Goal: Task Accomplishment & Management: Use online tool/utility

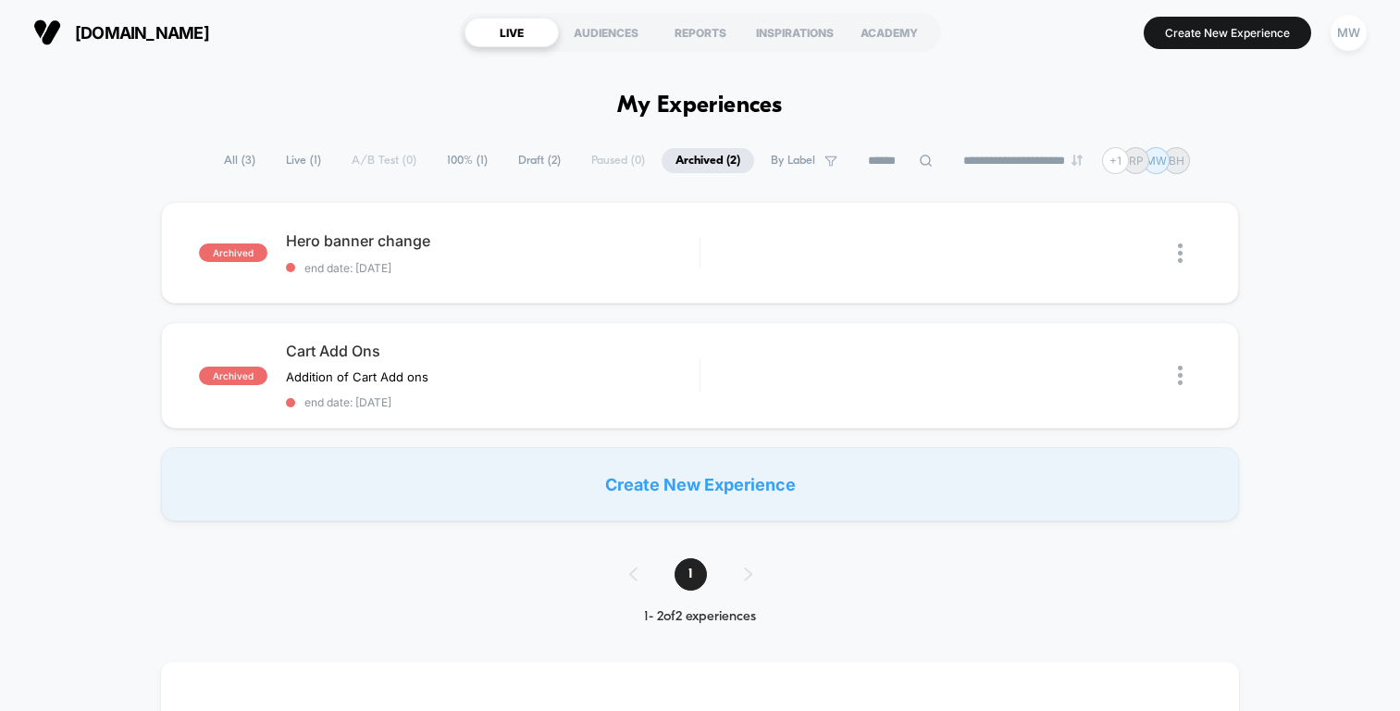
click at [291, 153] on span "Live ( 1 )" at bounding box center [303, 160] width 63 height 25
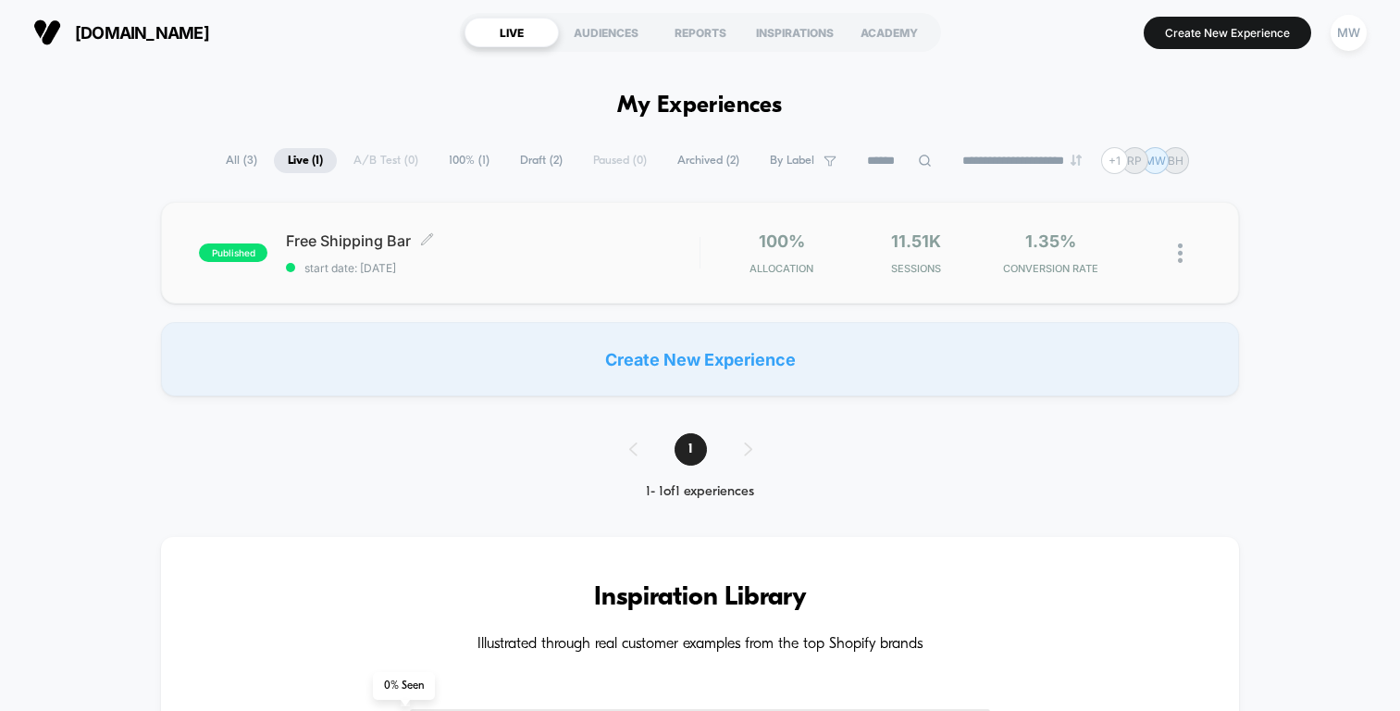
click at [579, 256] on div "Free Shipping Bar Click to edit experience details Click to edit experience det…" at bounding box center [493, 252] width 414 height 43
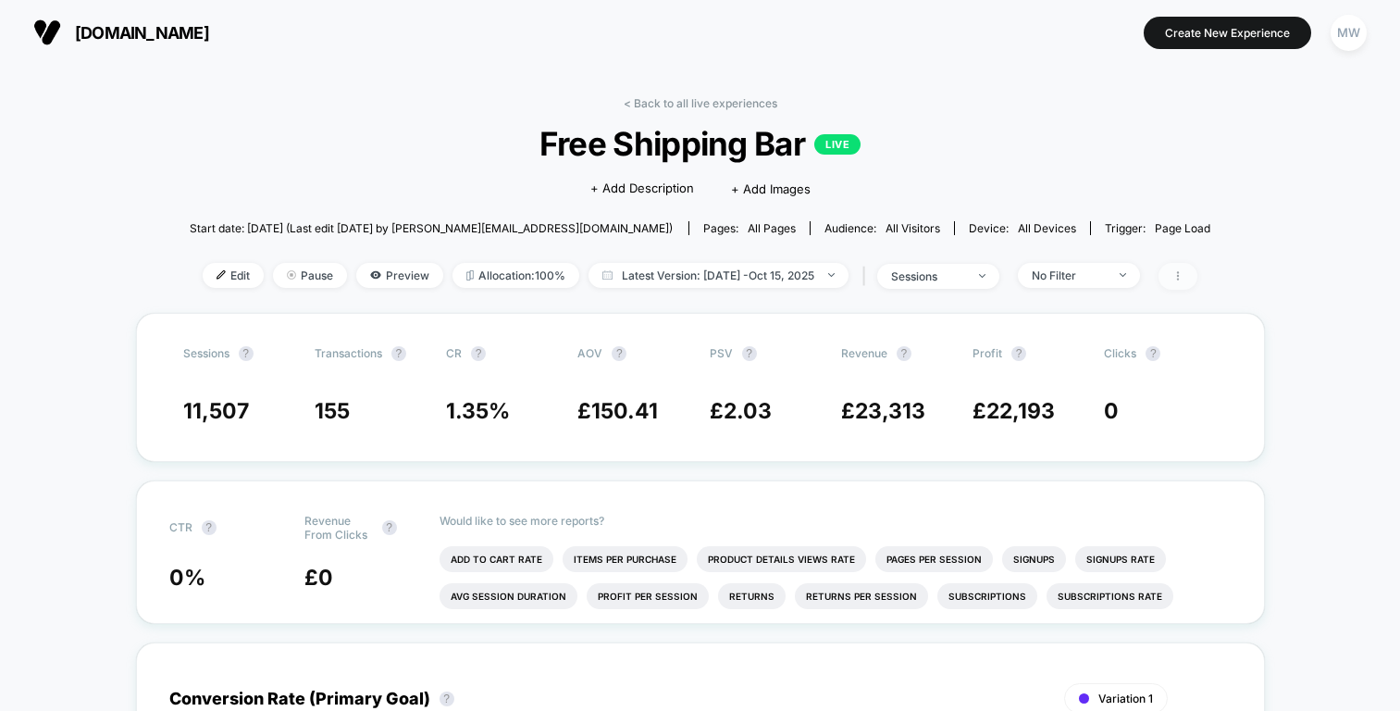
click at [1184, 276] on icon at bounding box center [1178, 275] width 11 height 11
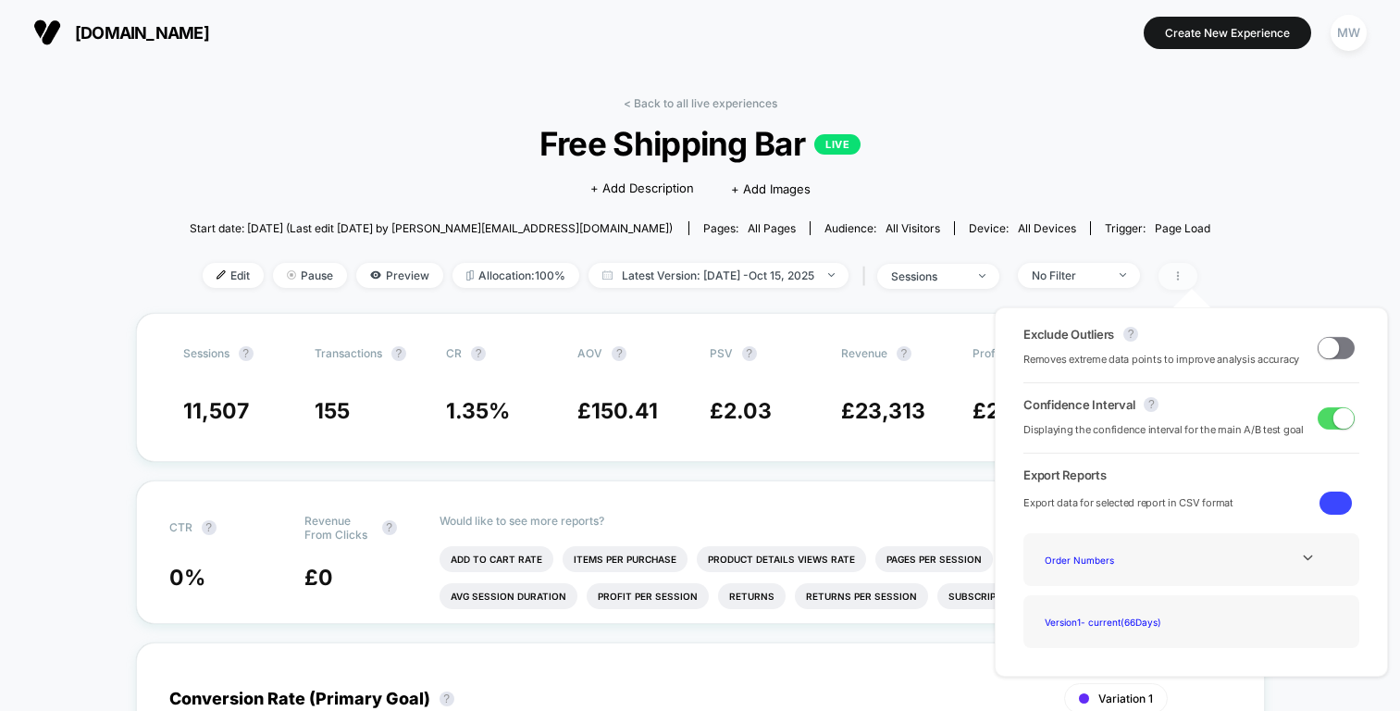
click at [1184, 276] on icon at bounding box center [1178, 275] width 11 height 11
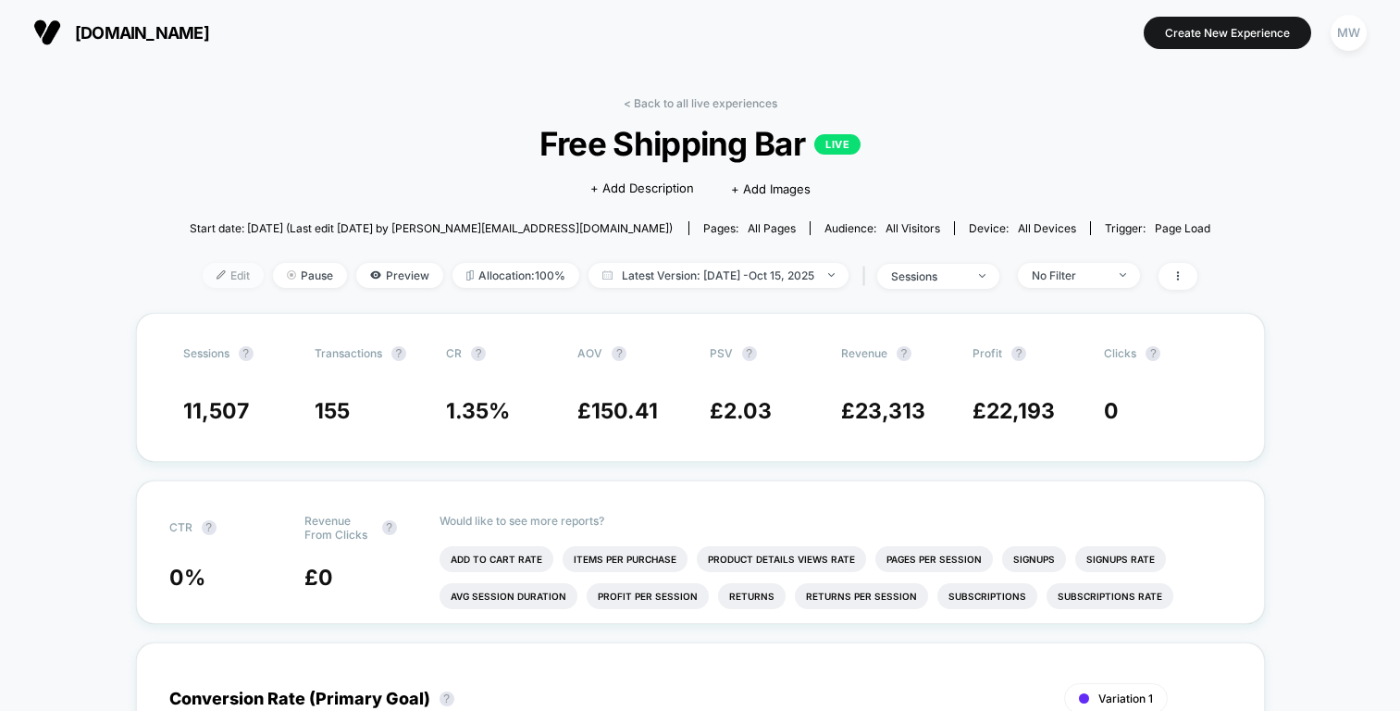
click at [222, 271] on span "Edit" at bounding box center [233, 275] width 61 height 25
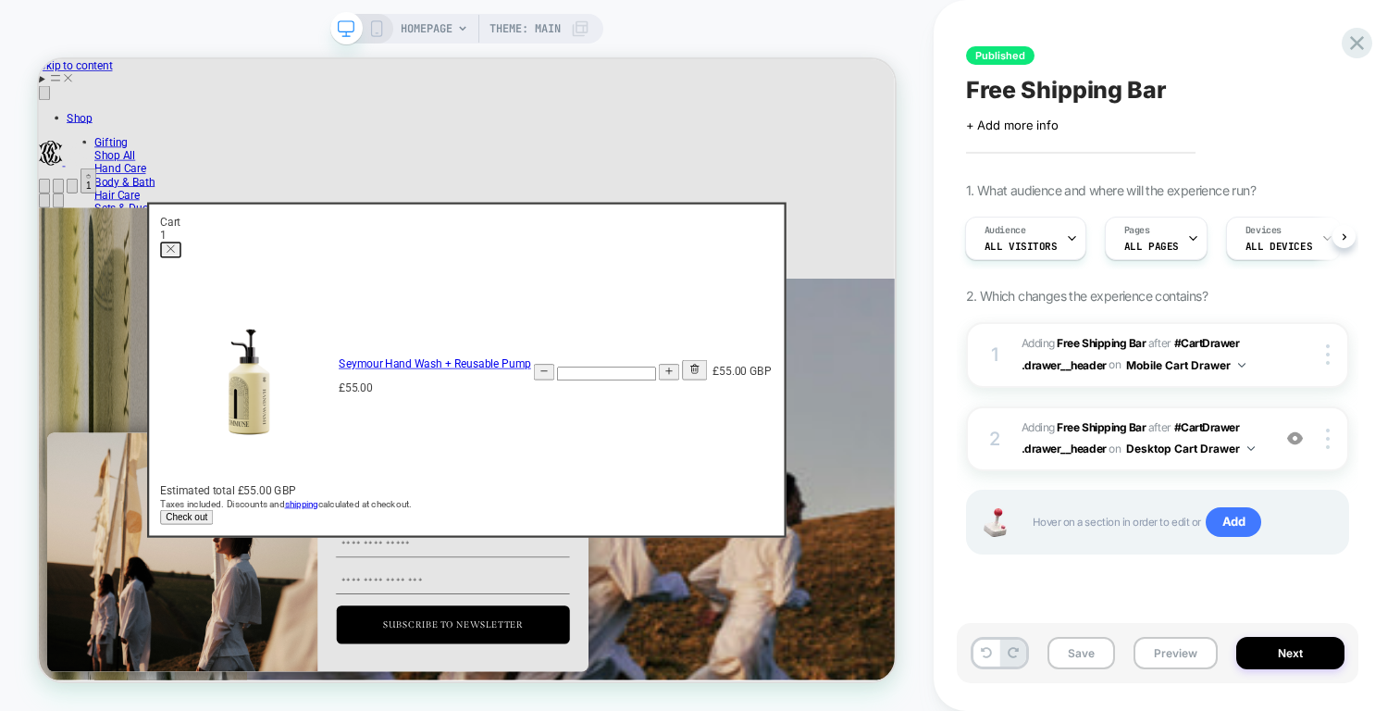
scroll to position [0, 3423]
click at [229, 303] on button "Close dialog" at bounding box center [215, 313] width 28 height 21
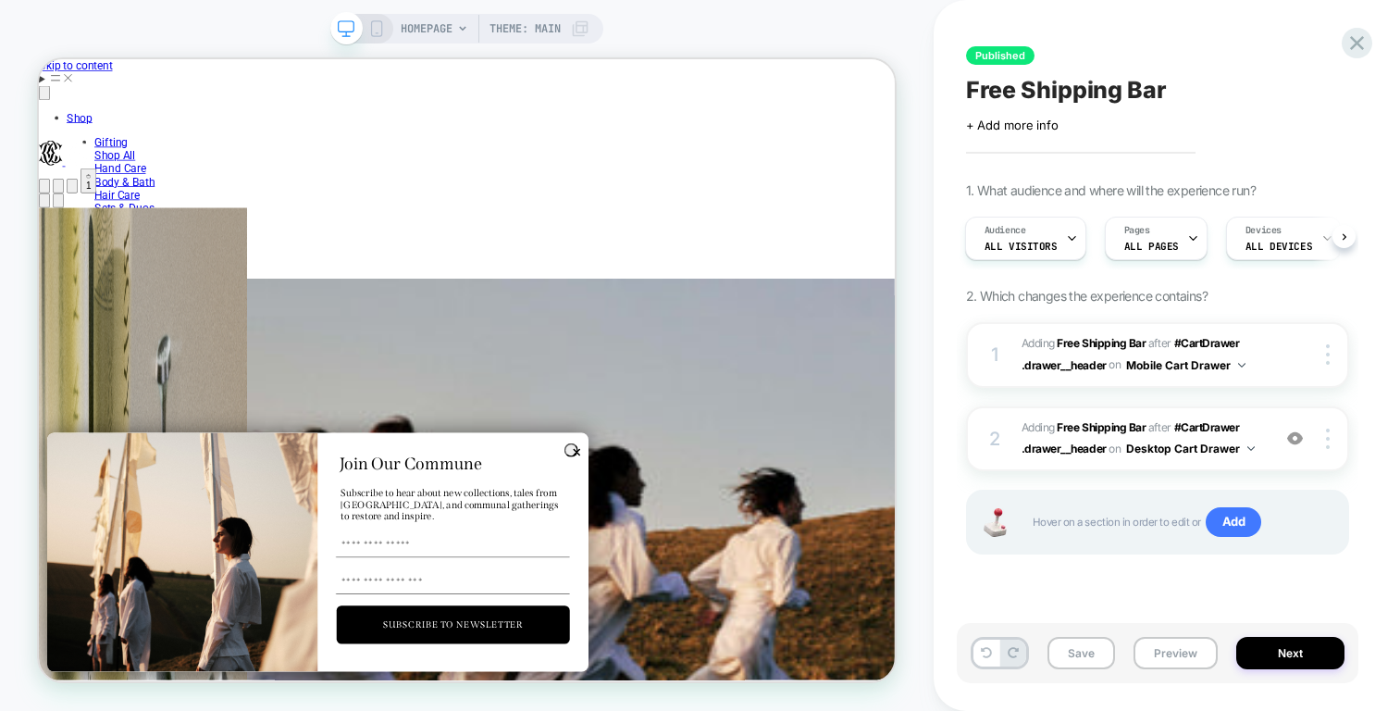
scroll to position [0, 4564]
click at [545, 29] on span "Theme: MAIN" at bounding box center [525, 29] width 71 height 30
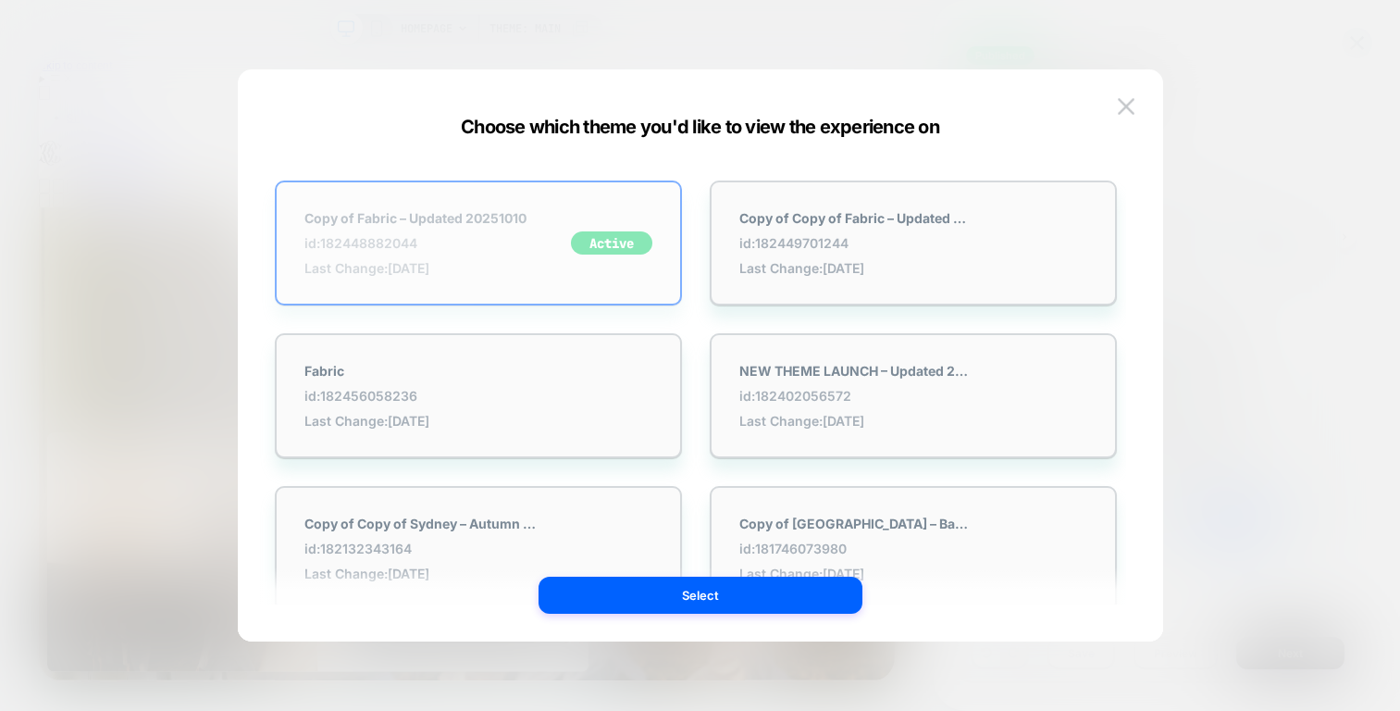
scroll to position [0, 0]
click at [603, 241] on div "Active" at bounding box center [611, 242] width 81 height 23
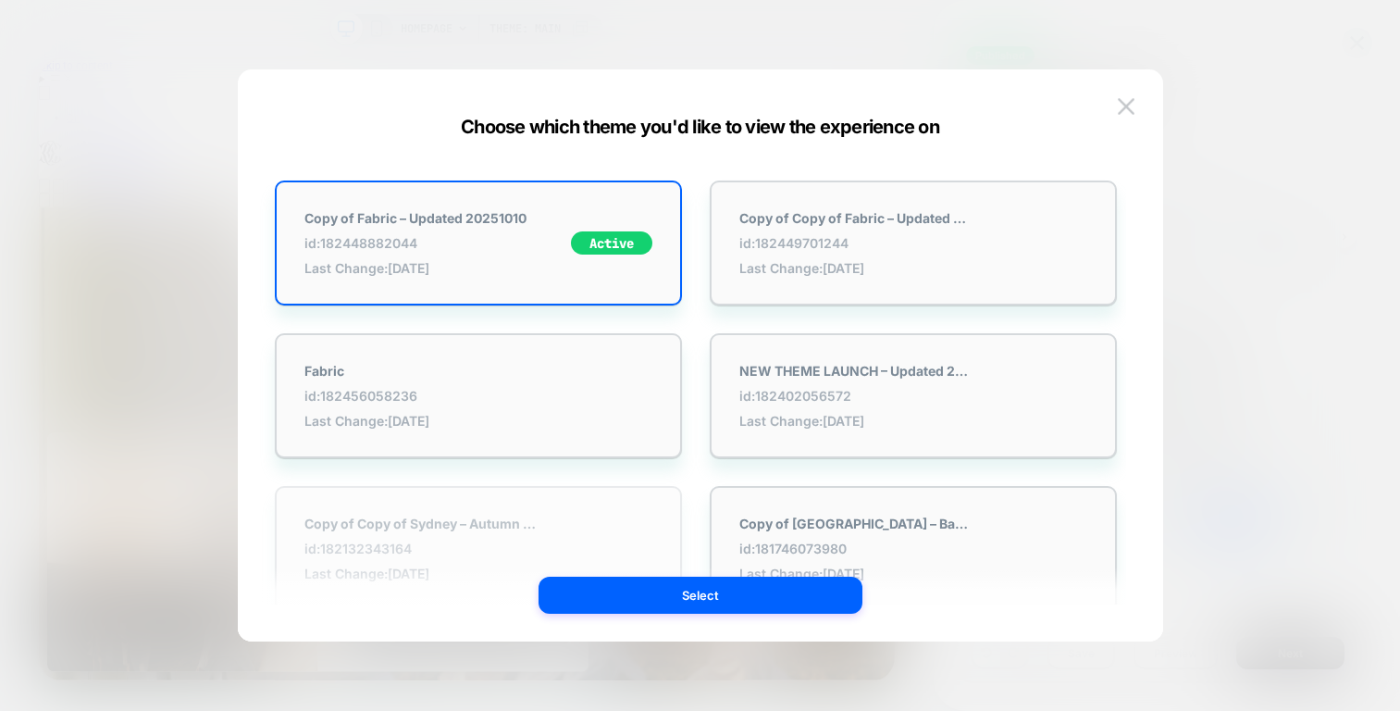
scroll to position [0, 2282]
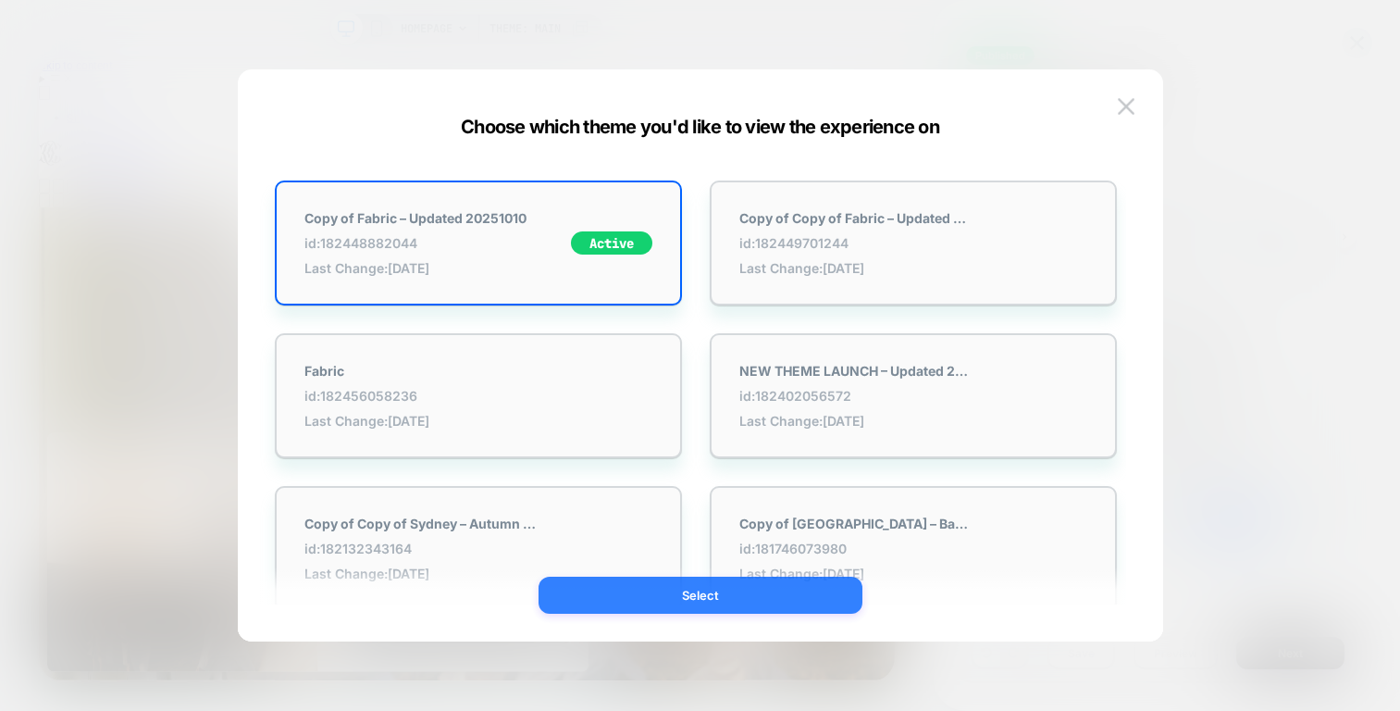
click at [602, 596] on button "Select" at bounding box center [701, 595] width 324 height 37
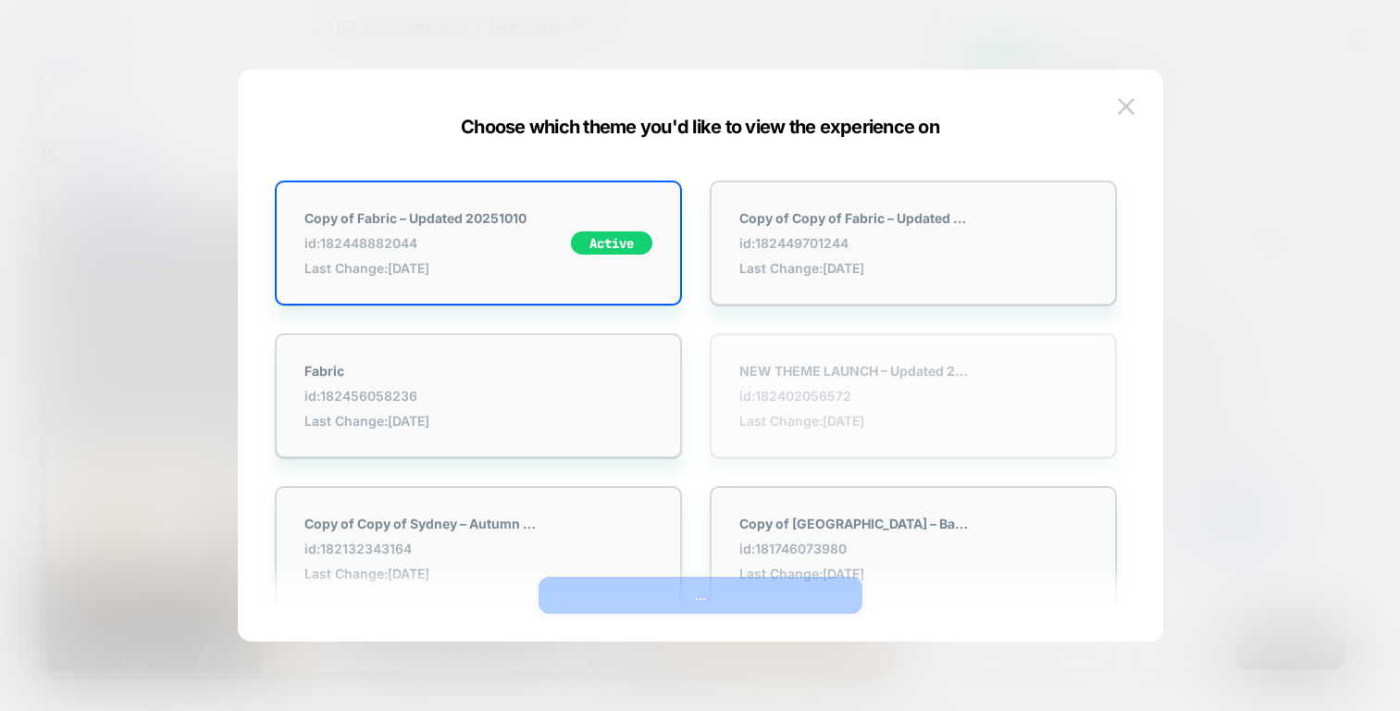
scroll to position [0, 0]
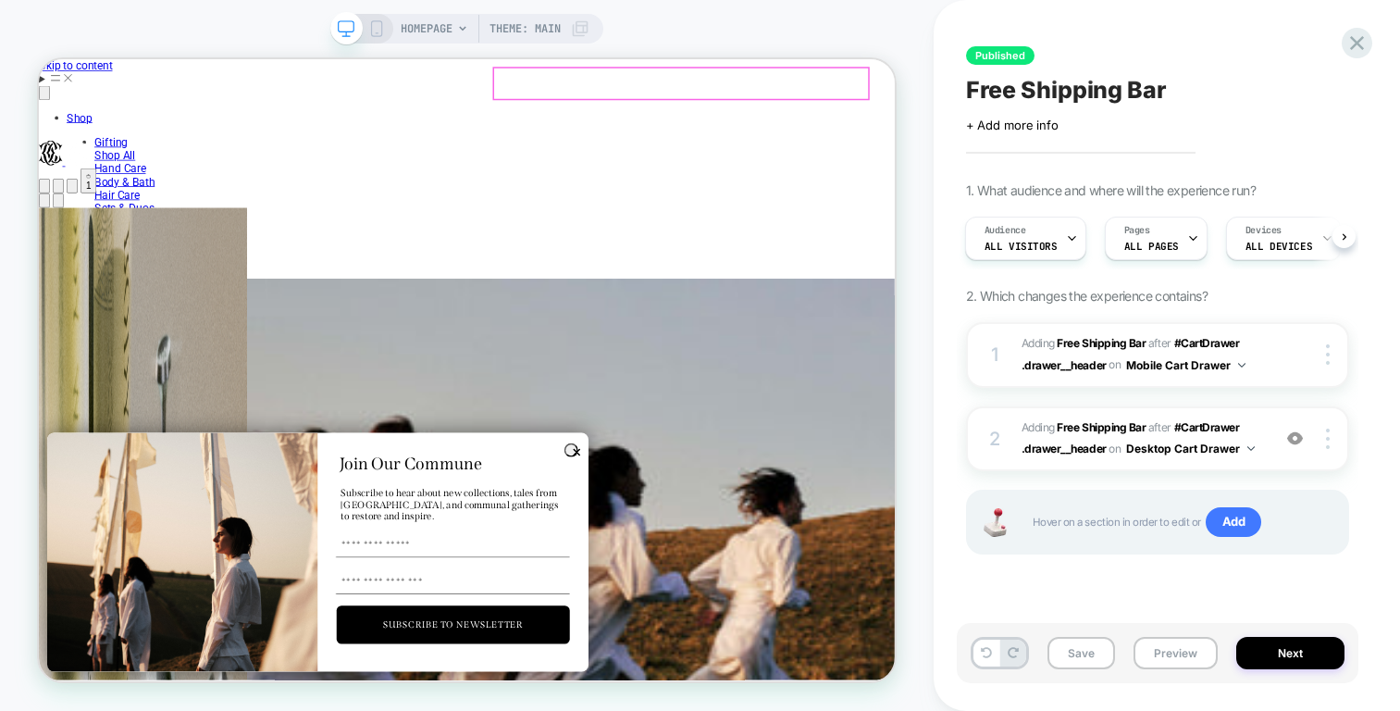
click at [108, 207] on cart-icon "Total items in cart: 1 1" at bounding box center [105, 221] width 6 height 28
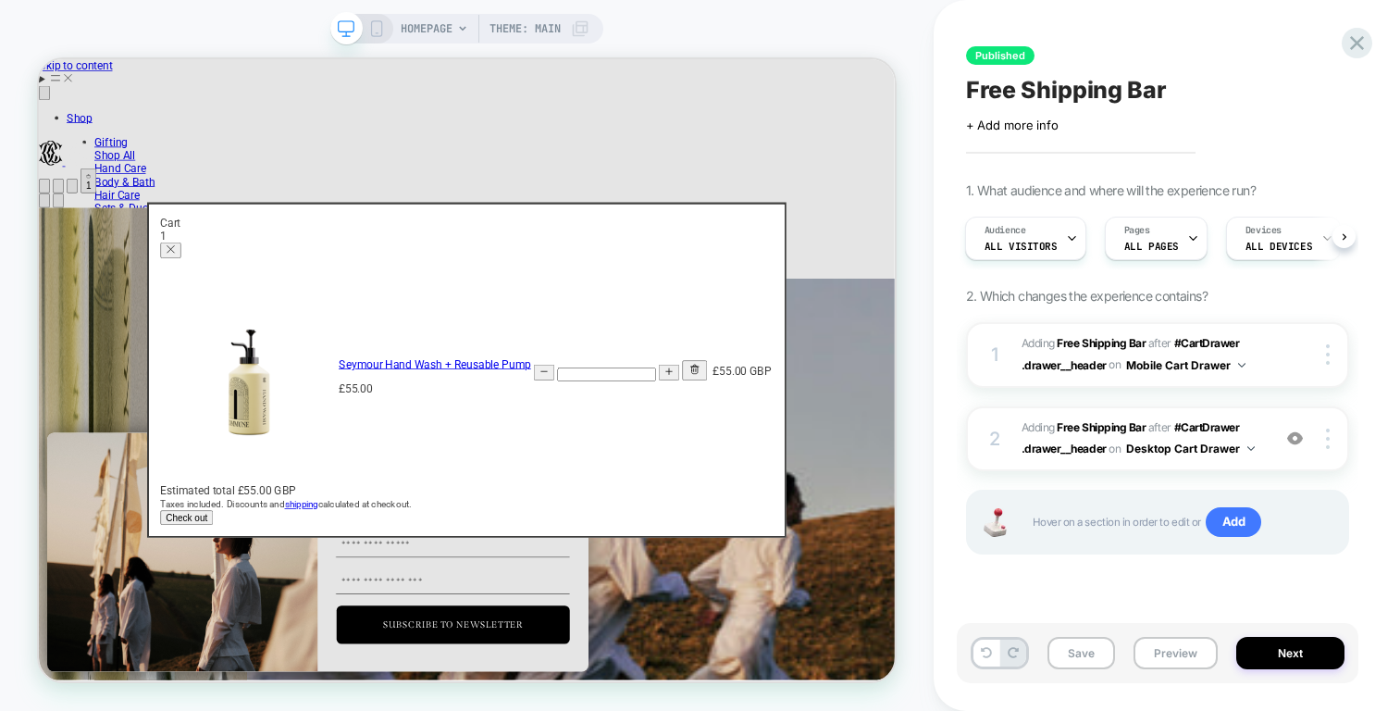
scroll to position [0, 2282]
click at [229, 303] on button "Close dialog" at bounding box center [215, 313] width 28 height 21
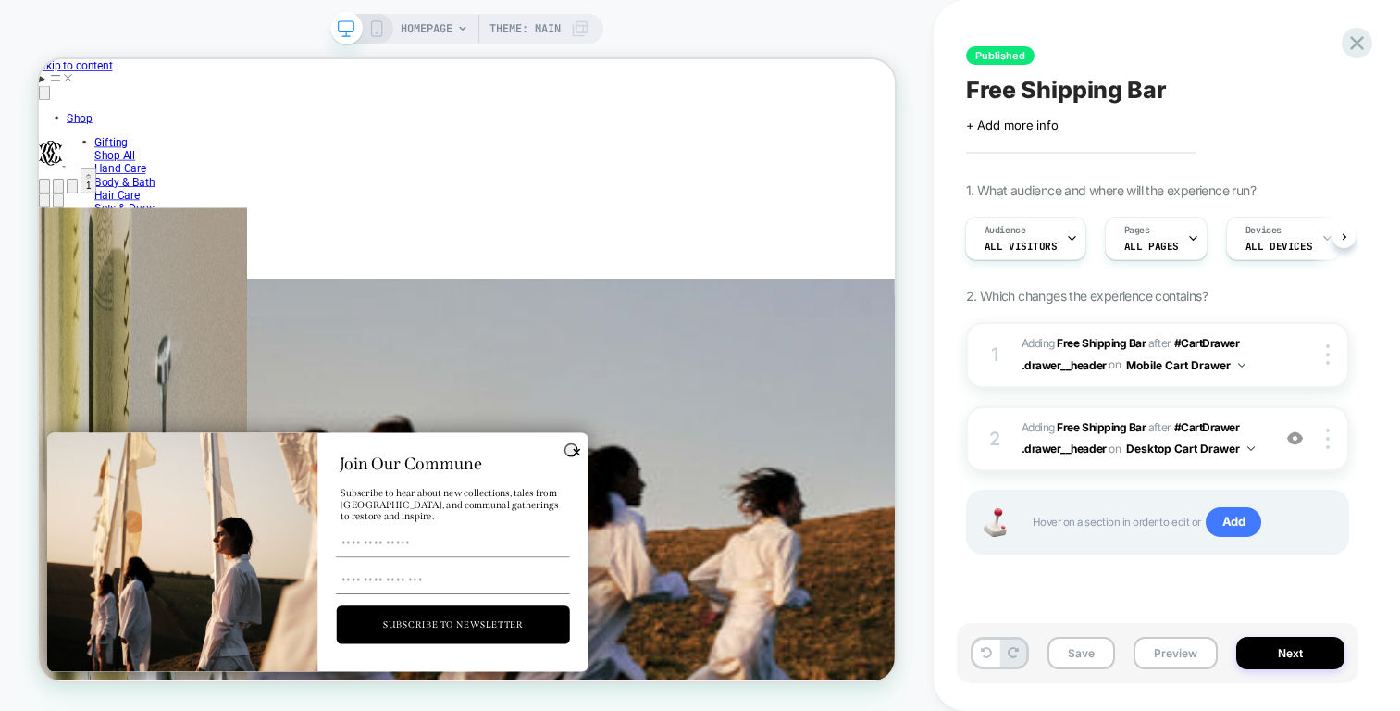
click at [383, 33] on div "HOMEPAGE Theme: MAIN" at bounding box center [466, 29] width 273 height 30
click at [371, 32] on icon at bounding box center [376, 28] width 17 height 17
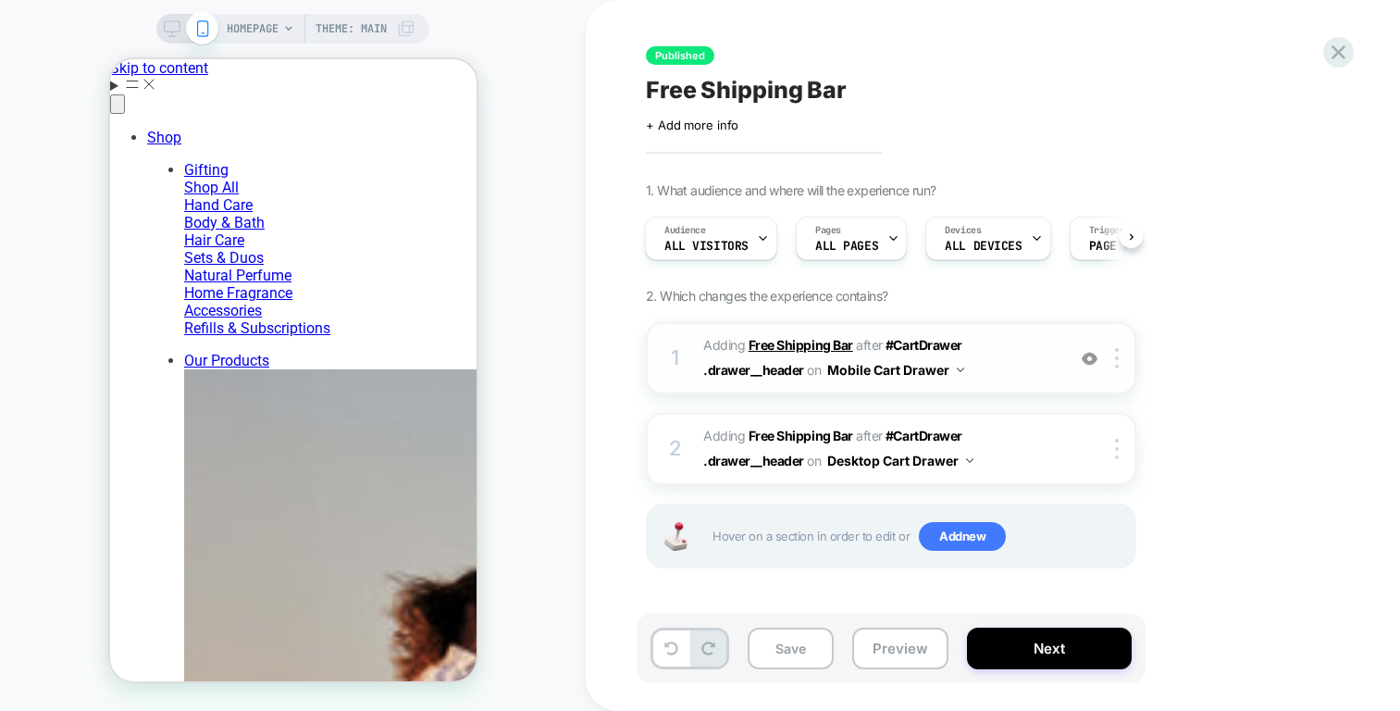
click at [751, 349] on b "Free Shipping Bar" at bounding box center [801, 345] width 105 height 16
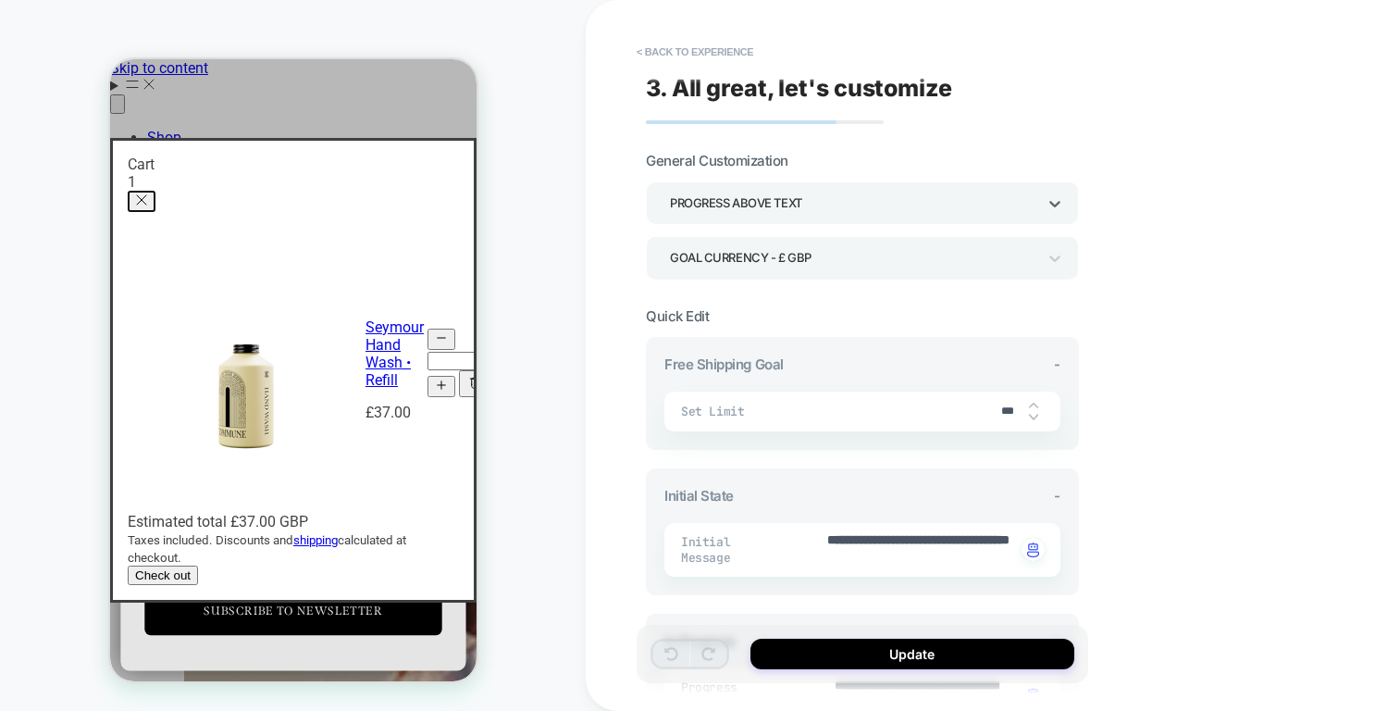
click at [776, 200] on div "Progress above Text" at bounding box center [853, 203] width 366 height 25
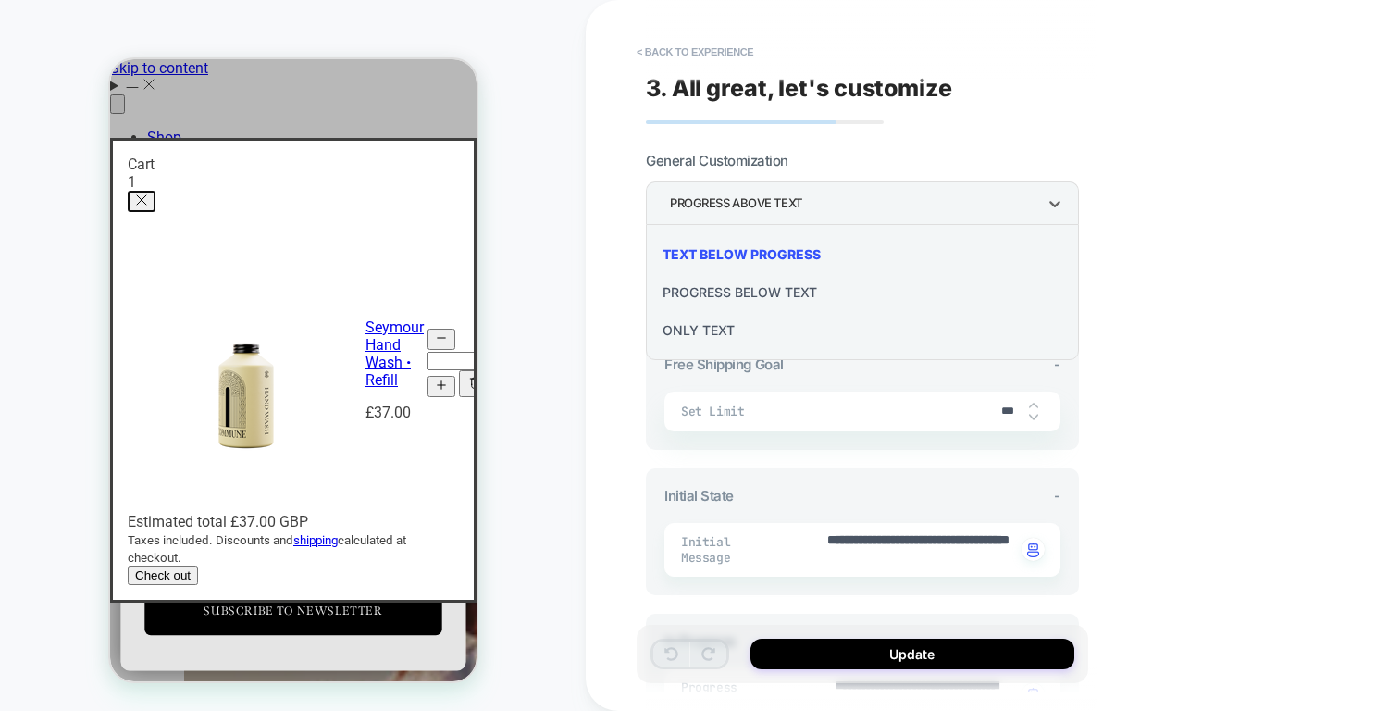
click at [776, 203] on div at bounding box center [700, 355] width 1400 height 711
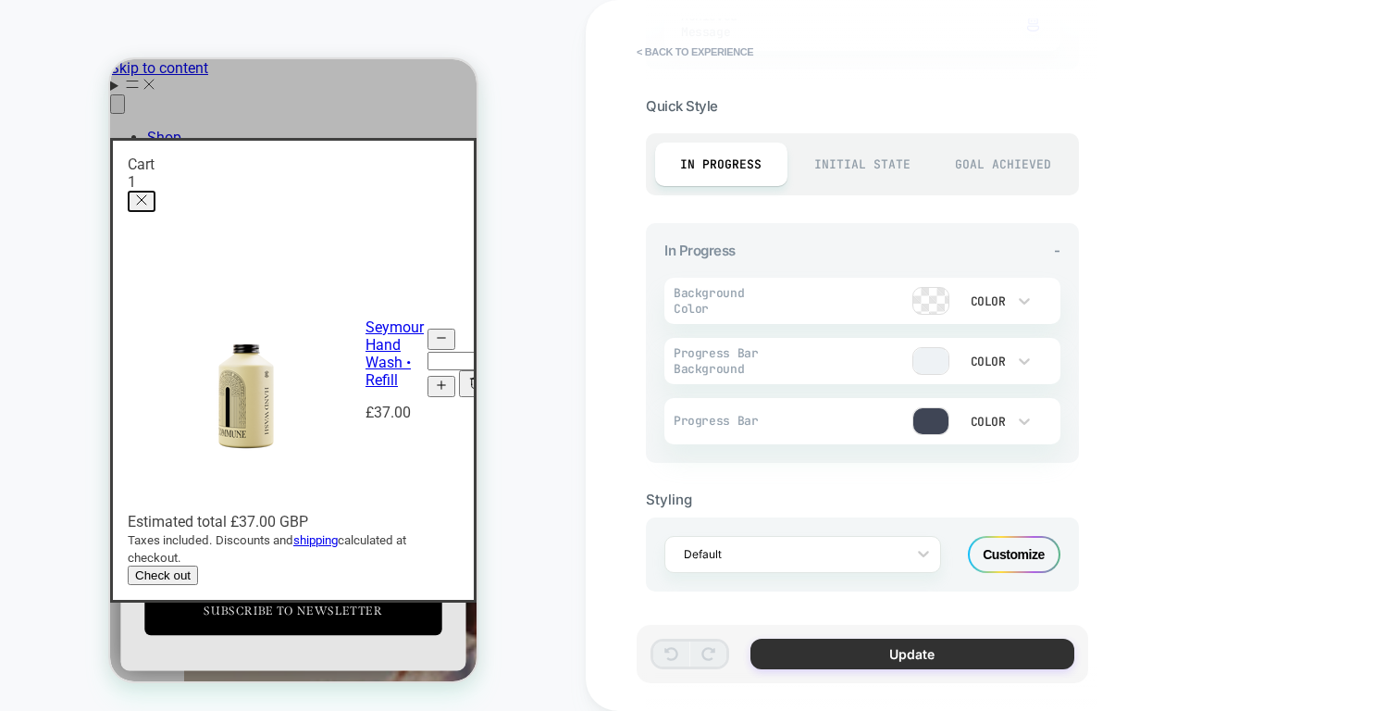
click at [796, 654] on button "Update" at bounding box center [913, 654] width 324 height 31
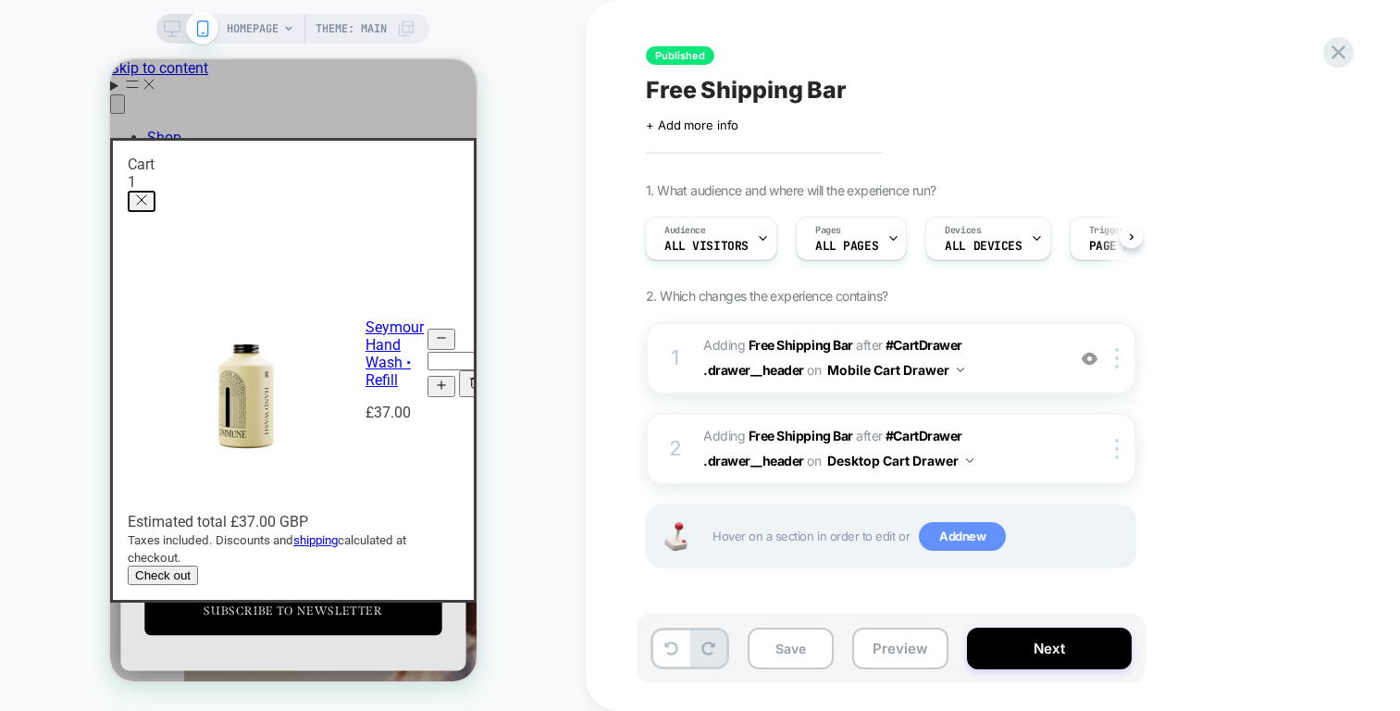
click at [931, 539] on span "Add new" at bounding box center [962, 537] width 87 height 30
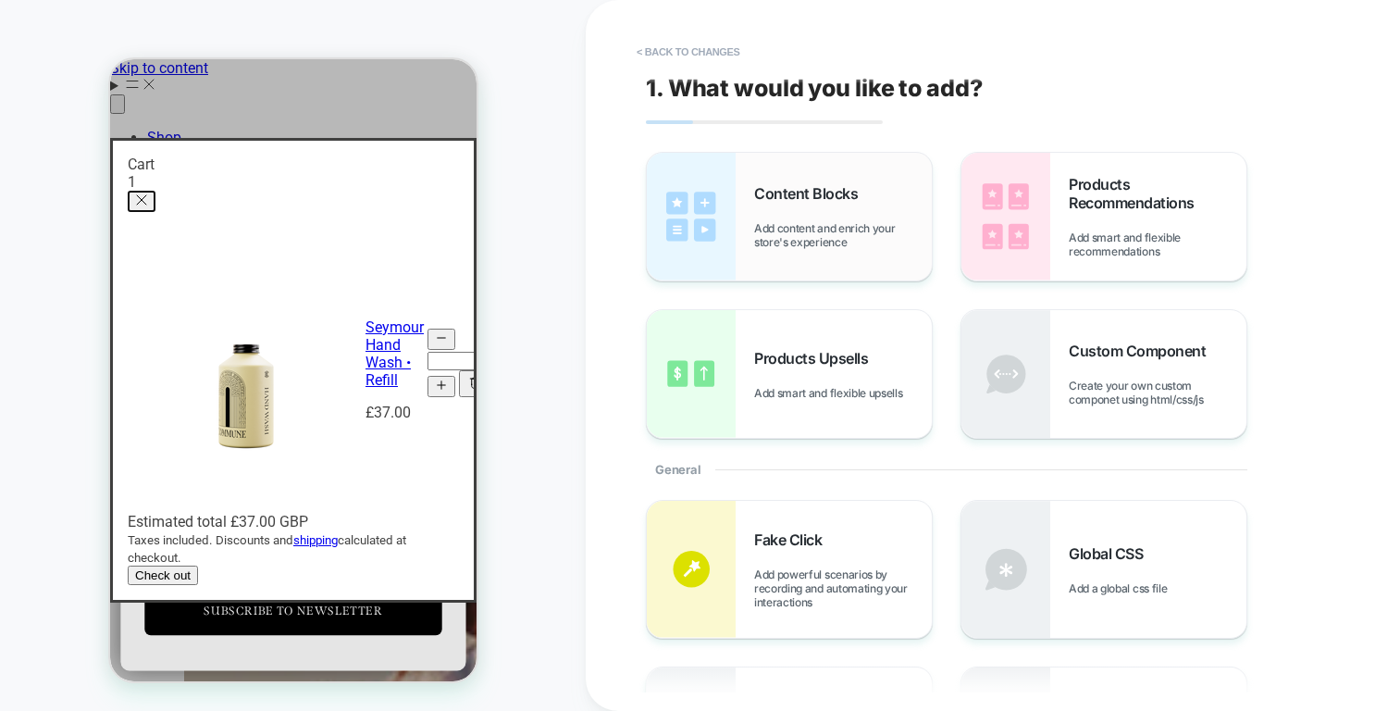
click at [843, 248] on span "Add content and enrich your store's experience" at bounding box center [843, 235] width 178 height 28
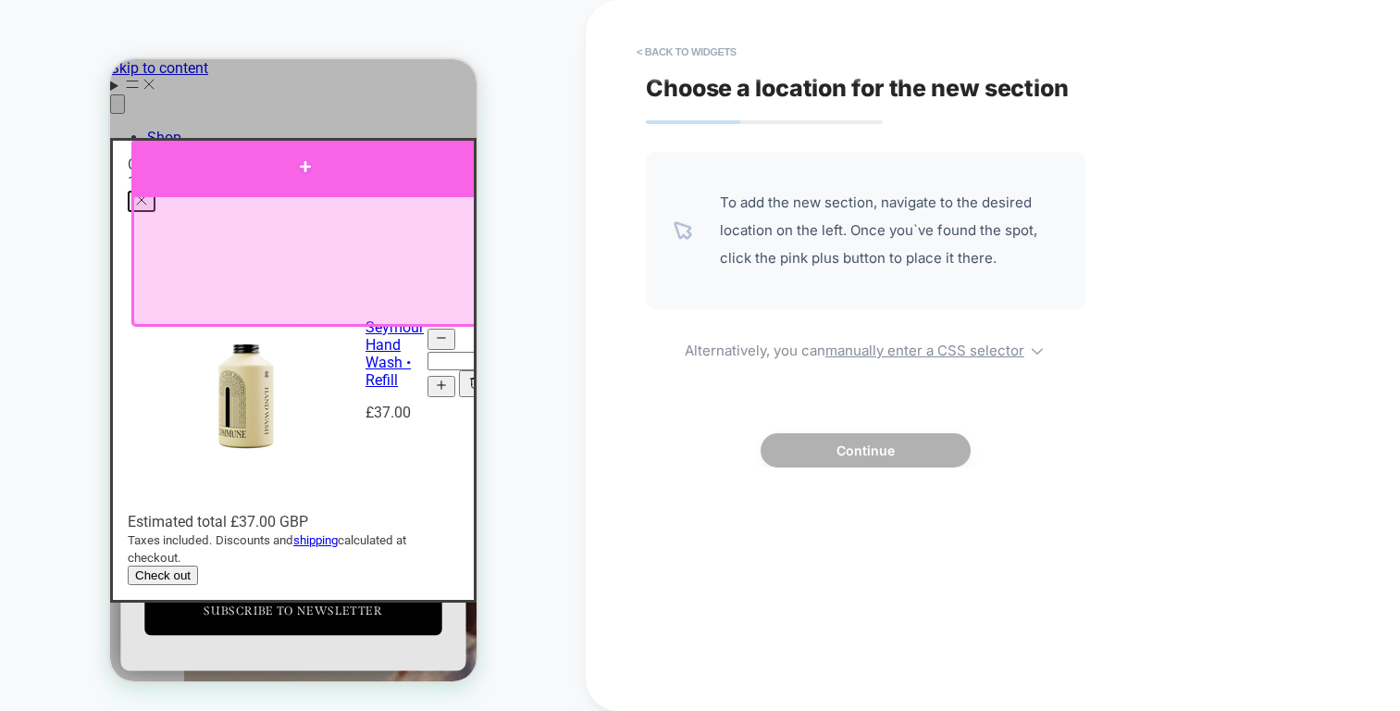
click at [334, 139] on div at bounding box center [304, 167] width 348 height 56
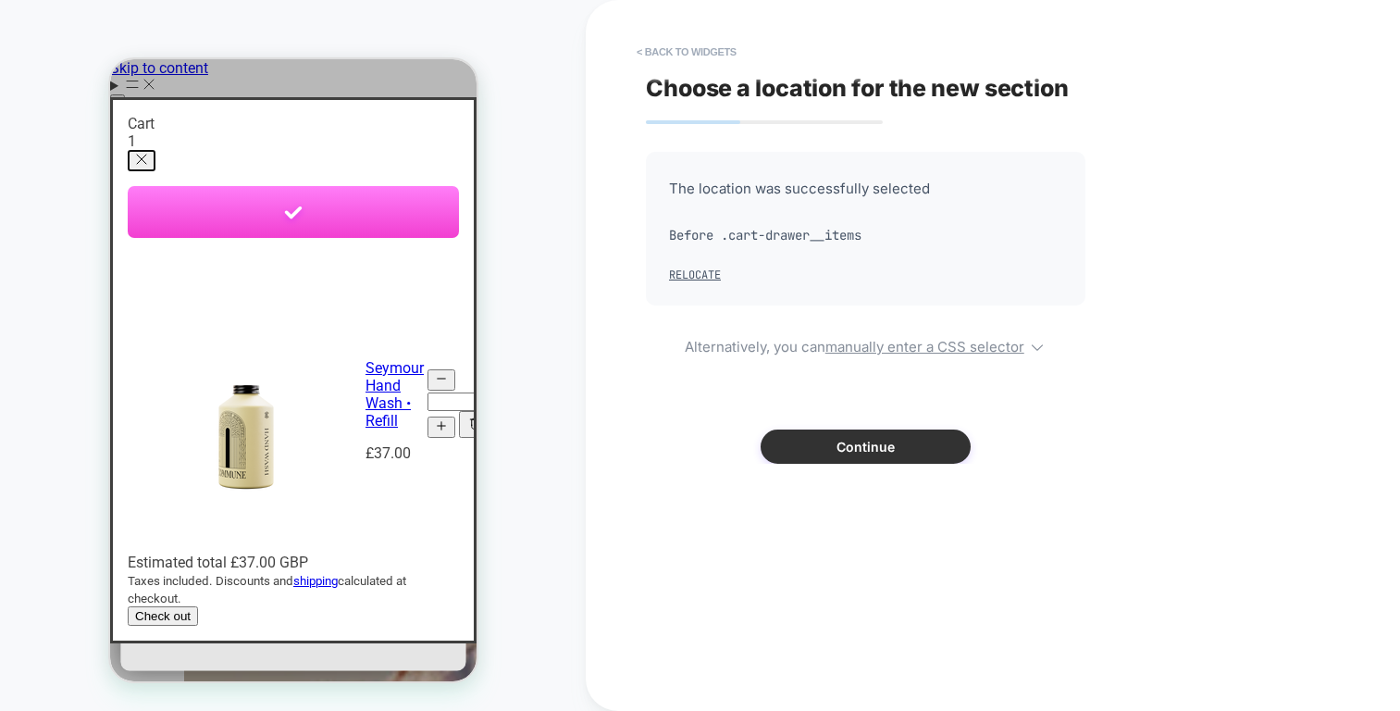
click at [818, 458] on button "Continue" at bounding box center [866, 446] width 210 height 34
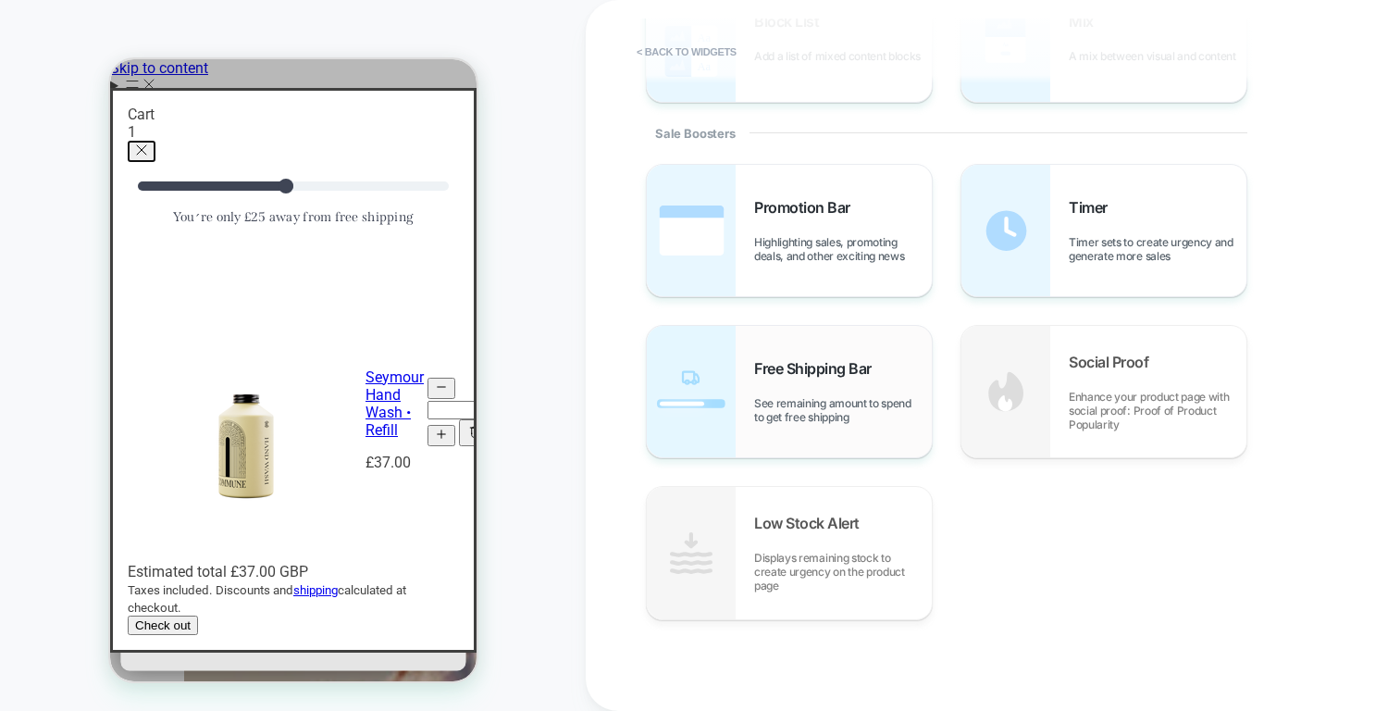
click at [803, 425] on div "Free Shipping Bar See remaining amount to spend to get free shipping" at bounding box center [789, 391] width 285 height 131
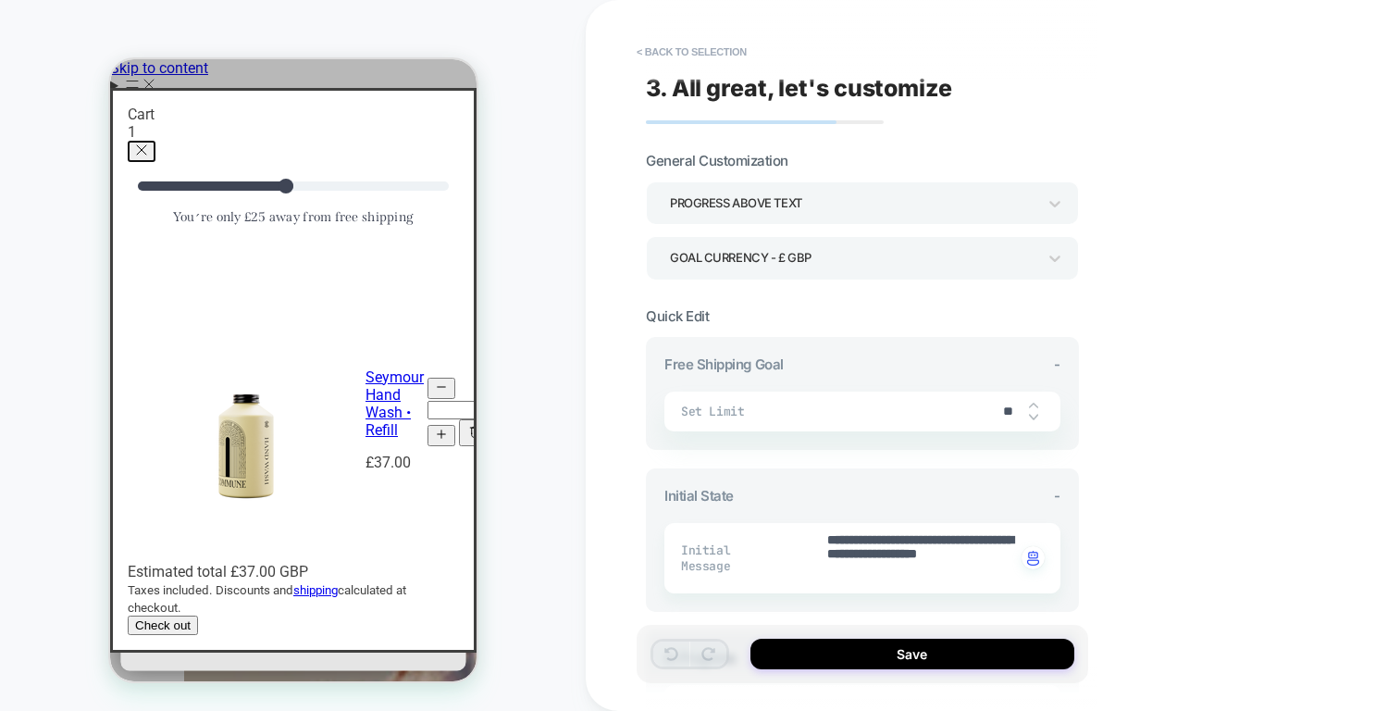
click at [906, 579] on textarea "**********" at bounding box center [920, 558] width 190 height 54
click at [793, 642] on button "Save" at bounding box center [913, 654] width 324 height 31
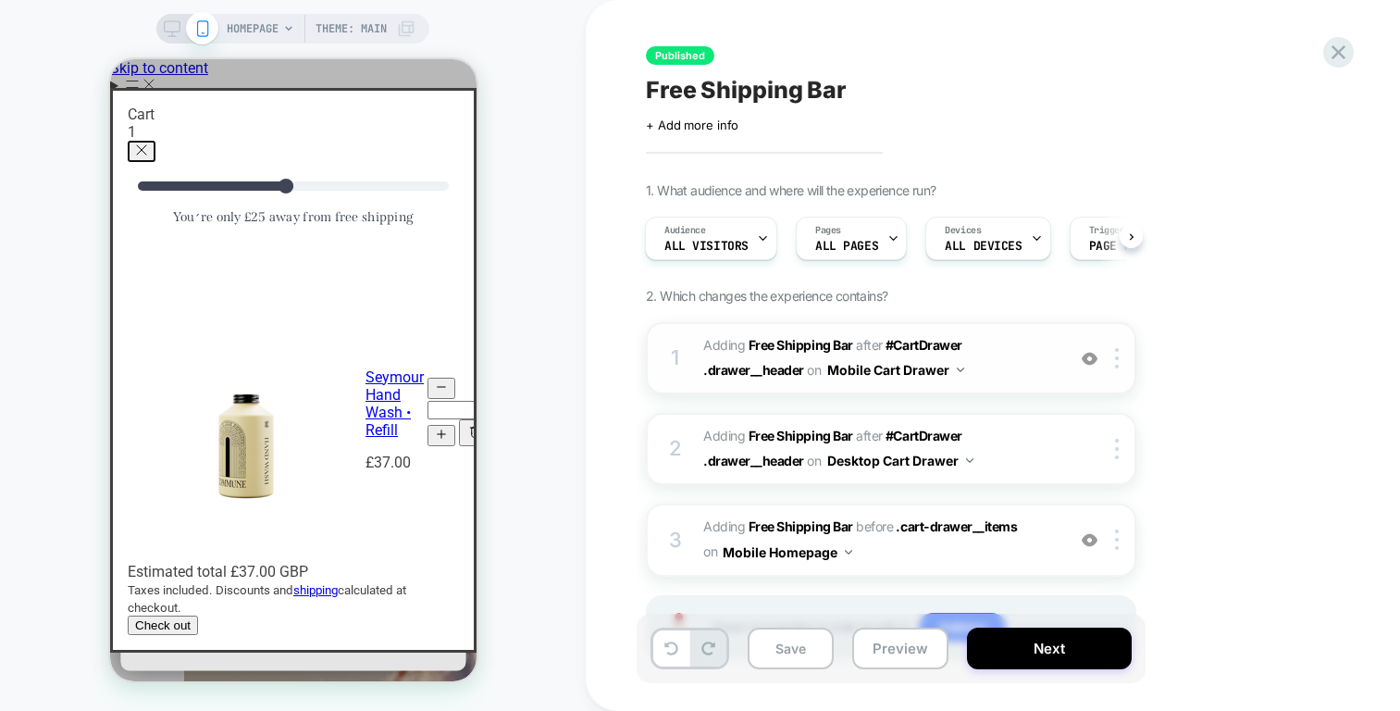
click at [1020, 329] on div "1 #_loomi_addon_1754899656094 Adding Free Shipping Bar AFTER #CartDrawer .drawe…" at bounding box center [891, 358] width 490 height 72
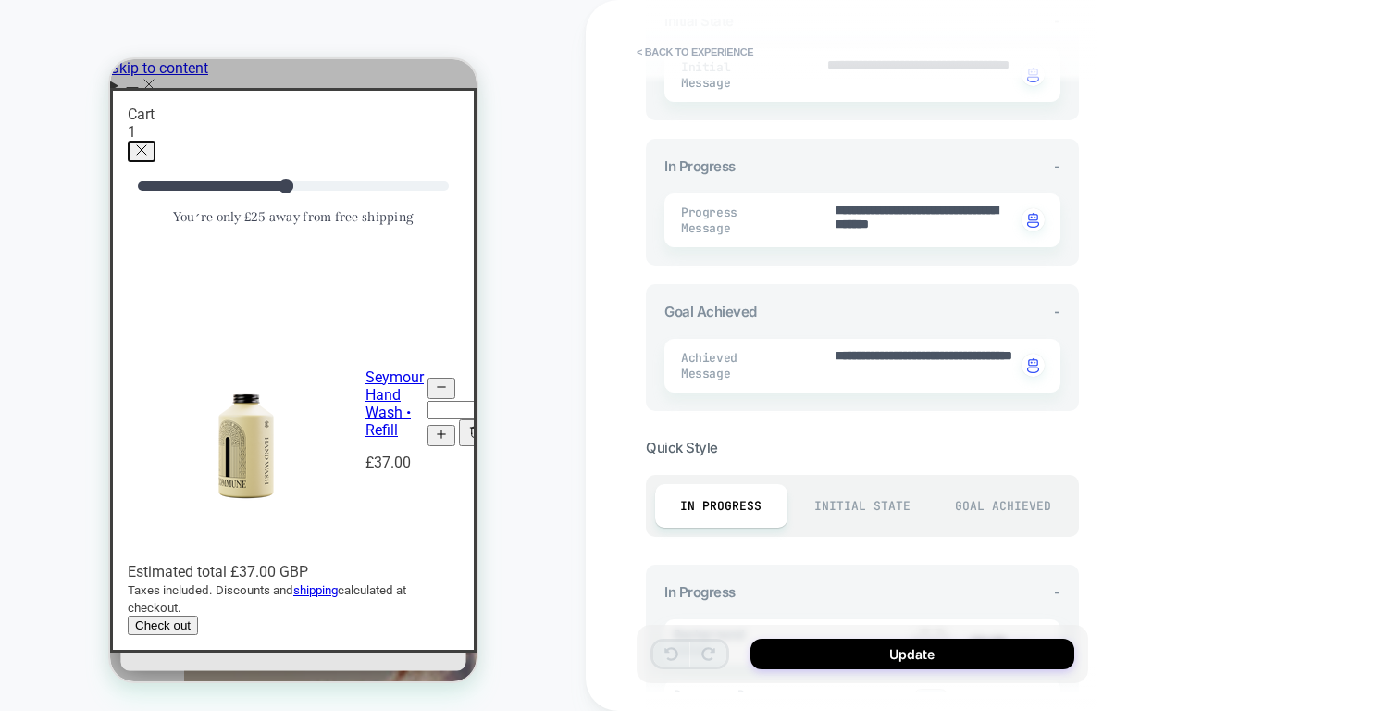
click at [904, 378] on textarea "**********" at bounding box center [924, 365] width 183 height 37
click at [722, 55] on button "< Back to experience" at bounding box center [694, 52] width 135 height 30
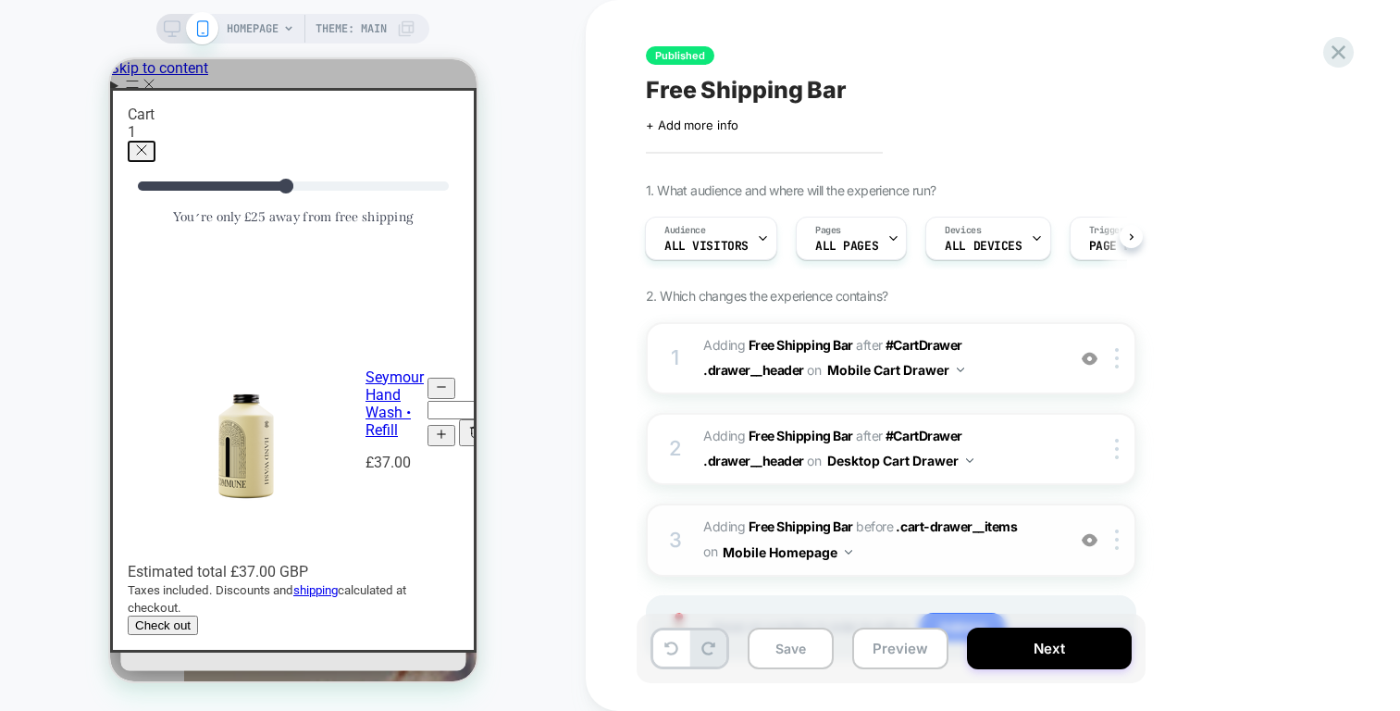
click at [880, 559] on span "#_loomi_addon_1760533850087 Adding Free Shipping Bar BEFORE .cart-drawer__items…" at bounding box center [879, 540] width 353 height 50
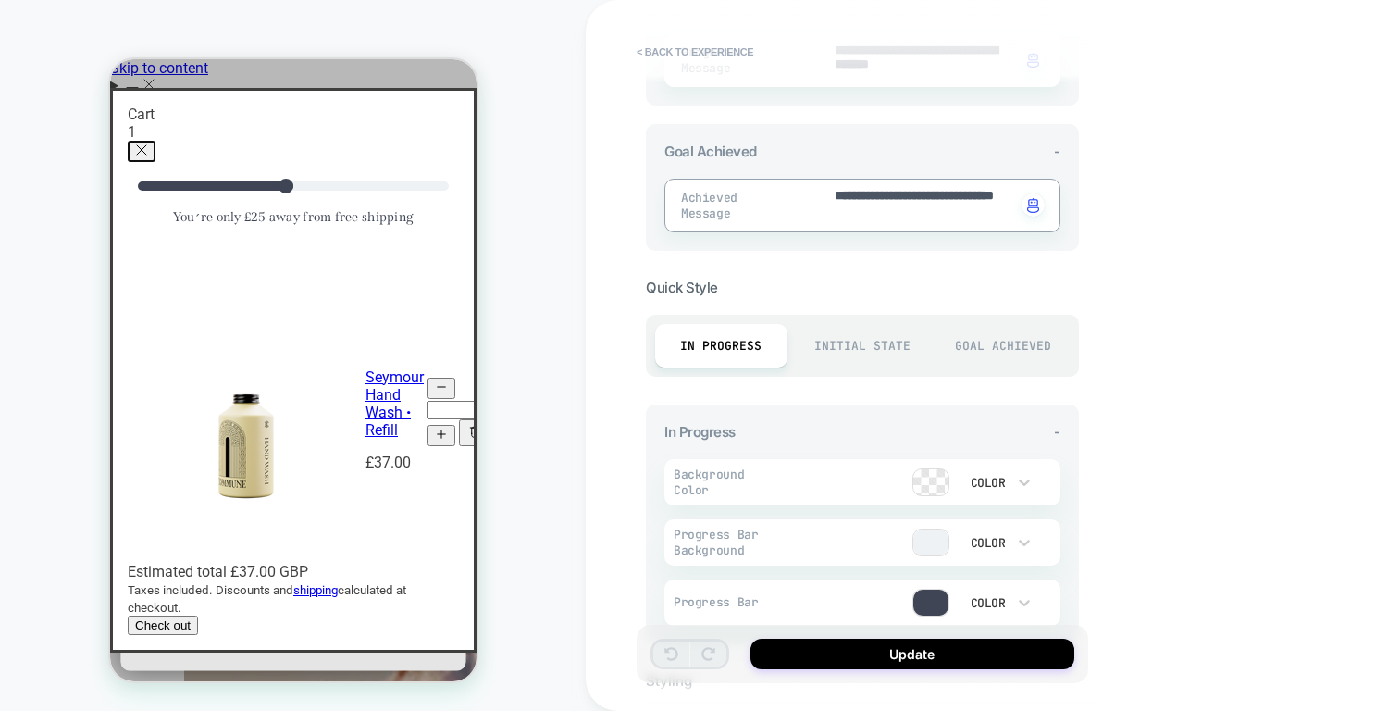
click at [932, 199] on textarea "**********" at bounding box center [924, 205] width 183 height 37
paste textarea "****"
type textarea "*"
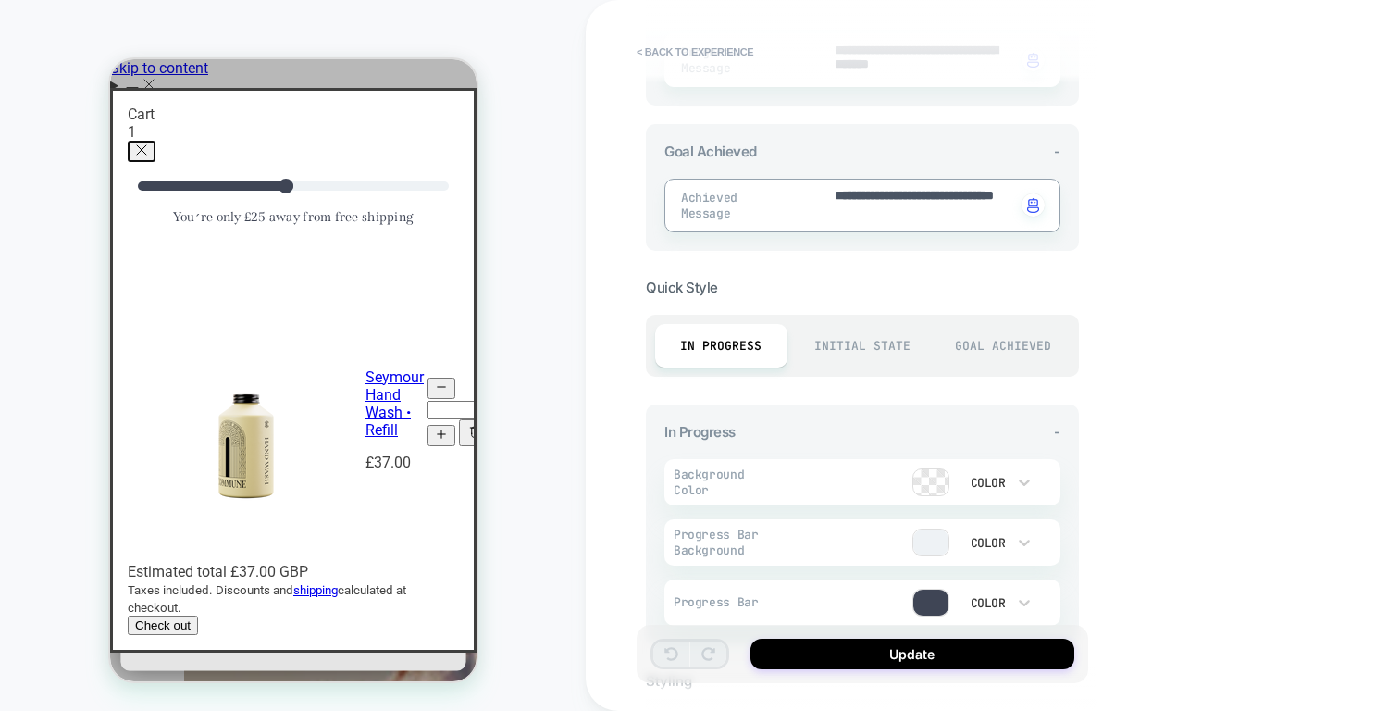
type textarea "**********"
type textarea "*"
type textarea "**********"
click at [656, 47] on button "< Back to experience" at bounding box center [694, 52] width 135 height 30
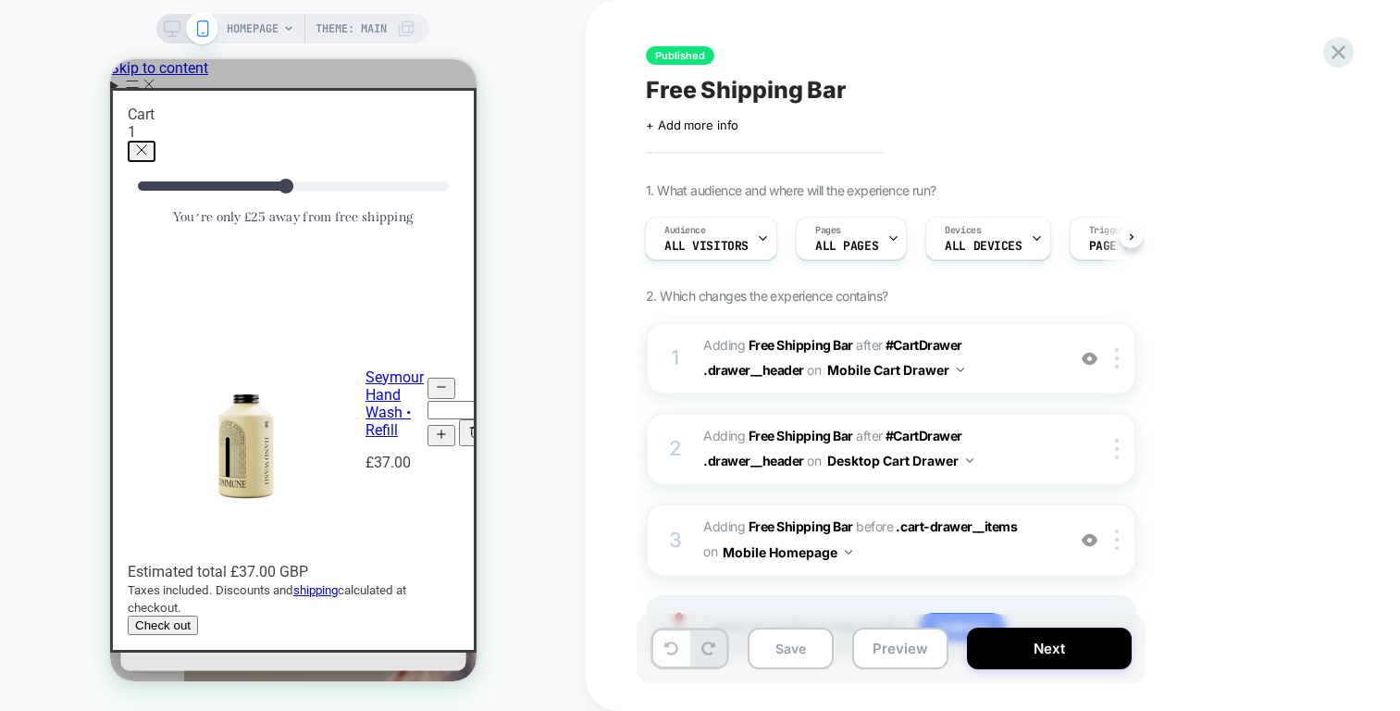
click at [781, 397] on div "1 #_loomi_addon_1754899656094 Adding Free Shipping Bar AFTER #CartDrawer .drawe…" at bounding box center [891, 514] width 490 height 384
click at [788, 370] on span "#CartDrawer .drawer__header" at bounding box center [832, 357] width 259 height 41
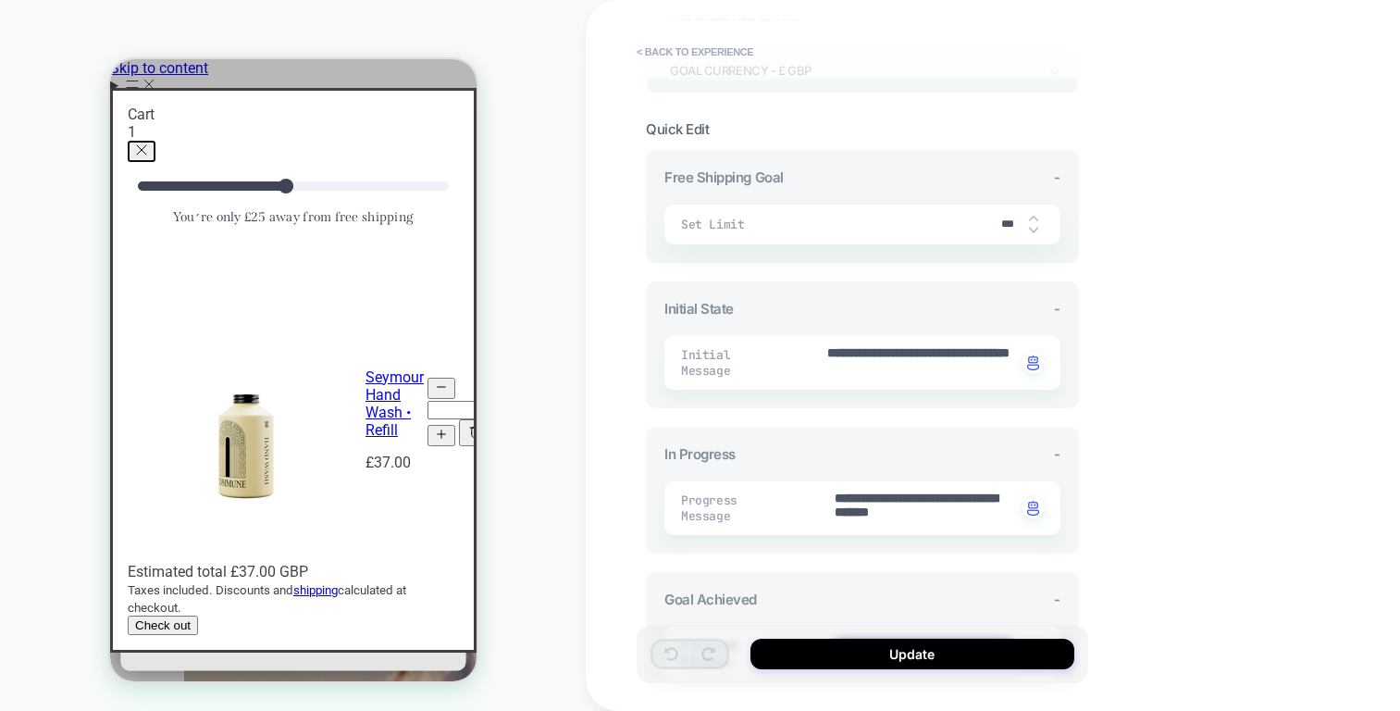
click at [880, 379] on textarea "**********" at bounding box center [920, 362] width 190 height 37
click at [726, 42] on button "< Back to experience" at bounding box center [694, 52] width 135 height 30
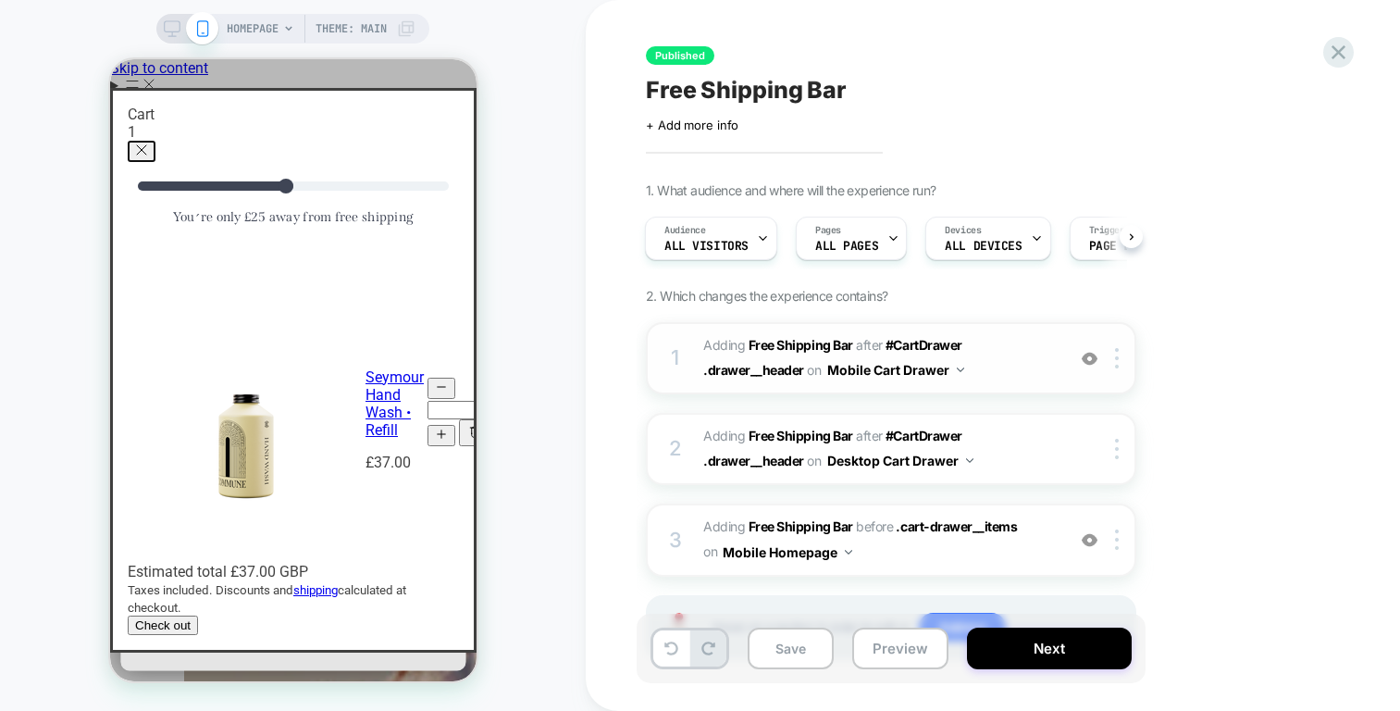
click at [879, 341] on span "AFTER" at bounding box center [869, 345] width 27 height 16
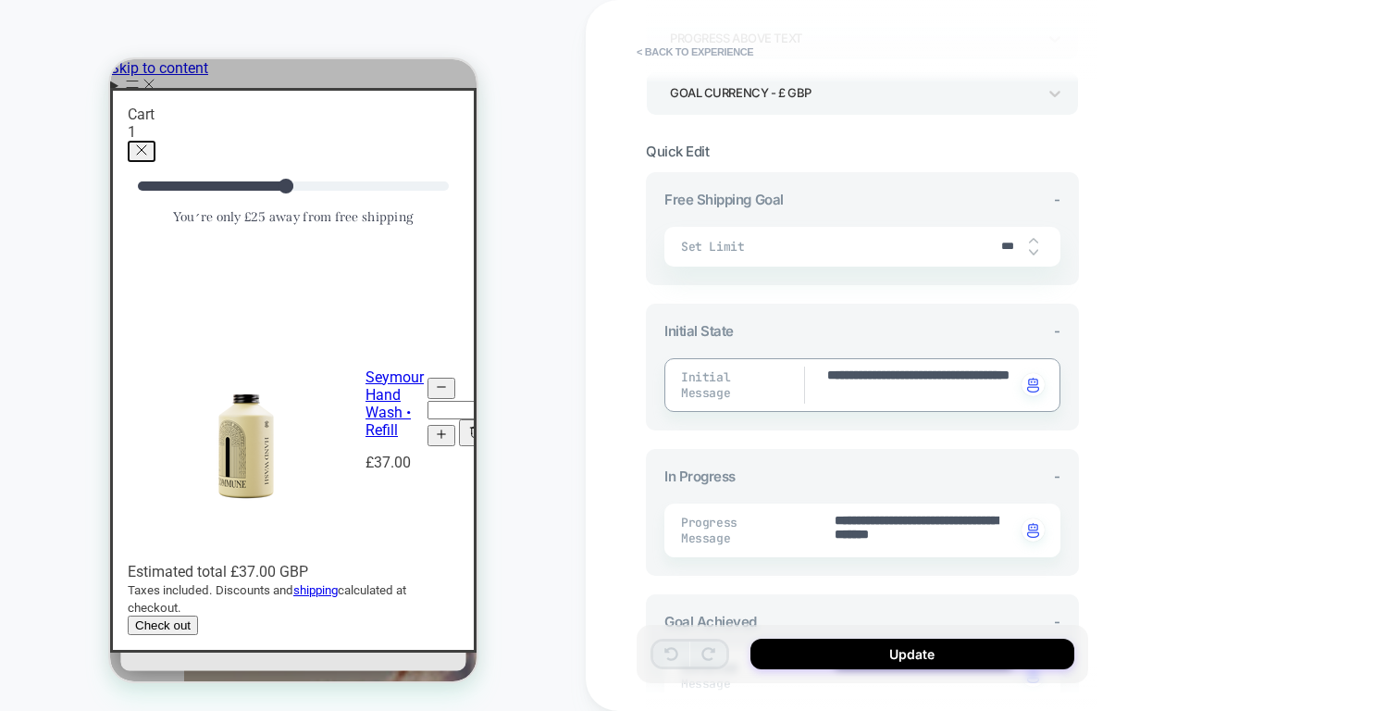
click at [900, 389] on textarea "**********" at bounding box center [920, 384] width 190 height 37
click at [810, 646] on button "Update" at bounding box center [913, 654] width 324 height 31
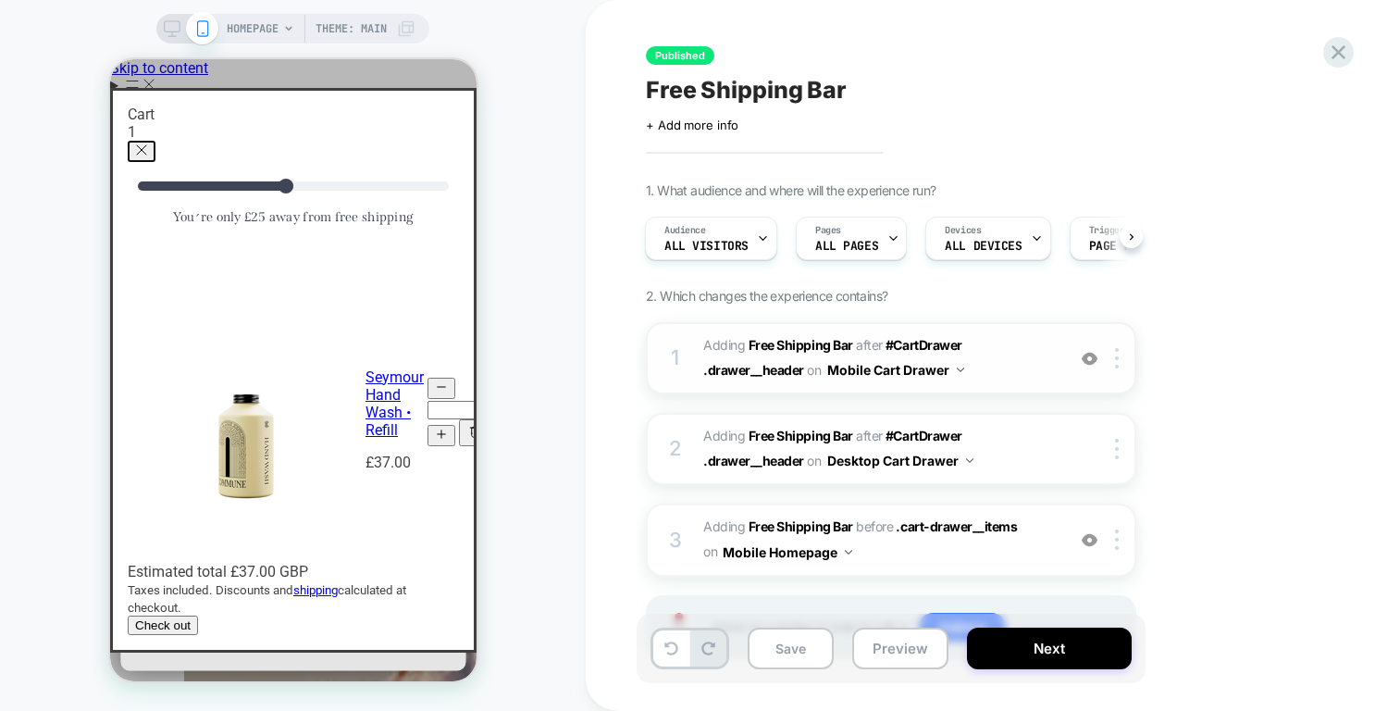
click at [807, 375] on span "on" at bounding box center [814, 369] width 14 height 23
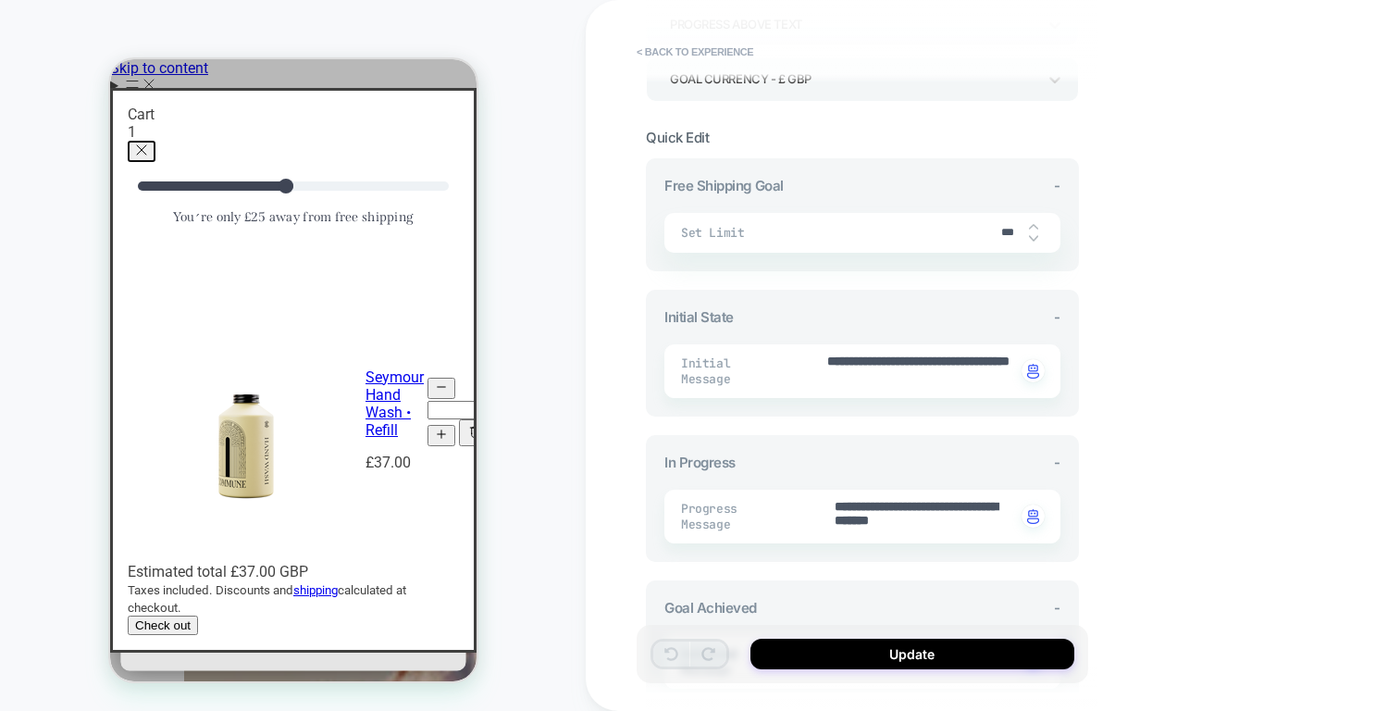
click at [907, 512] on textarea "**********" at bounding box center [924, 516] width 183 height 37
click at [670, 43] on button "< Back to experience" at bounding box center [694, 52] width 135 height 30
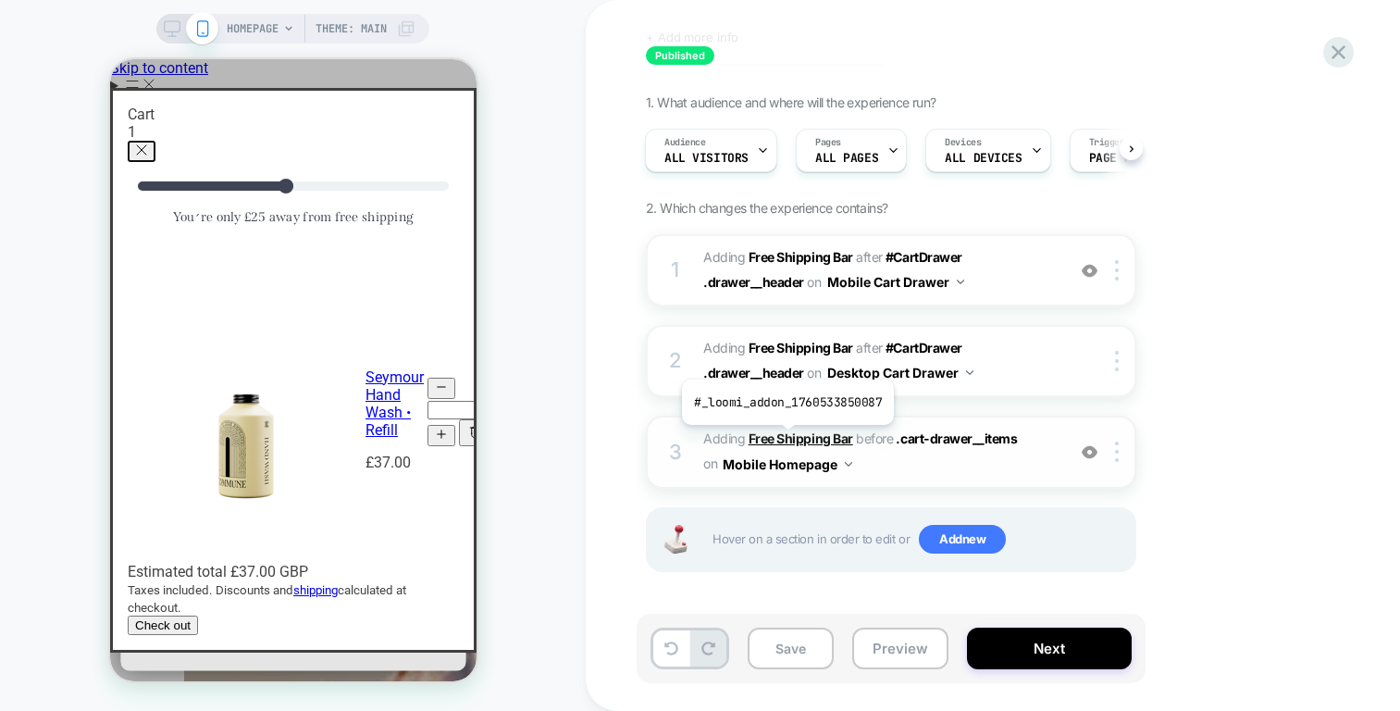
click at [786, 439] on b "Free Shipping Bar" at bounding box center [801, 438] width 105 height 16
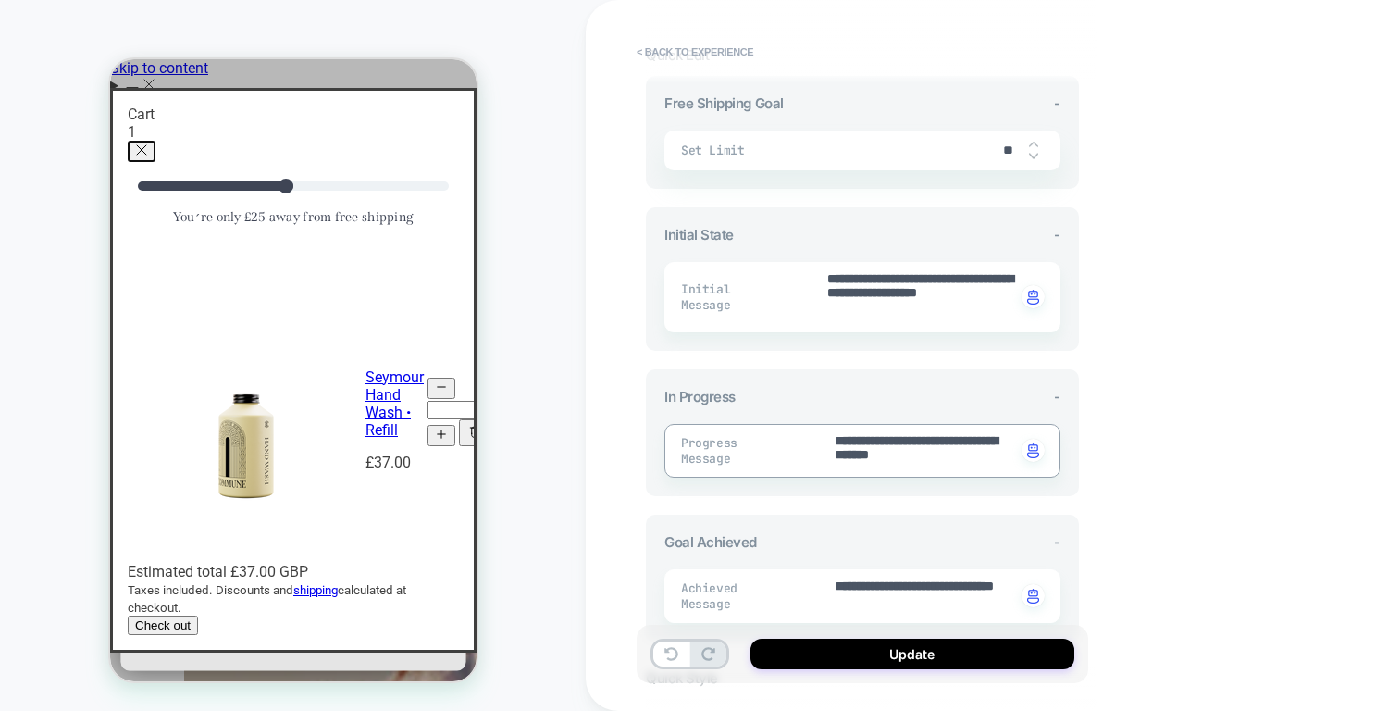
click at [894, 461] on textarea "**********" at bounding box center [924, 450] width 183 height 37
click at [885, 648] on button "Update" at bounding box center [913, 654] width 324 height 31
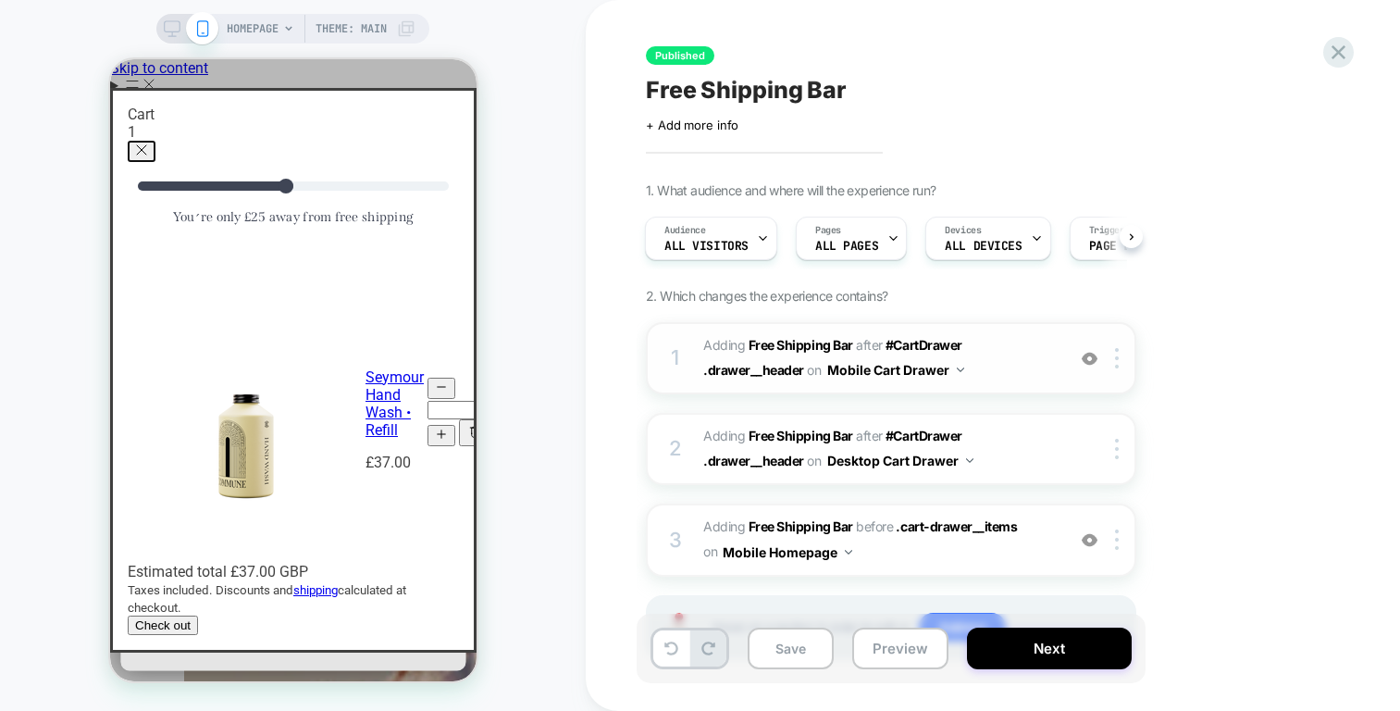
click at [942, 379] on button "Mobile Cart Drawer" at bounding box center [895, 369] width 137 height 27
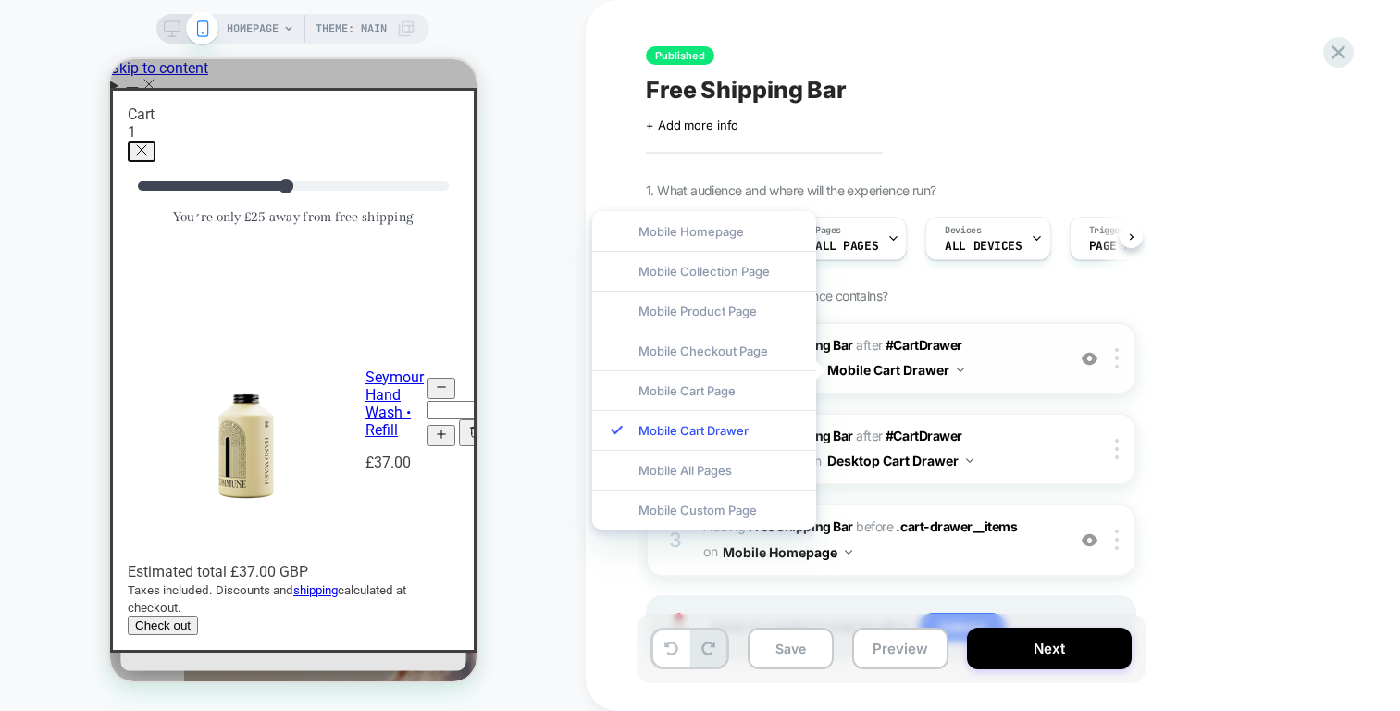
click at [981, 362] on span "#_loomi_addon_1754899656094 Adding Free Shipping Bar AFTER #CartDrawer .drawer_…" at bounding box center [879, 358] width 353 height 50
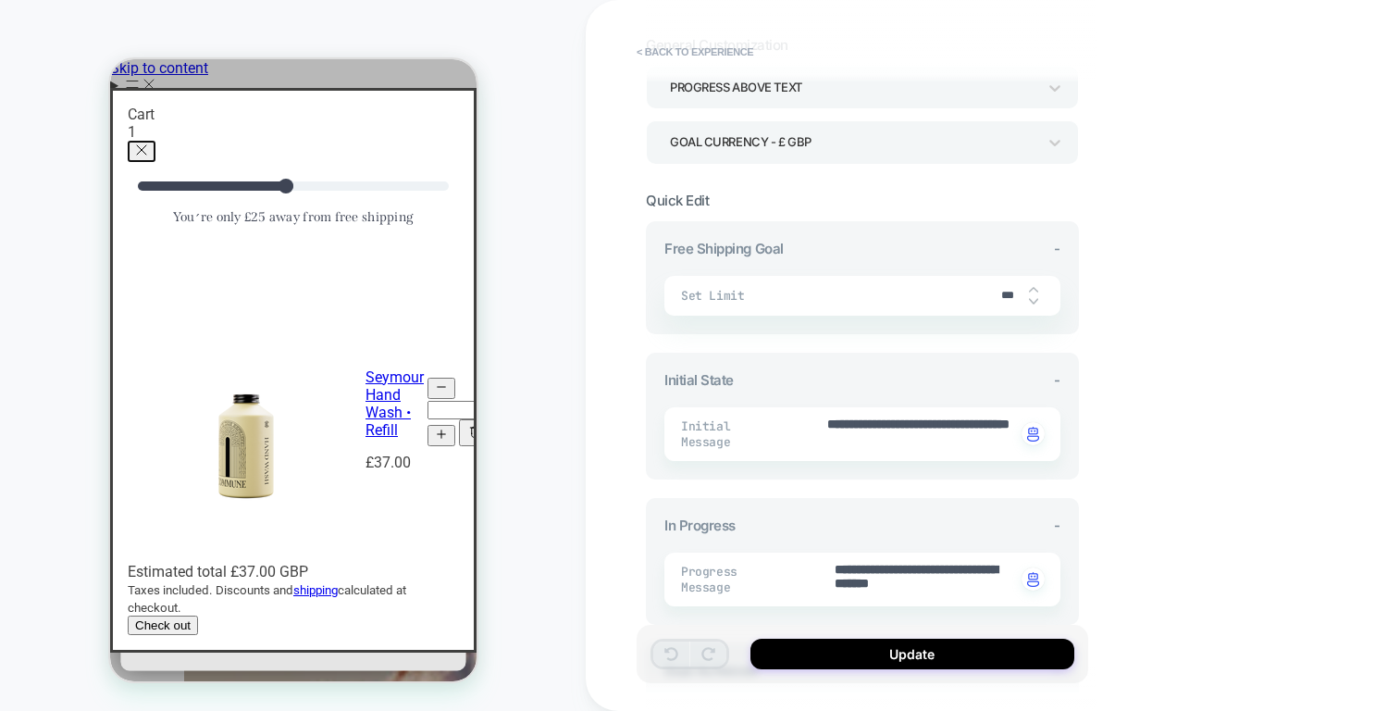
click at [903, 436] on textarea "**********" at bounding box center [920, 434] width 190 height 37
click at [640, 52] on button "< Back to experience" at bounding box center [694, 52] width 135 height 30
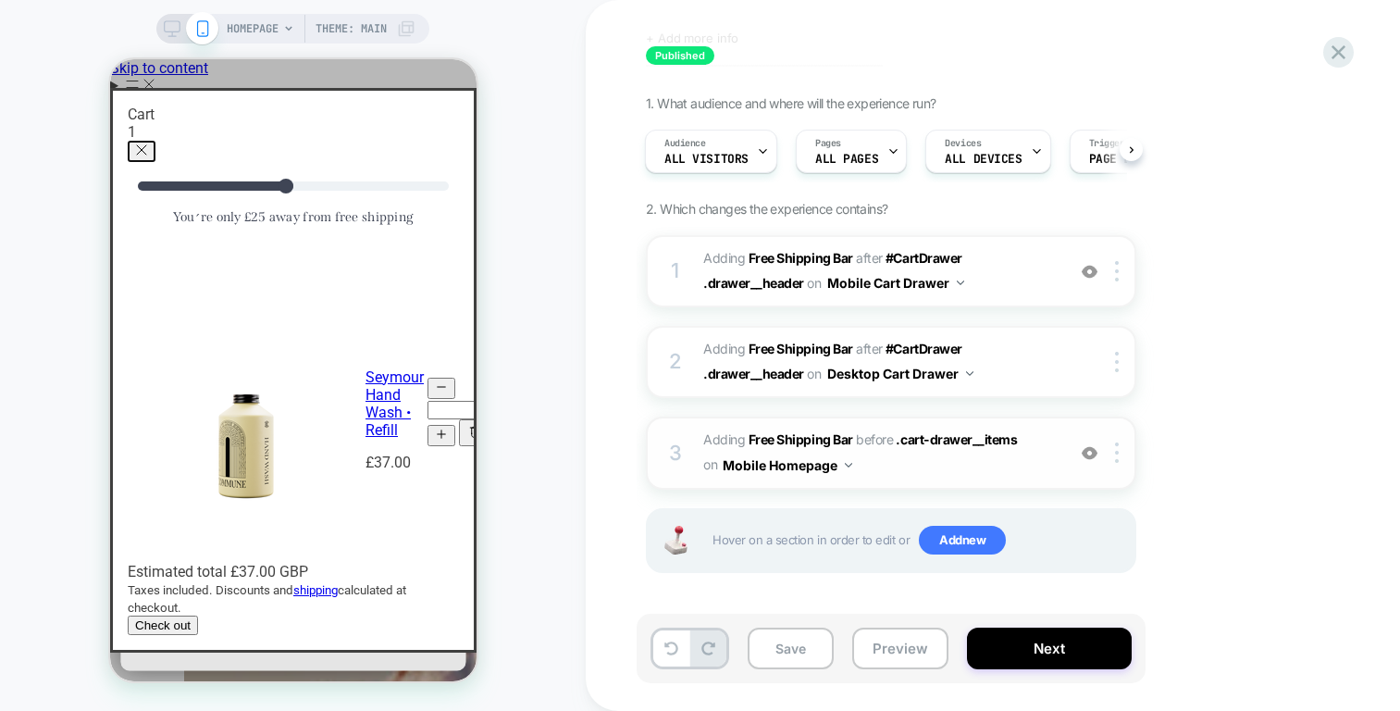
click at [849, 473] on div "3 #_loomi_addon_1760533850087 Adding Free Shipping Bar BEFORE .cart-drawer__ite…" at bounding box center [891, 452] width 490 height 72
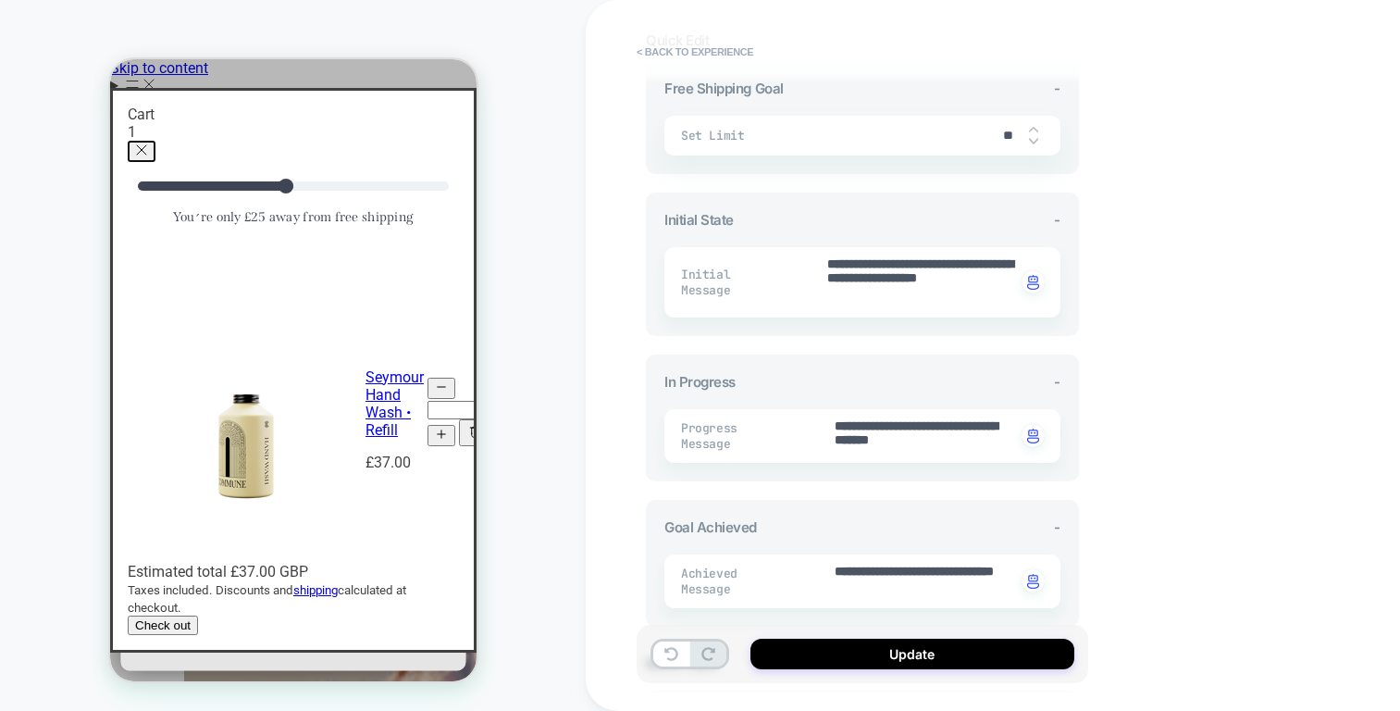
click at [940, 316] on div "**********" at bounding box center [862, 282] width 396 height 70
click at [940, 307] on textarea "**********" at bounding box center [920, 282] width 190 height 54
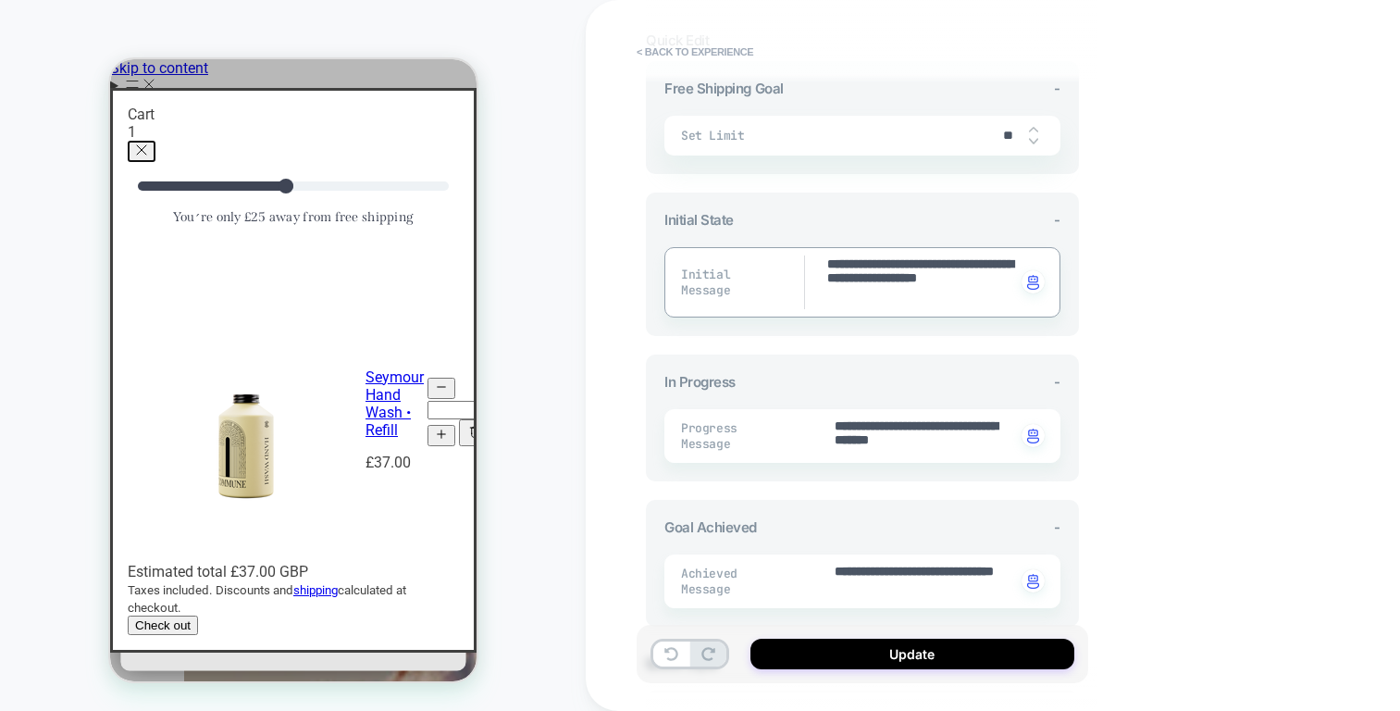
paste textarea
type textarea "*"
type textarea "**********"
type textarea "*"
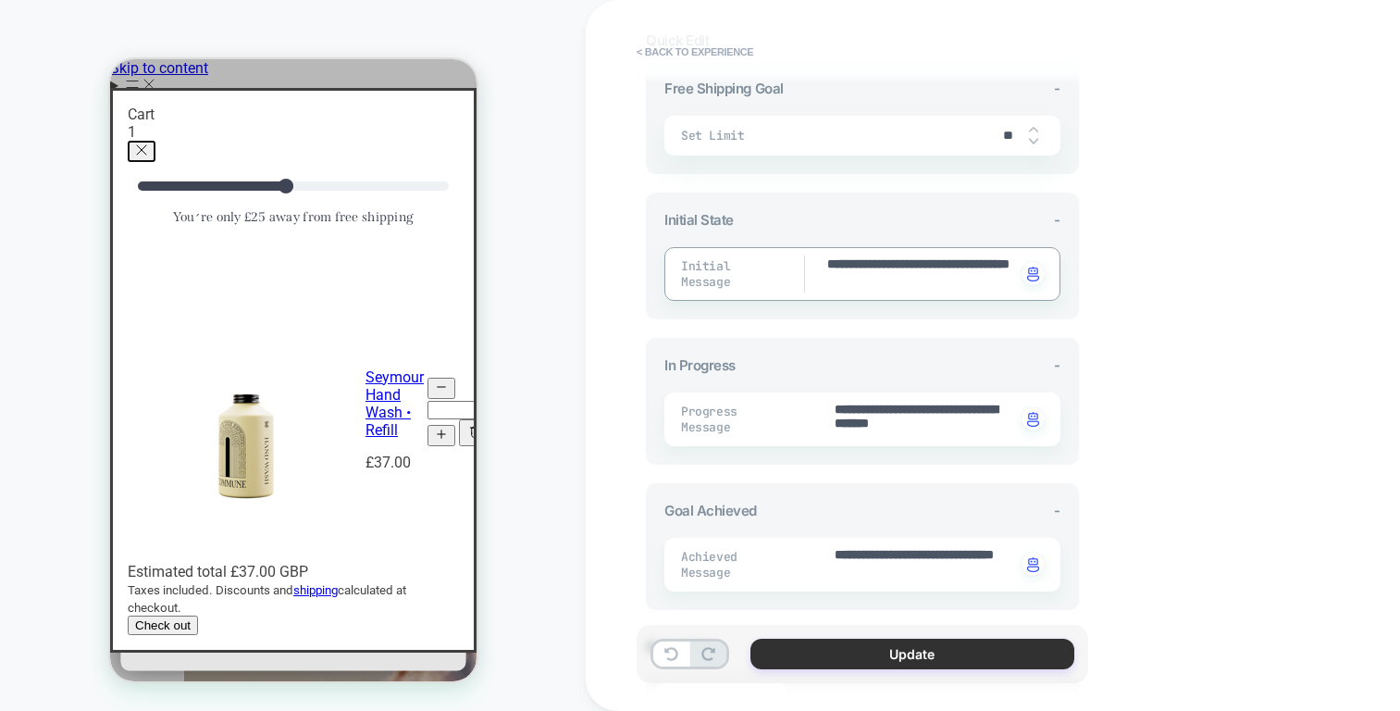
type textarea "**********"
click at [897, 668] on button "Update" at bounding box center [913, 654] width 324 height 31
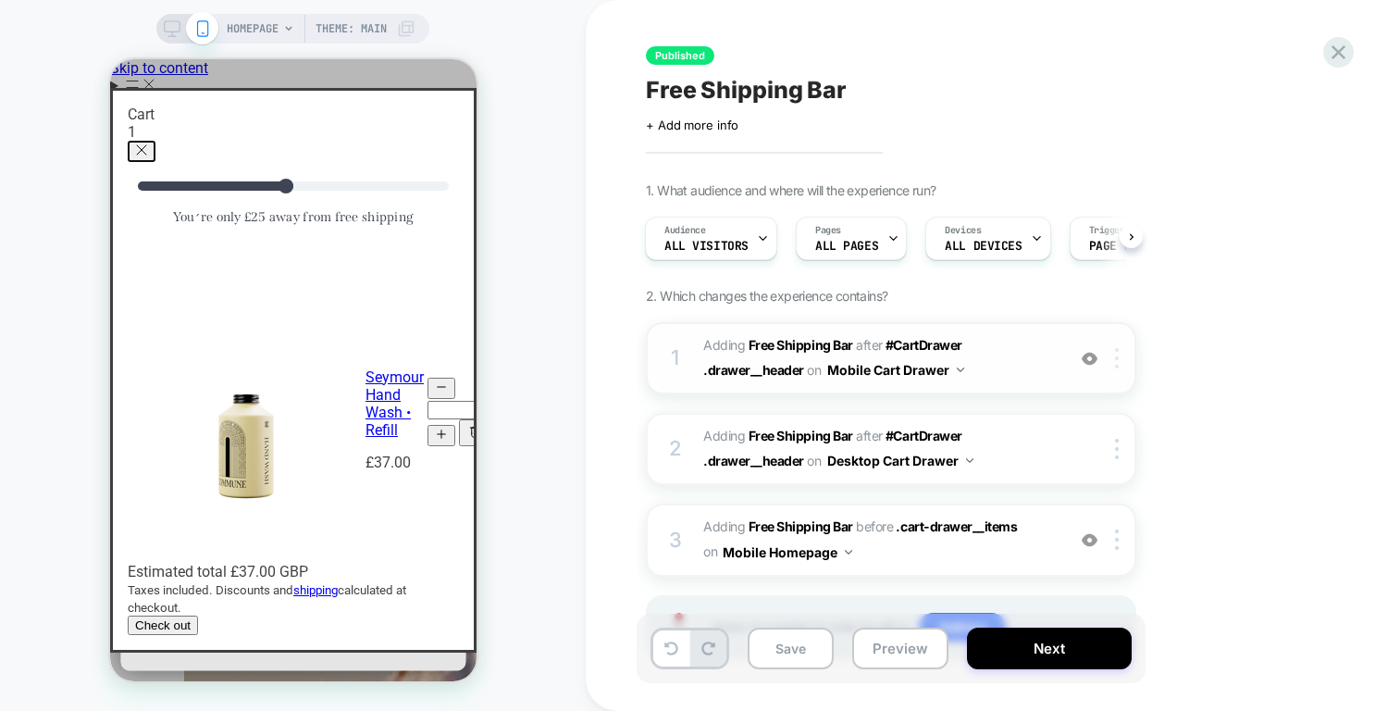
click at [1115, 364] on img at bounding box center [1117, 358] width 4 height 20
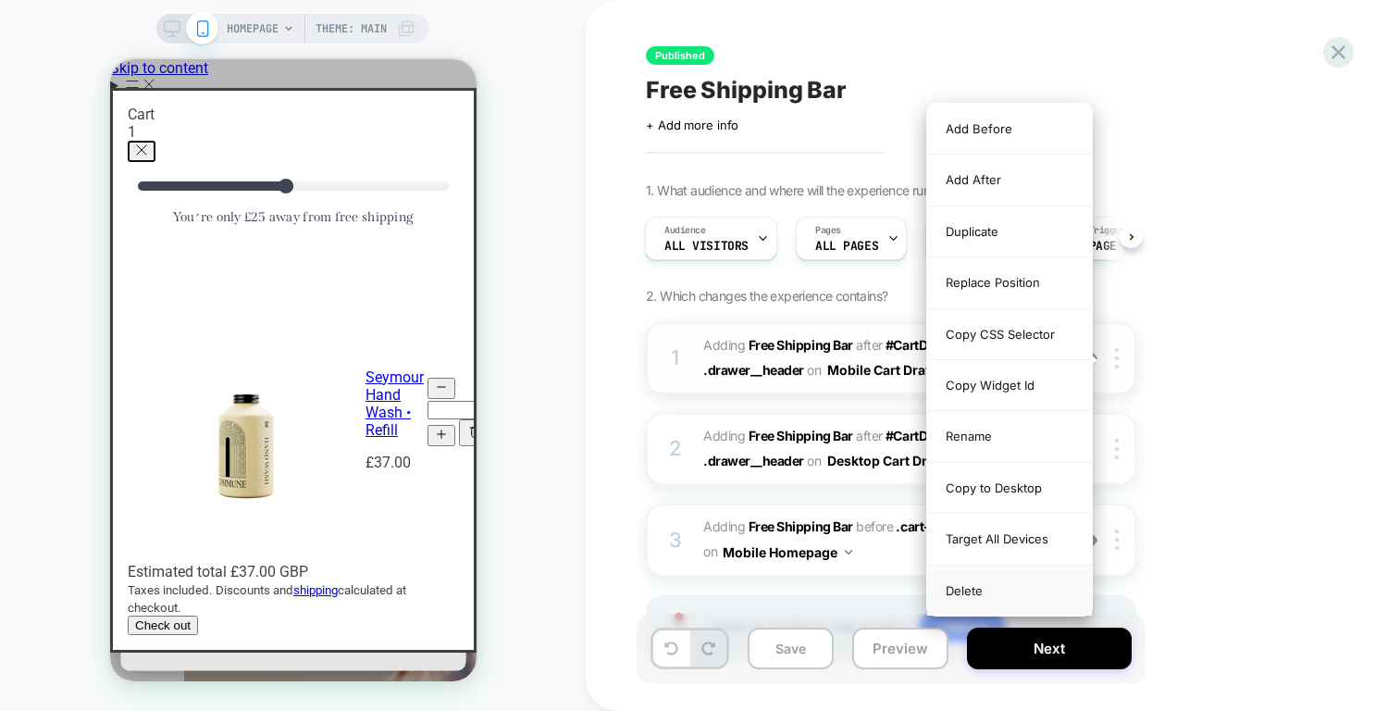
click at [999, 585] on div "Delete" at bounding box center [1009, 590] width 165 height 50
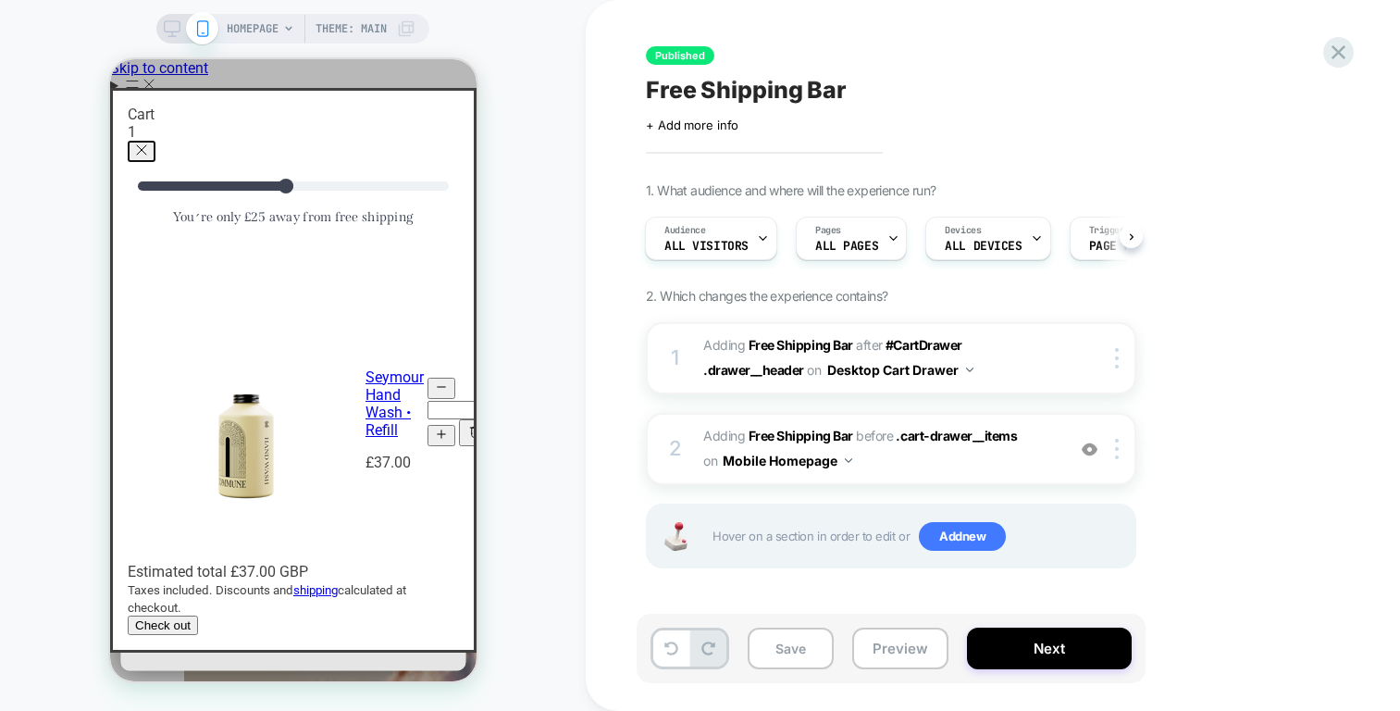
click at [180, 38] on div "HOMEPAGE Theme: MAIN" at bounding box center [292, 29] width 273 height 30
click at [898, 454] on span "#_loomi_addon_1760533850087 Adding Free Shipping Bar BEFORE .cart-drawer__items…" at bounding box center [879, 449] width 353 height 50
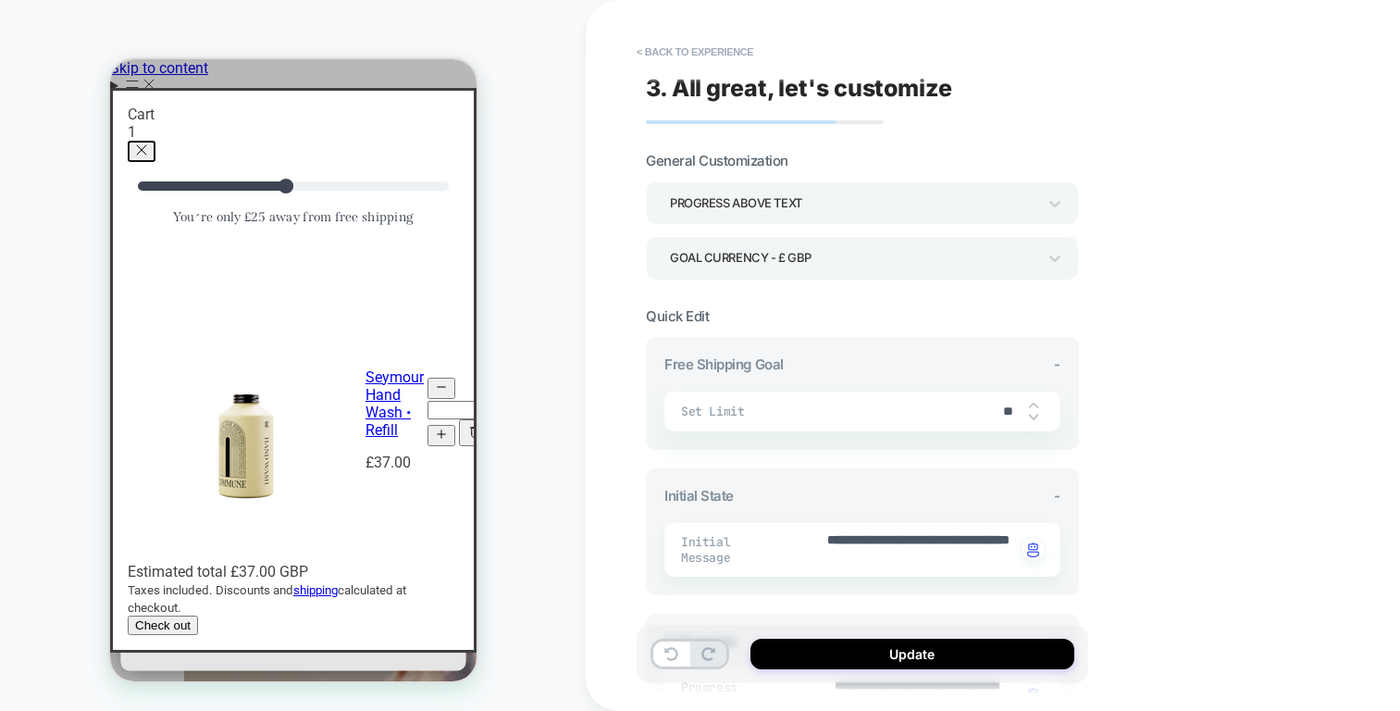
click at [927, 257] on div "Goal Currency - £ GBP" at bounding box center [853, 257] width 366 height 25
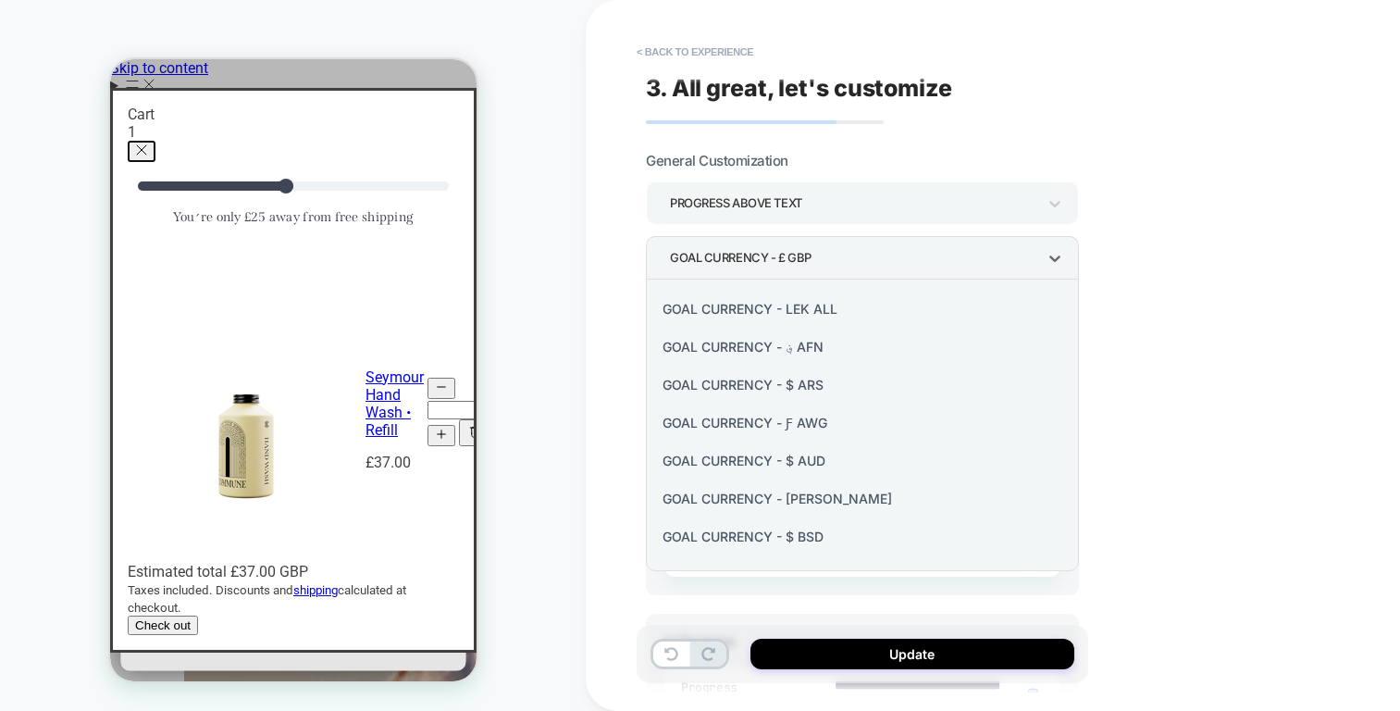
click at [927, 257] on div at bounding box center [700, 355] width 1400 height 711
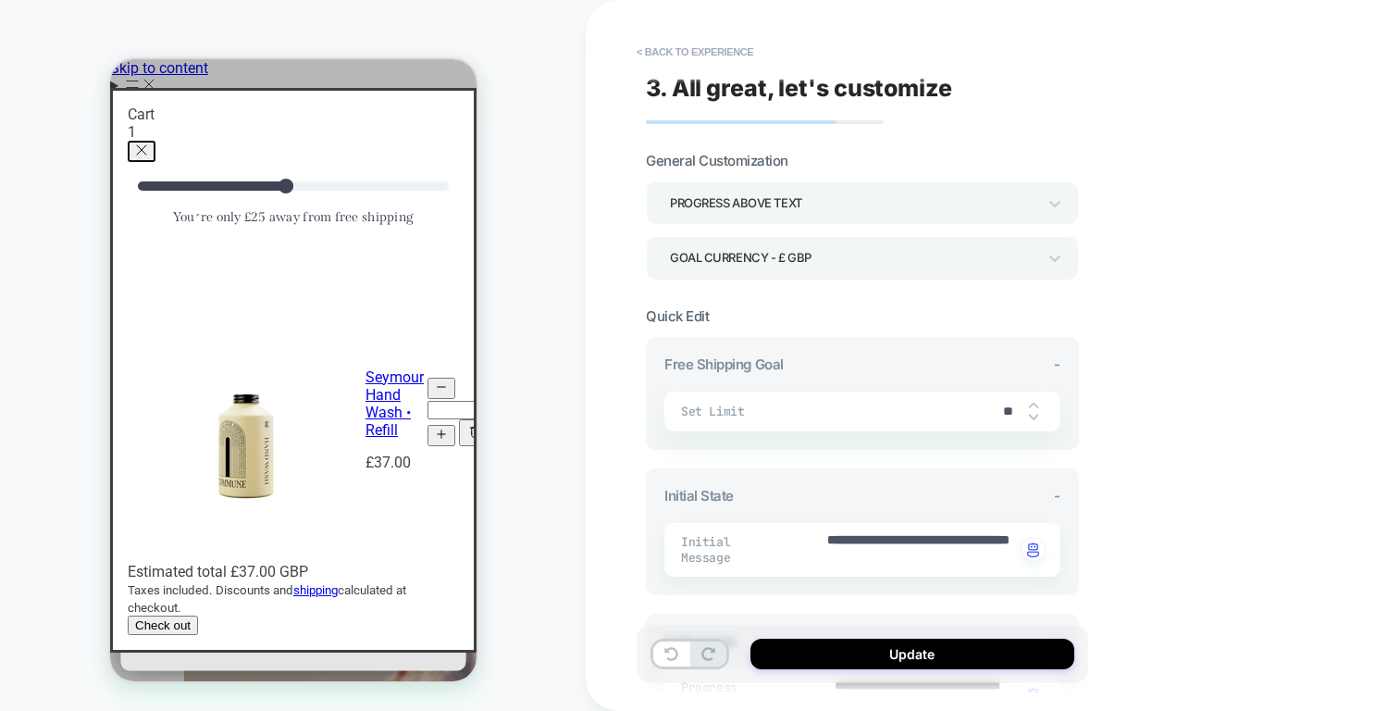
click at [994, 411] on input "**" at bounding box center [1008, 411] width 42 height 16
type textarea "*"
type input "*"
type textarea "*"
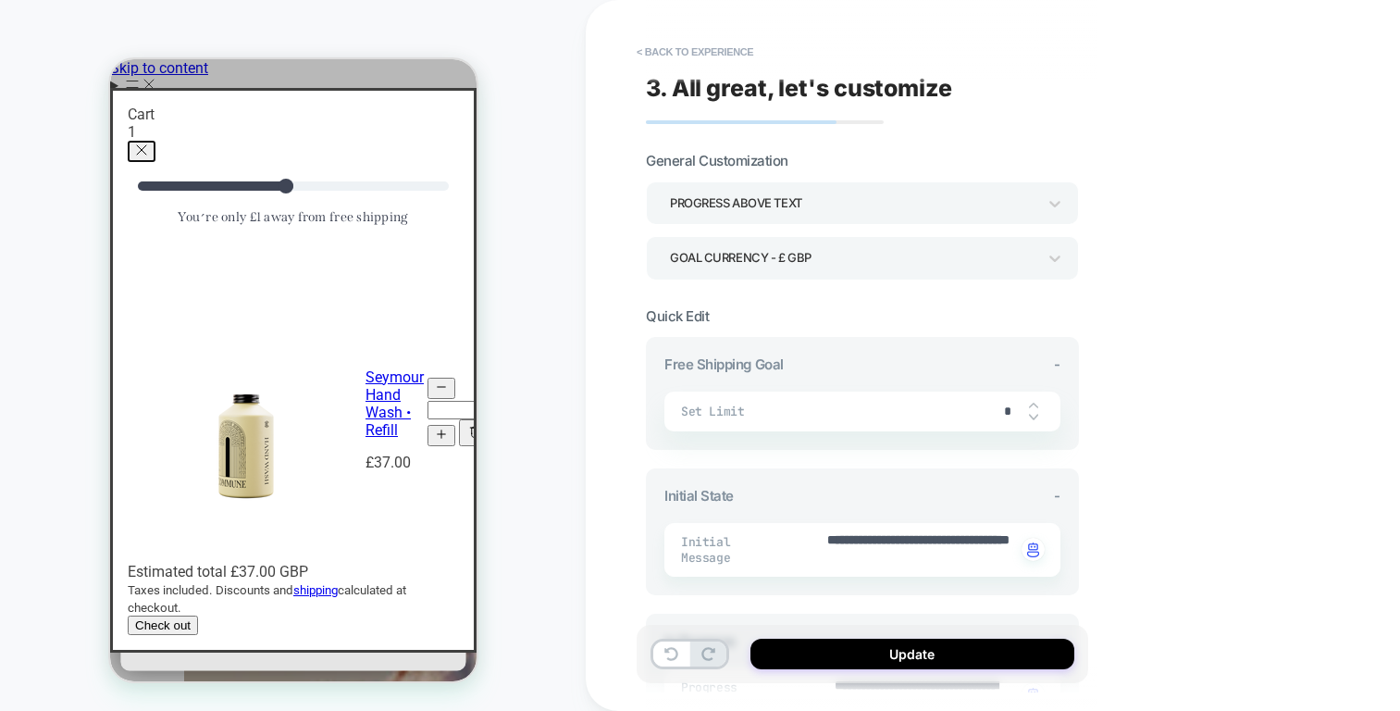
type input "**"
type textarea "*"
type input "***"
click at [885, 647] on button "Update" at bounding box center [913, 654] width 324 height 31
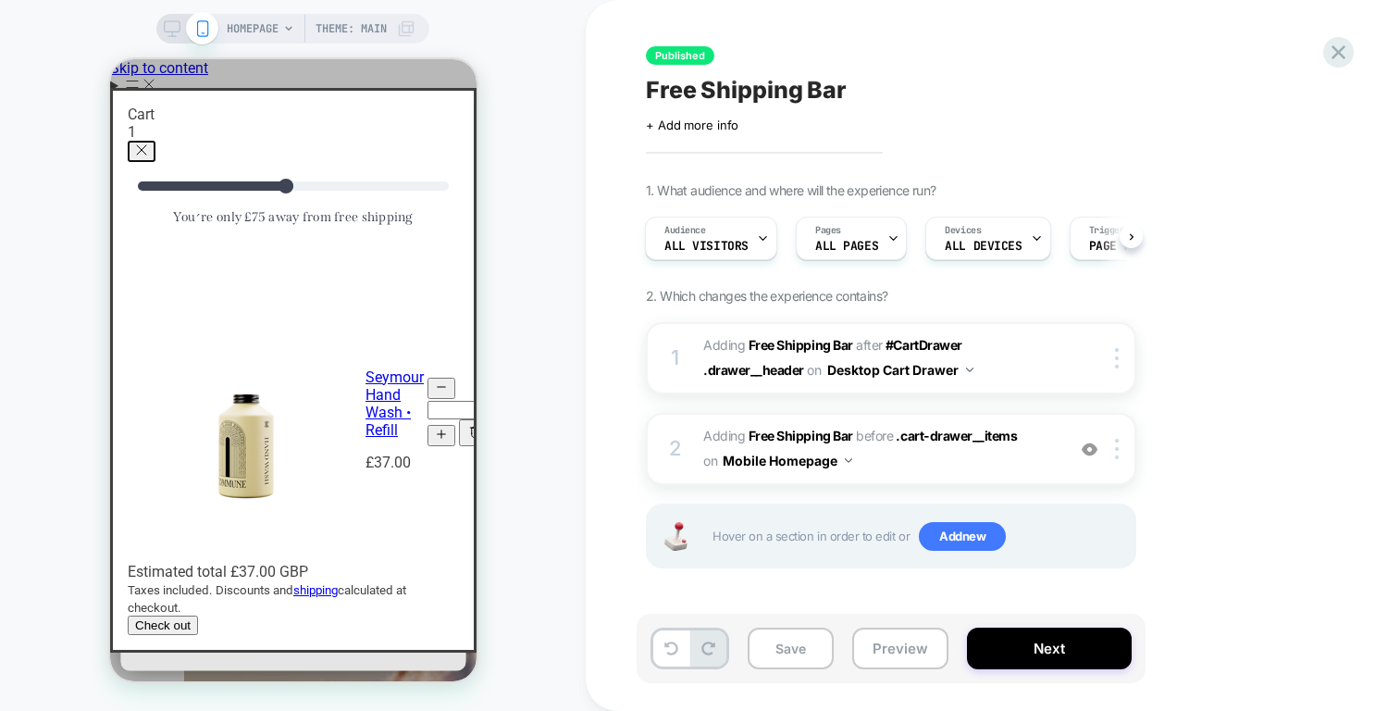
click at [1045, 286] on div "1. What audience and where will the experience run? Audience All Visitors Pages…" at bounding box center [984, 398] width 676 height 432
click at [974, 461] on span "#_loomi_addon_1760533850087 Adding Free Shipping Bar BEFORE .cart-drawer__items…" at bounding box center [879, 449] width 353 height 50
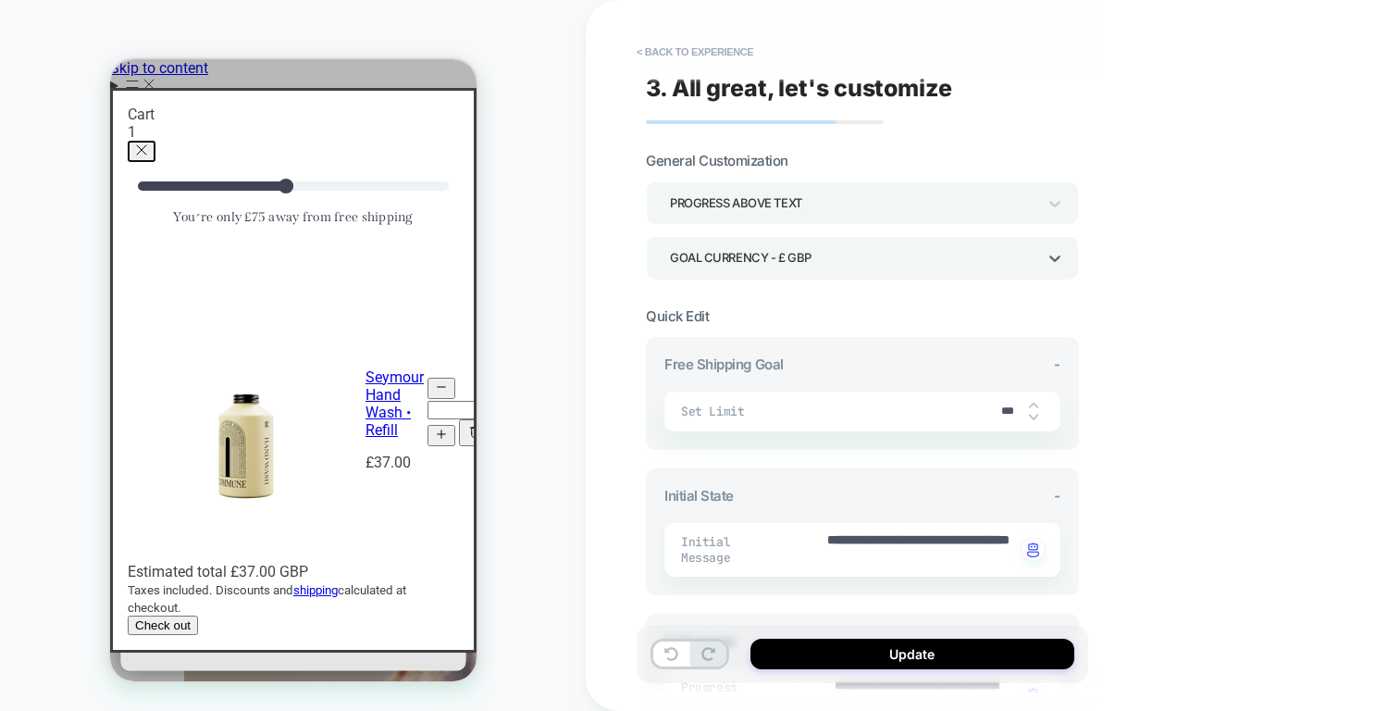
click at [994, 265] on div "Goal Currency - £ GBP" at bounding box center [853, 257] width 366 height 25
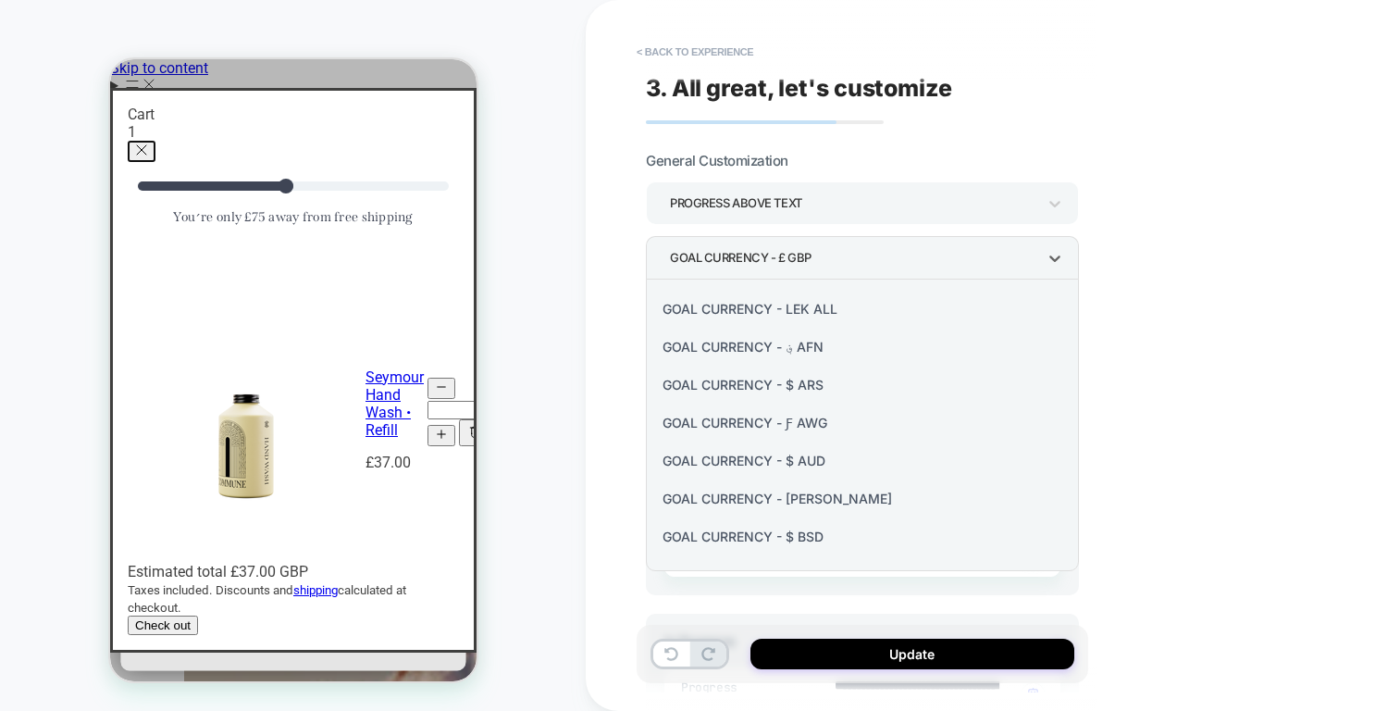
click at [993, 265] on div at bounding box center [700, 355] width 1400 height 711
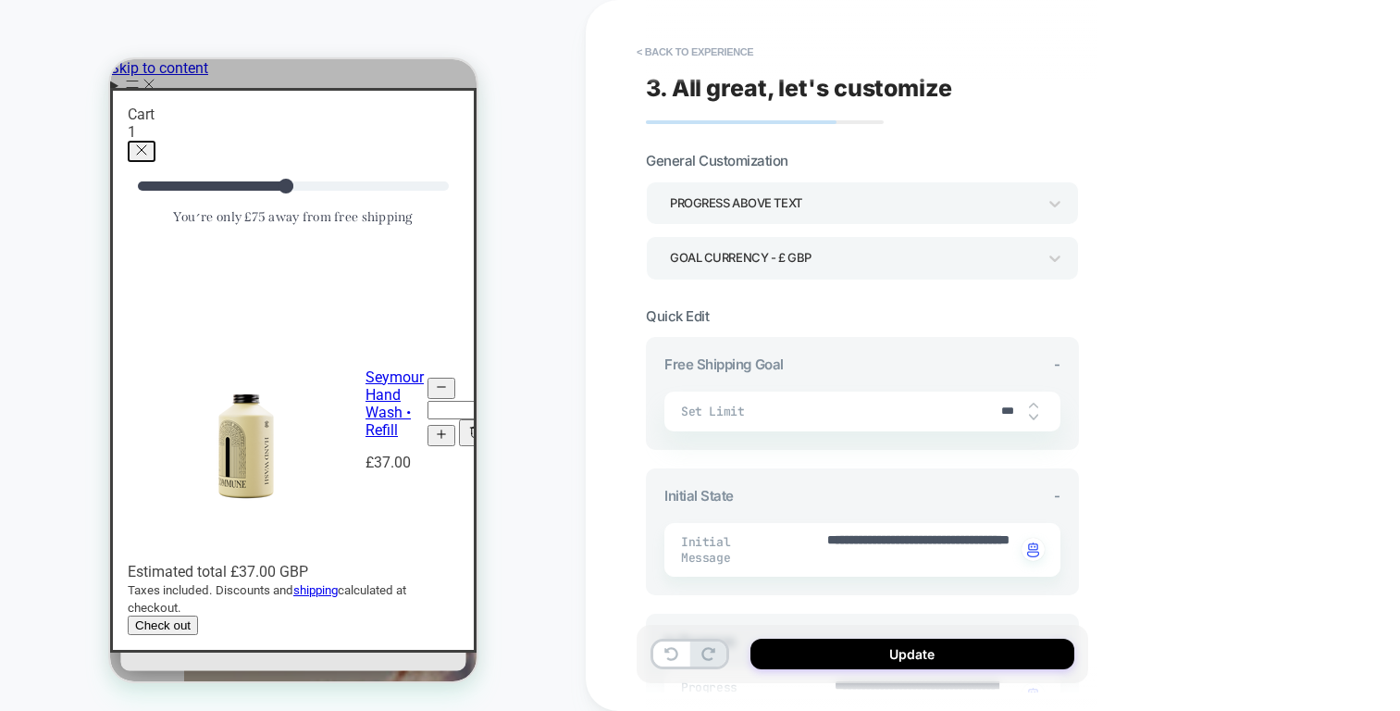
click at [981, 181] on div "Progress above Text" at bounding box center [862, 202] width 433 height 43
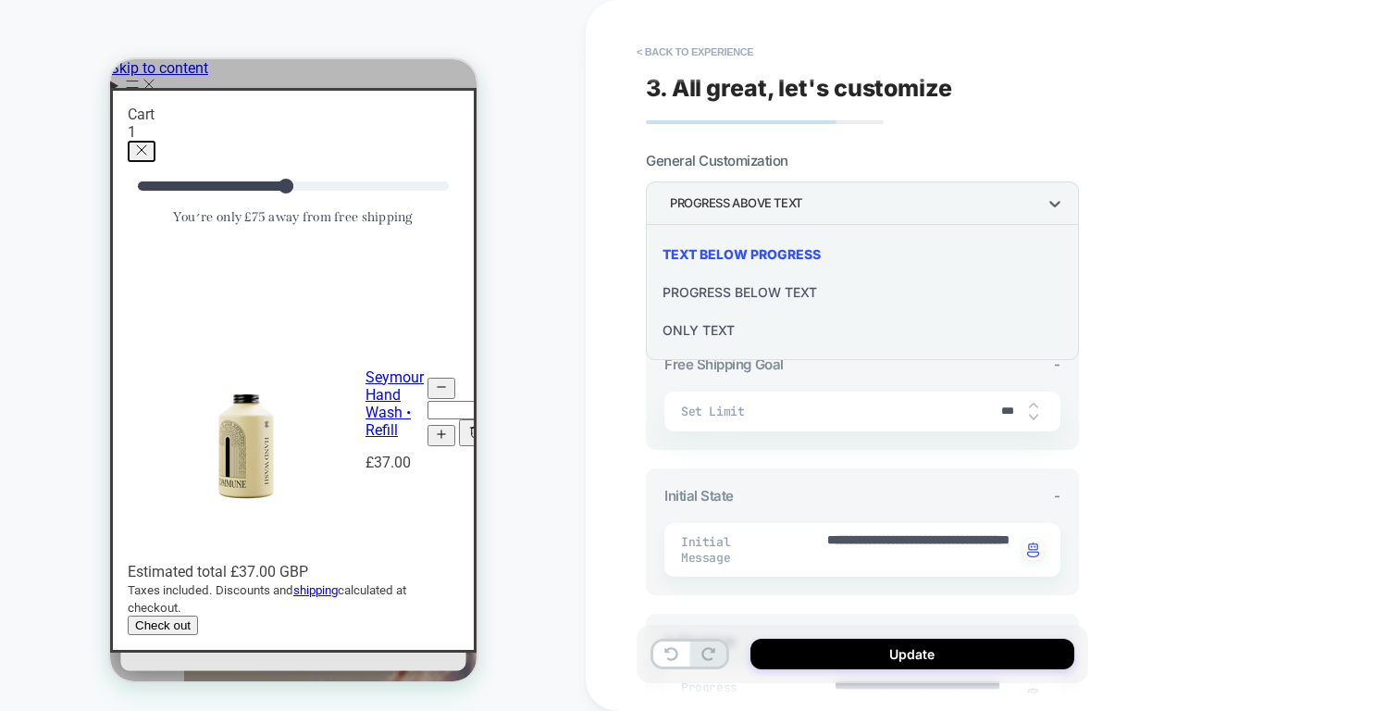
click at [981, 181] on div at bounding box center [700, 355] width 1400 height 711
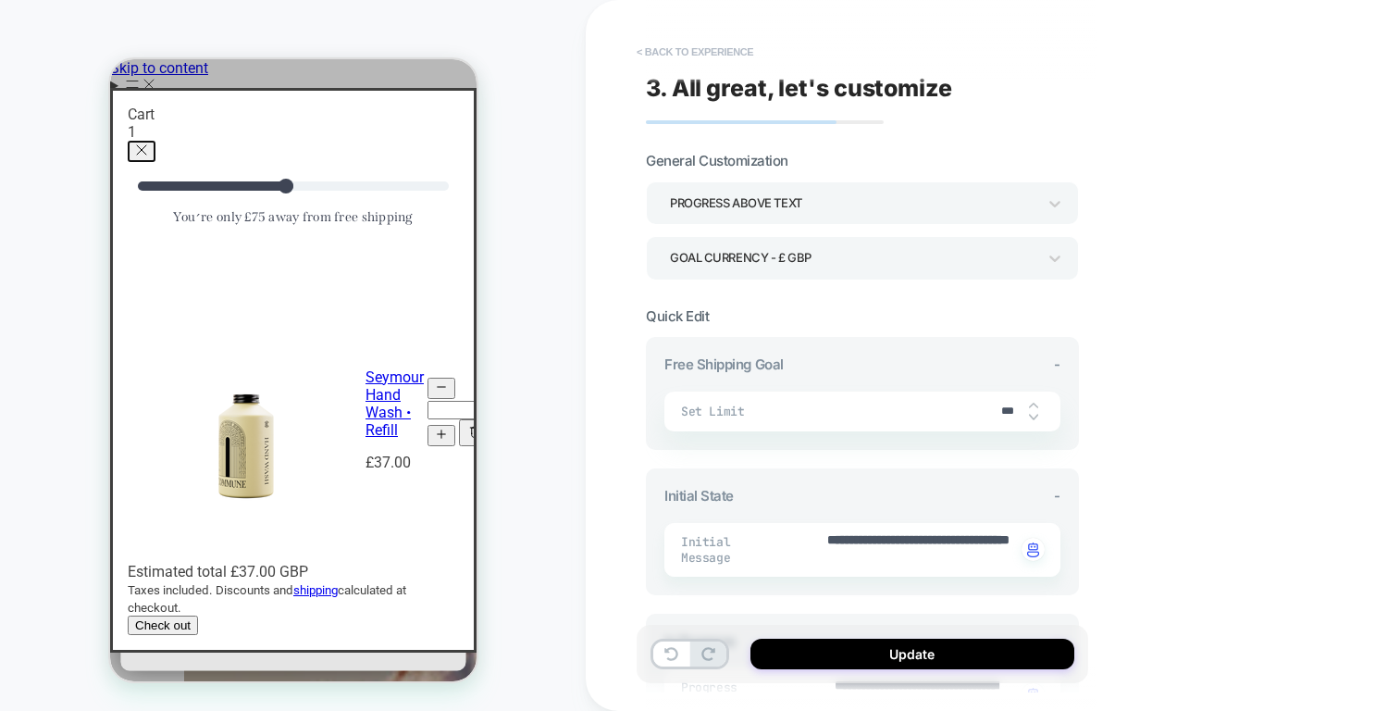
click at [692, 61] on button "< Back to experience" at bounding box center [694, 52] width 135 height 30
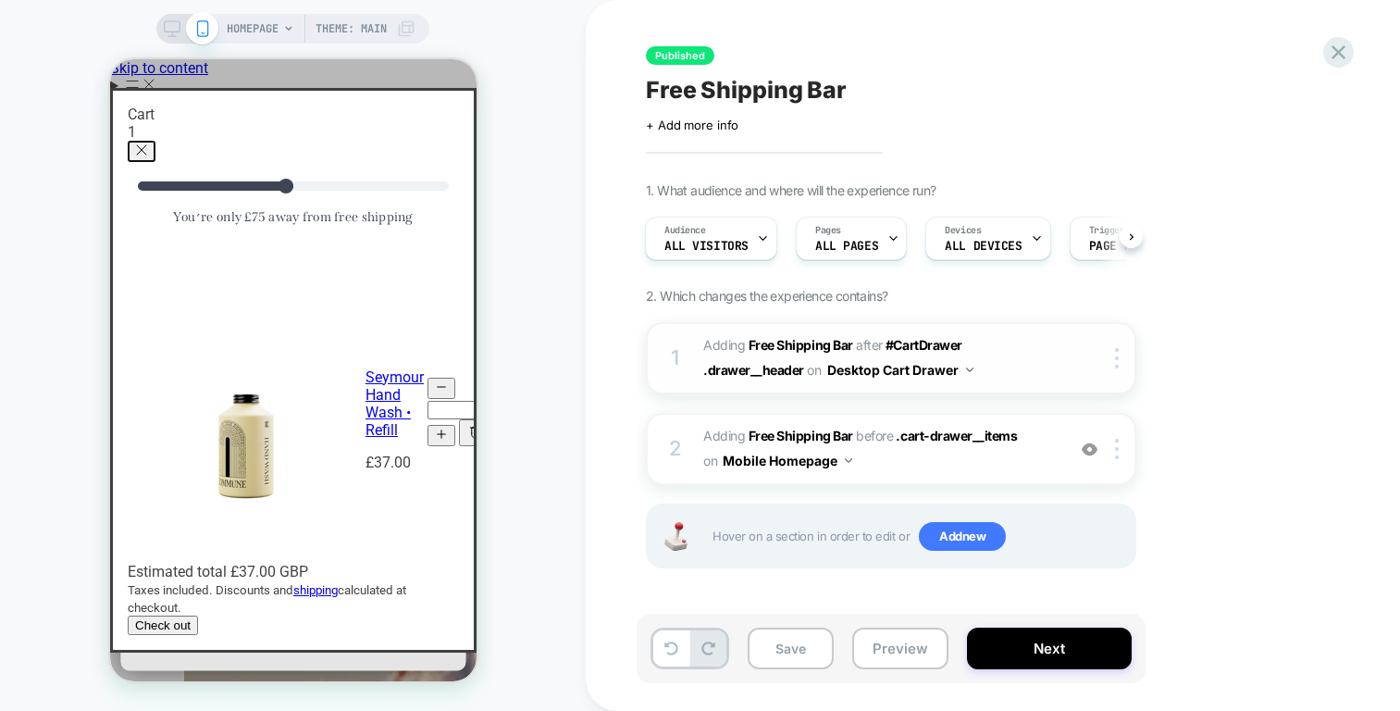
click at [961, 340] on span "#_loomi_addon_1754899862392 Adding Free Shipping Bar AFTER #CartDrawer .drawer_…" at bounding box center [879, 358] width 353 height 50
click at [962, 354] on span "#_loomi_addon_1754899862392 Adding Free Shipping Bar AFTER #CartDrawer .drawer_…" at bounding box center [879, 358] width 353 height 50
click at [1114, 354] on div at bounding box center [1120, 358] width 31 height 20
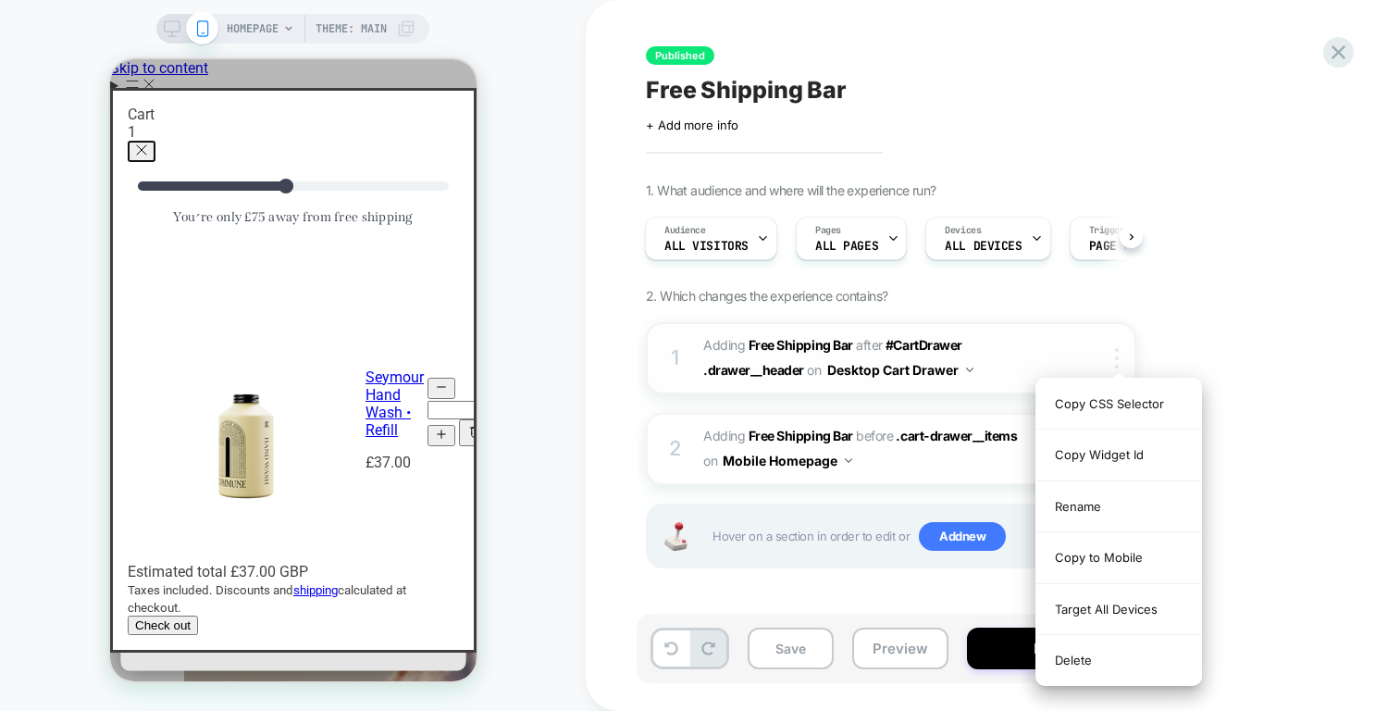
click at [1110, 357] on div at bounding box center [1120, 358] width 31 height 20
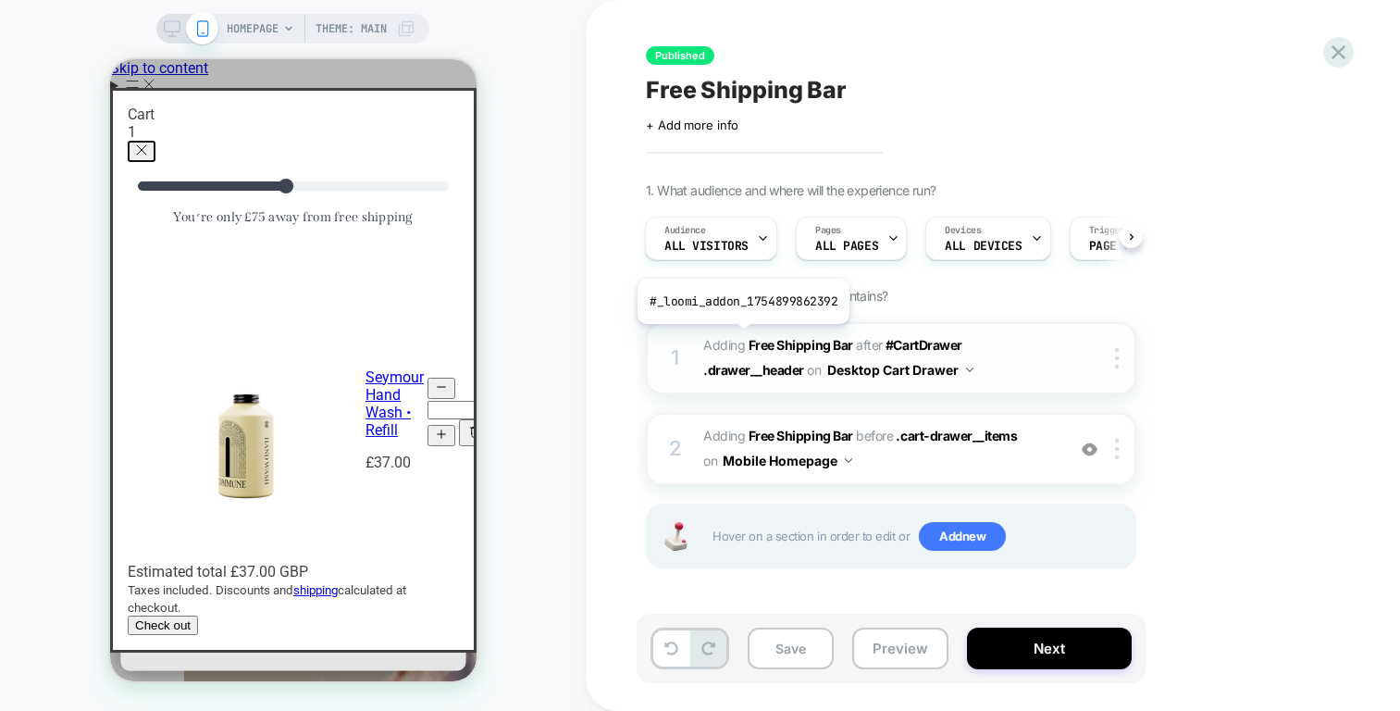
click at [741, 338] on span "Adding Free Shipping Bar" at bounding box center [778, 345] width 150 height 16
click at [765, 352] on b "Free Shipping Bar" at bounding box center [801, 345] width 105 height 16
click at [739, 380] on span "#_loomi_addon_1754899862392 Adding Free Shipping Bar AFTER #CartDrawer .drawer_…" at bounding box center [879, 358] width 353 height 50
click at [741, 379] on span "#_loomi_addon_1754899862392 Adding Free Shipping Bar AFTER #CartDrawer .drawer_…" at bounding box center [879, 358] width 353 height 50
click at [657, 359] on div "1 #_loomi_addon_1754899862392 Adding Free Shipping Bar AFTER #CartDrawer .drawe…" at bounding box center [891, 358] width 490 height 72
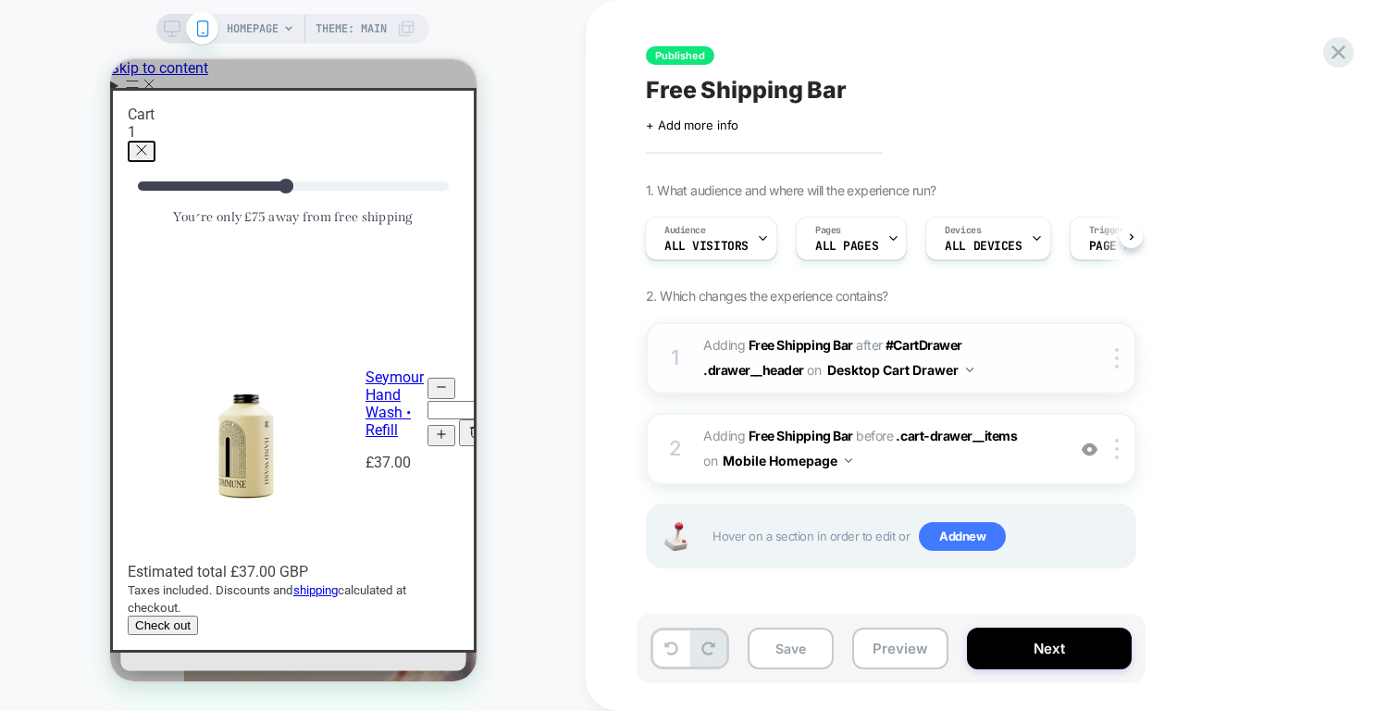
click at [837, 360] on button "Desktop Cart Drawer" at bounding box center [900, 369] width 146 height 27
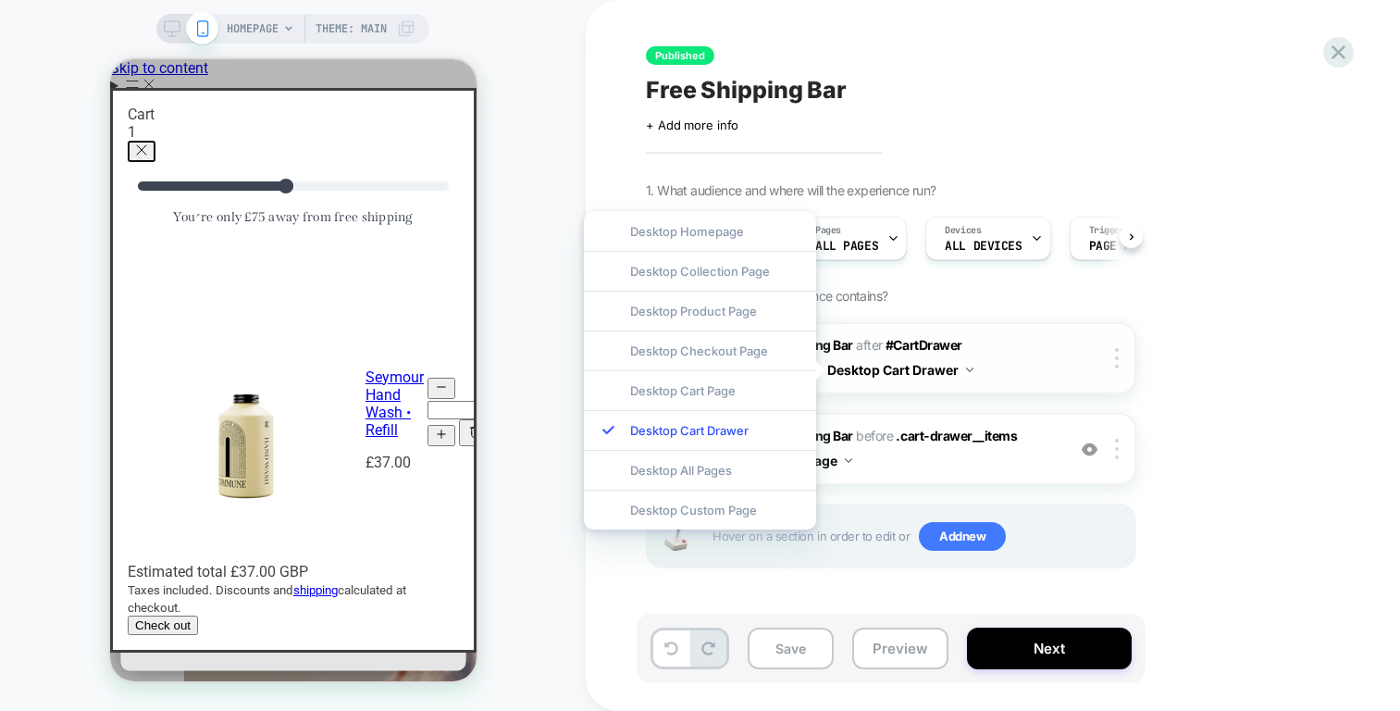
click at [871, 362] on button "Desktop Cart Drawer" at bounding box center [900, 369] width 146 height 27
click at [868, 354] on span "#_loomi_addon_1754899862392 Adding Free Shipping Bar AFTER #CartDrawer .drawer_…" at bounding box center [879, 358] width 353 height 50
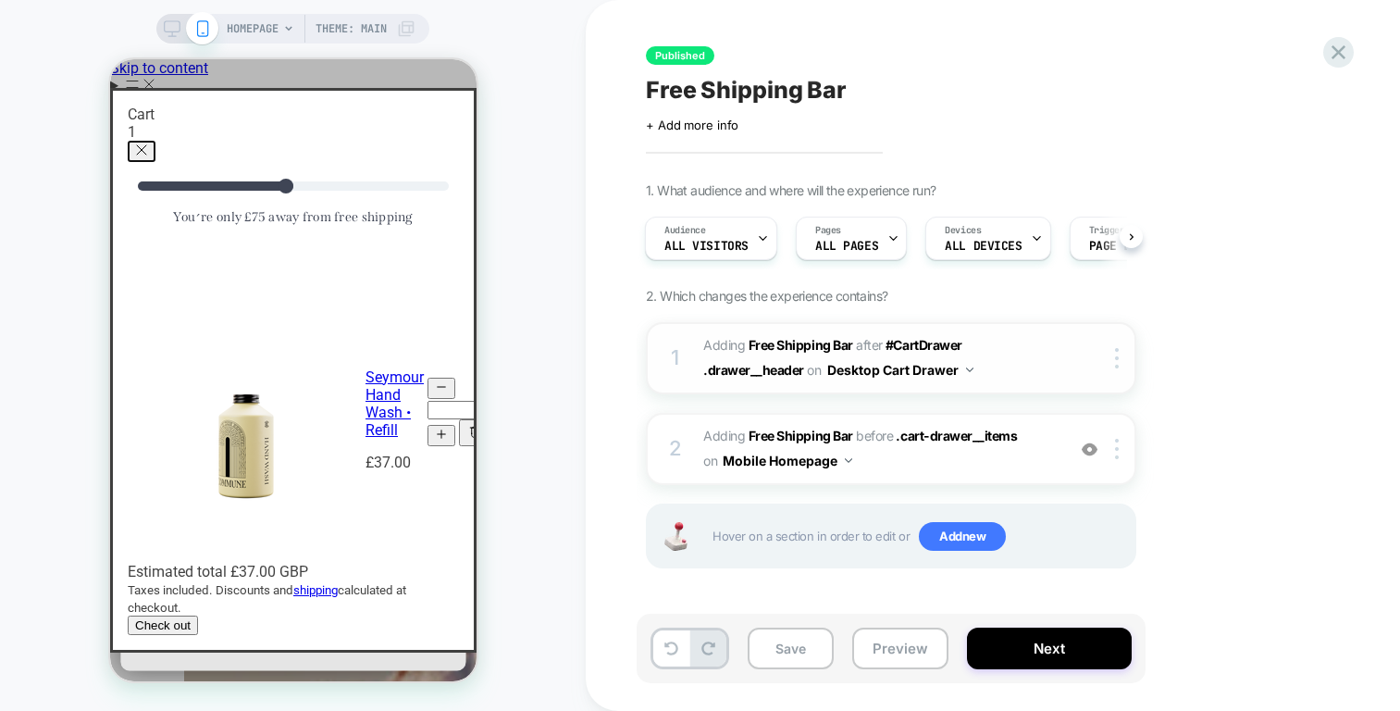
click at [868, 354] on span "#_loomi_addon_1754899862392 Adding Free Shipping Bar AFTER #CartDrawer .drawer_…" at bounding box center [879, 358] width 353 height 50
click at [1049, 343] on span "#_loomi_addon_1754899862392 Adding Free Shipping Bar AFTER #CartDrawer .drawer_…" at bounding box center [879, 358] width 353 height 50
click at [946, 368] on button "Desktop Cart Drawer" at bounding box center [900, 369] width 146 height 27
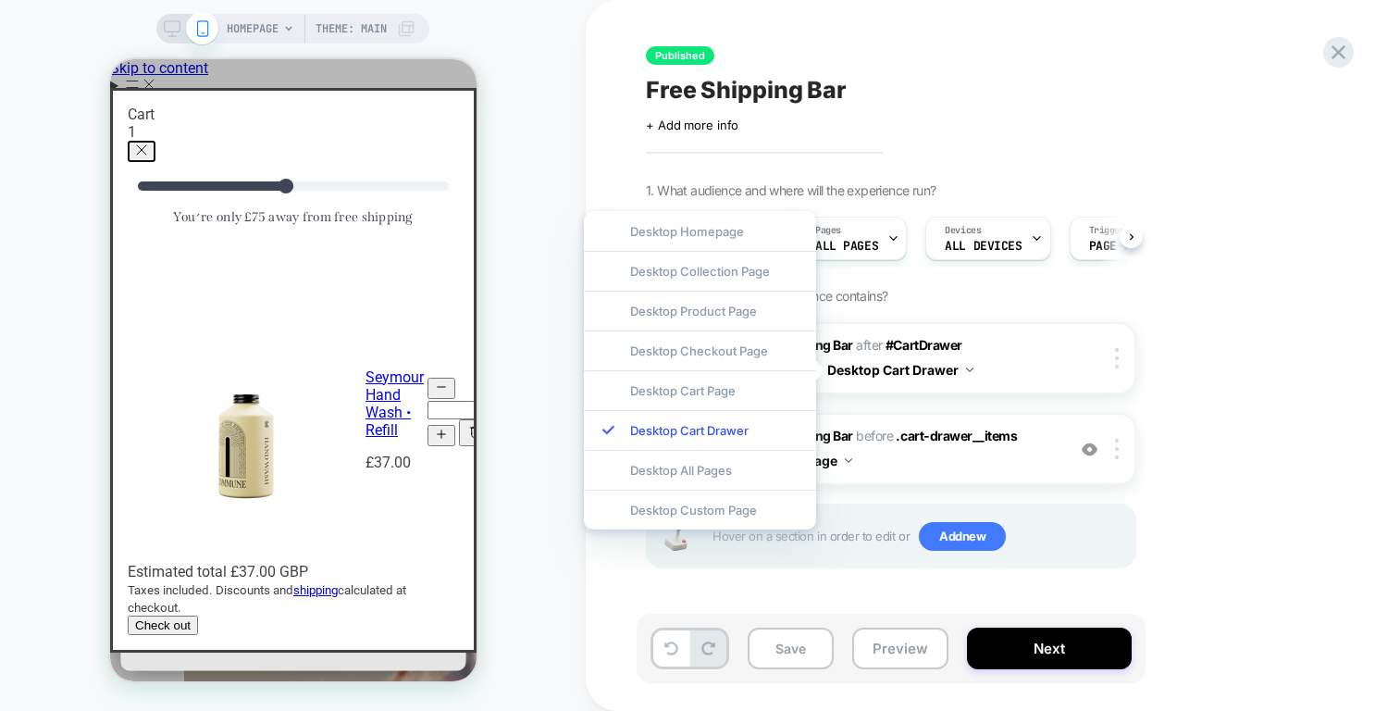
click at [937, 370] on button "Desktop Cart Drawer" at bounding box center [900, 369] width 146 height 27
click at [937, 371] on button "Desktop Cart Drawer" at bounding box center [900, 369] width 146 height 27
click at [1028, 356] on span "#_loomi_addon_1754899862392 Adding Free Shipping Bar AFTER #CartDrawer .drawer_…" at bounding box center [879, 358] width 353 height 50
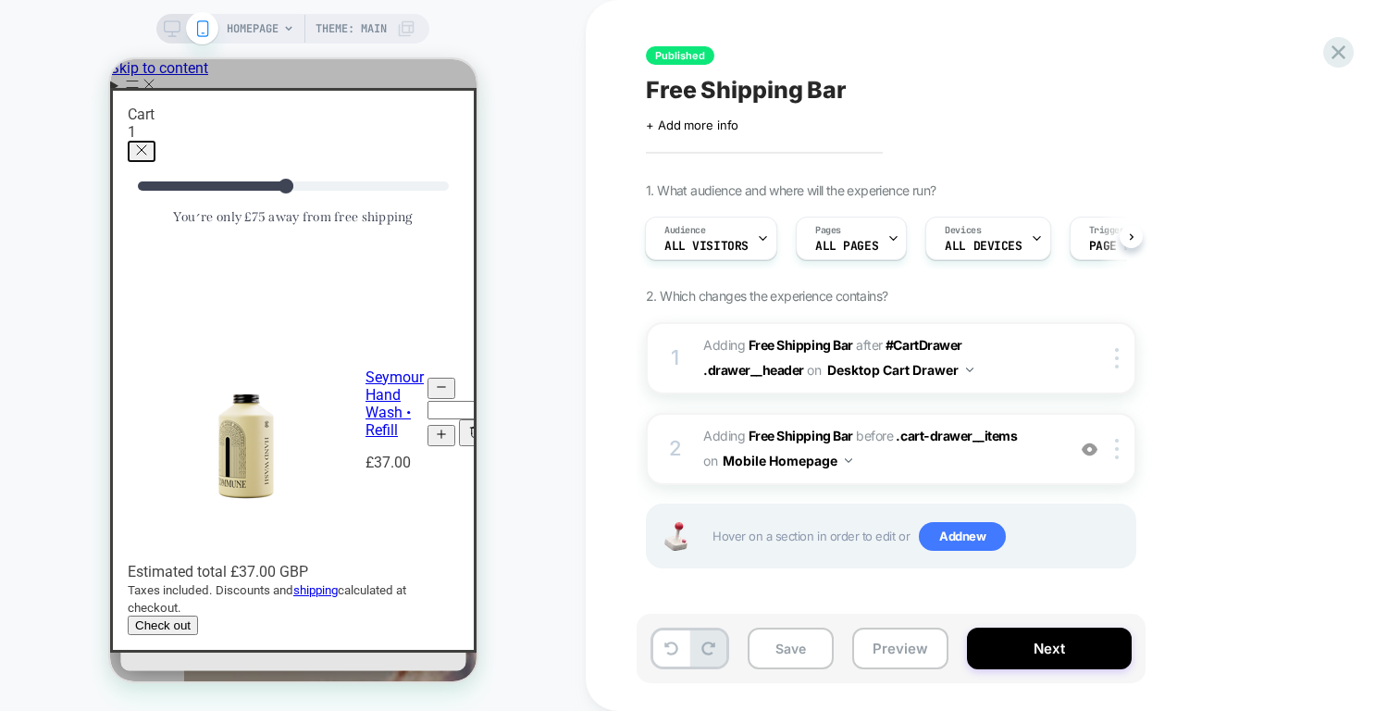
click at [178, 43] on div "HOMEPAGE Theme: MAIN" at bounding box center [292, 29] width 273 height 30
click at [161, 35] on div "HOMEPAGE Theme: MAIN" at bounding box center [292, 29] width 273 height 30
click at [159, 34] on div "HOMEPAGE Theme: MAIN" at bounding box center [292, 29] width 273 height 30
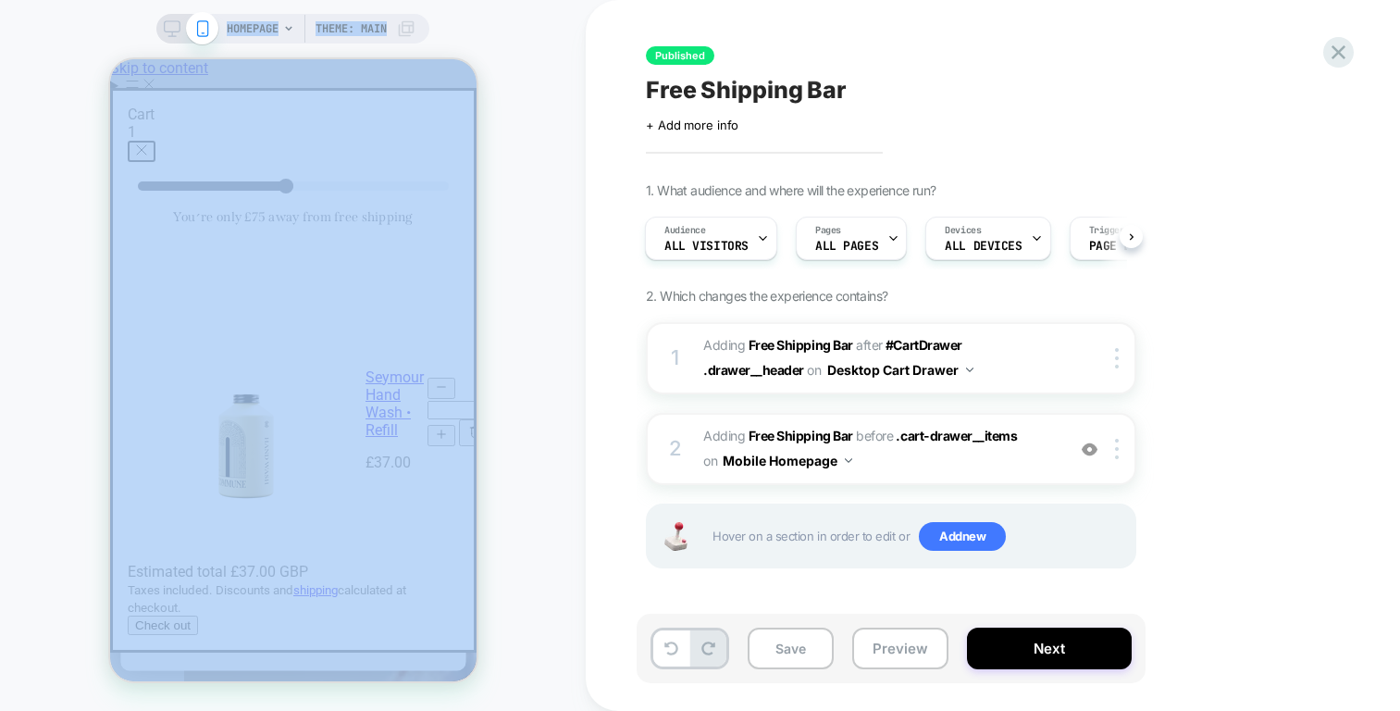
drag, startPoint x: 159, startPoint y: 34, endPoint x: 969, endPoint y: 71, distance: 810.6
click at [969, 71] on div "HOMEPAGE Theme: MAIN Published Free Shipping Bar Click to edit experience detai…" at bounding box center [700, 355] width 1400 height 711
click at [1052, 643] on button "Next" at bounding box center [1049, 648] width 165 height 42
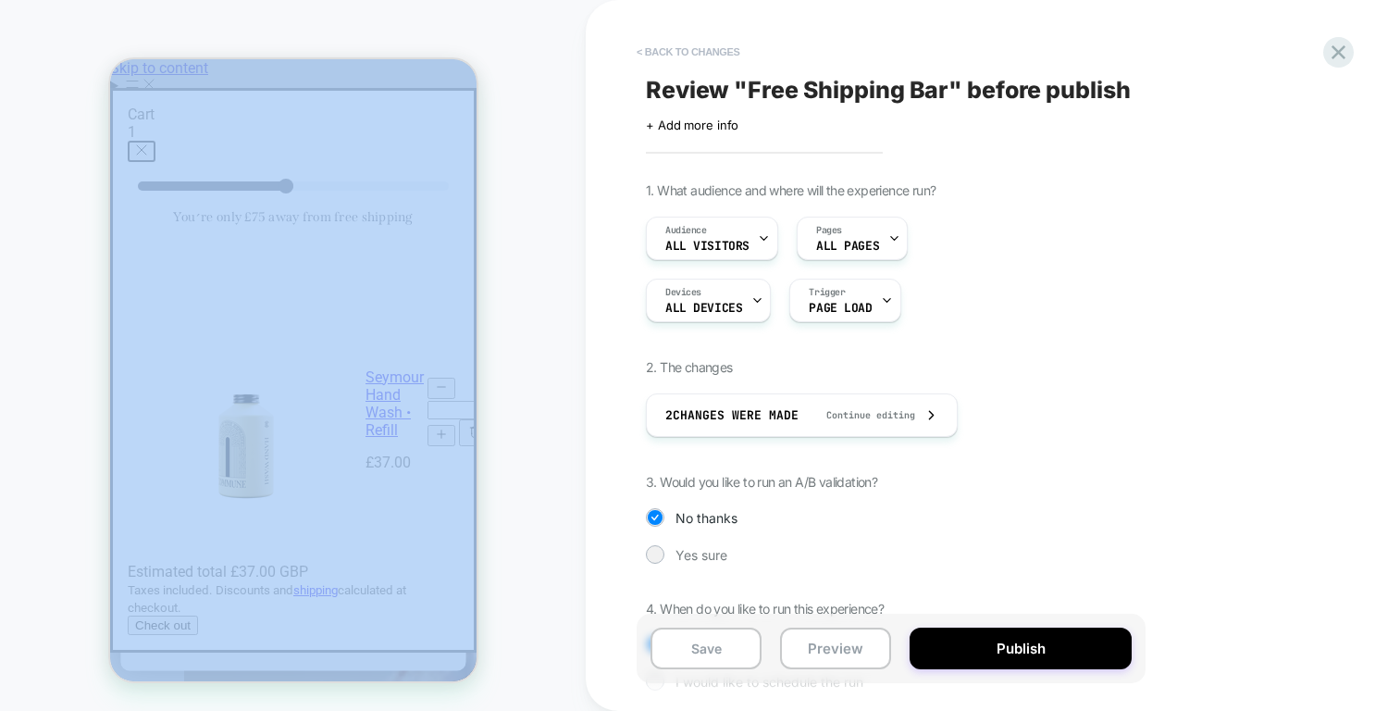
click at [687, 43] on button "< Back to changes" at bounding box center [688, 52] width 122 height 30
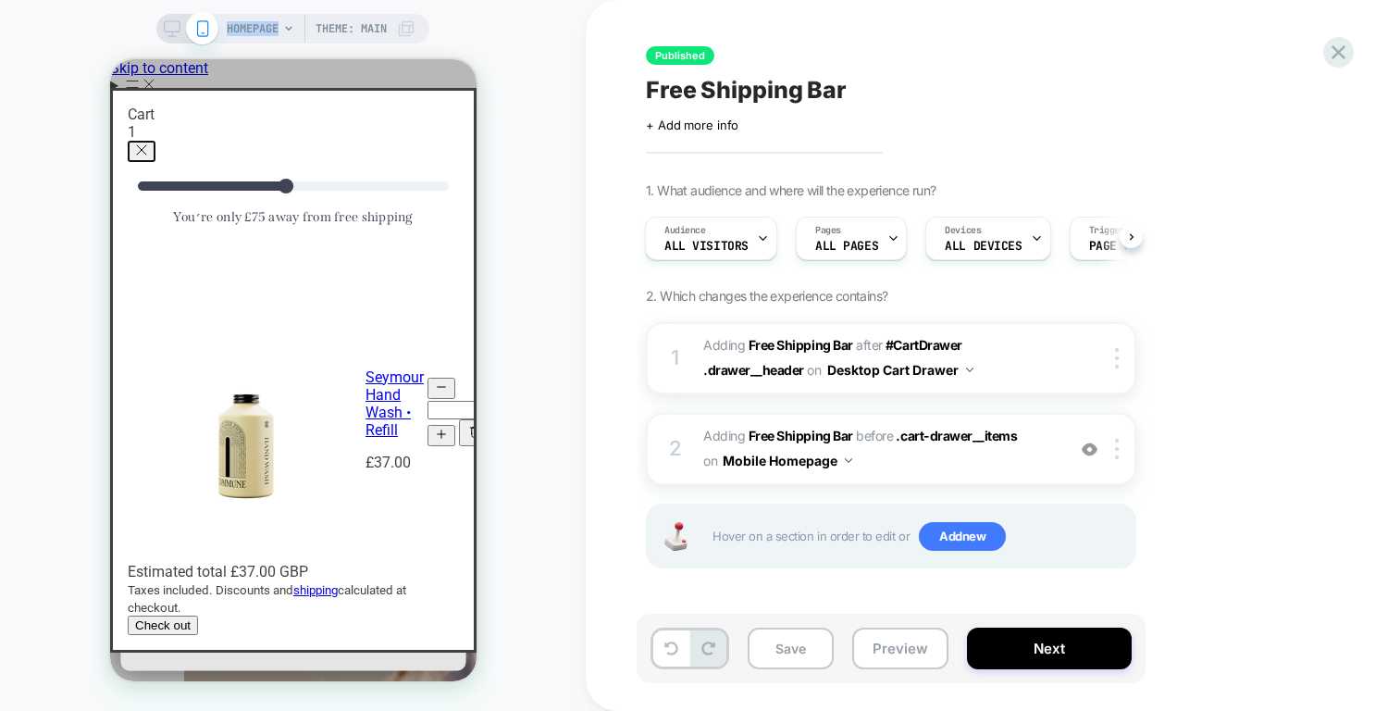
click at [167, 33] on icon at bounding box center [172, 28] width 17 height 17
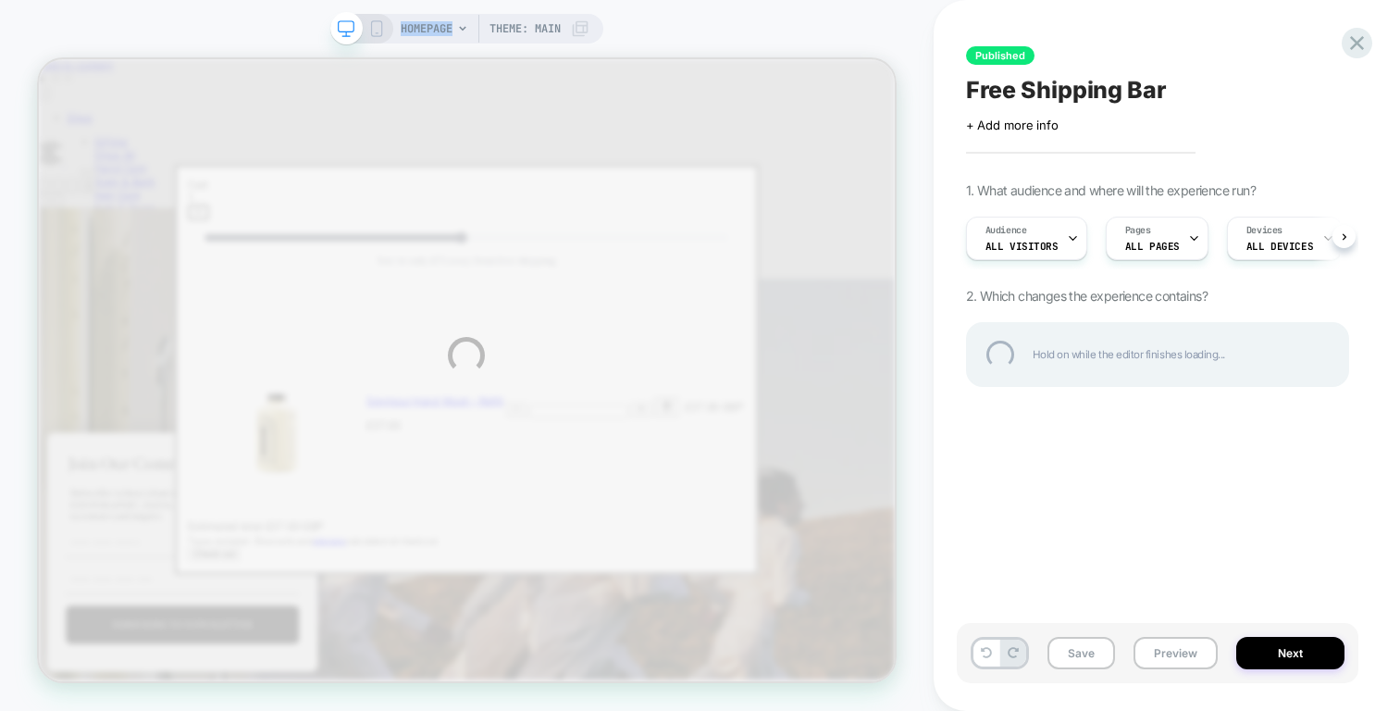
click at [167, 33] on div "HOMEPAGE Theme: MAIN Published Free Shipping Bar Click to edit experience detai…" at bounding box center [700, 355] width 1400 height 711
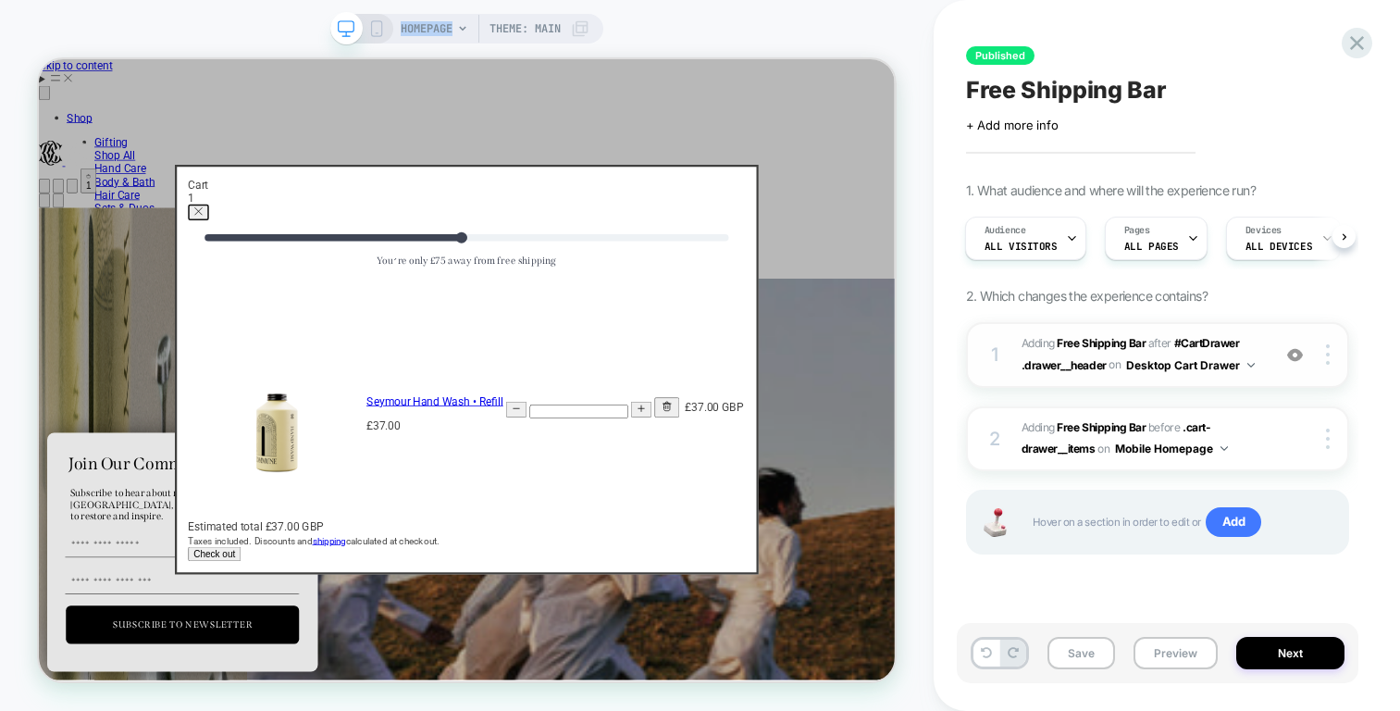
click at [1243, 350] on span "#_loomi_addon_1754899862392 Adding Free Shipping Bar AFTER #CartDrawer .drawer_…" at bounding box center [1142, 354] width 240 height 43
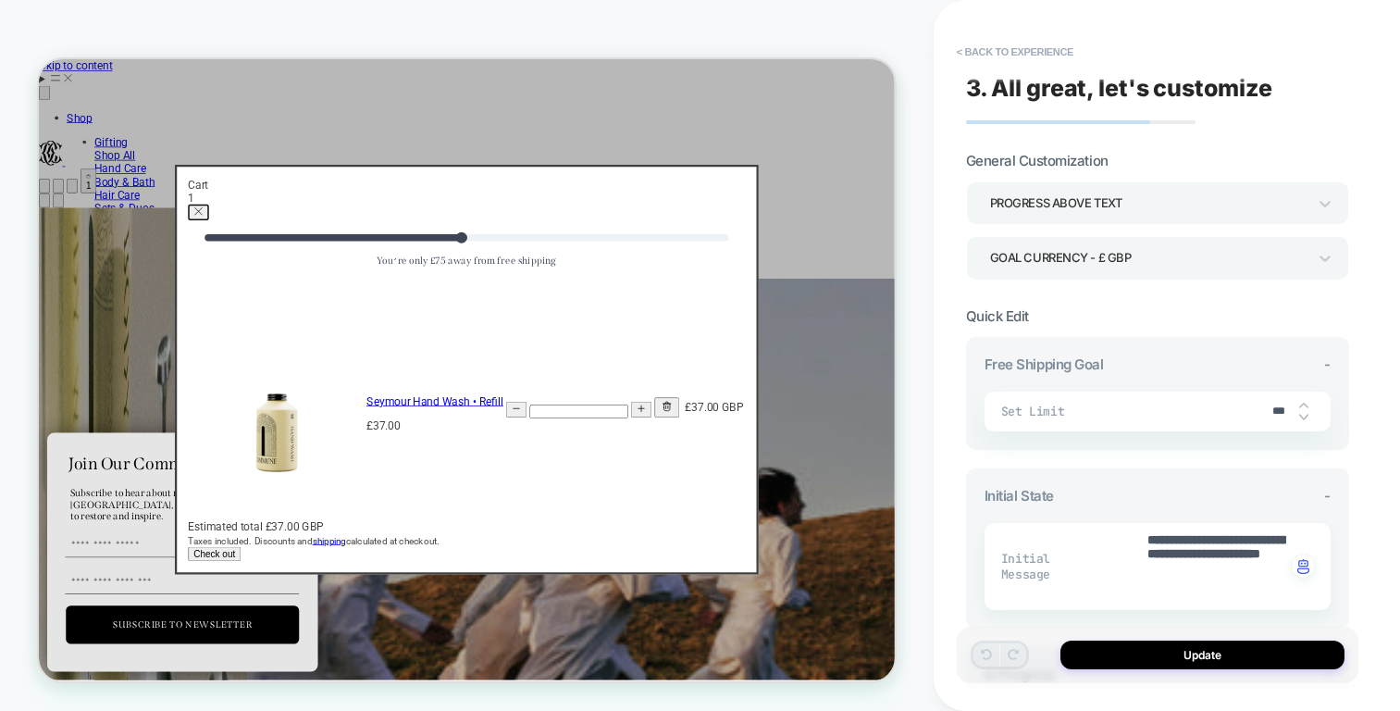
type textarea "*"
click at [957, 46] on button "< Back to experience" at bounding box center [1015, 52] width 135 height 30
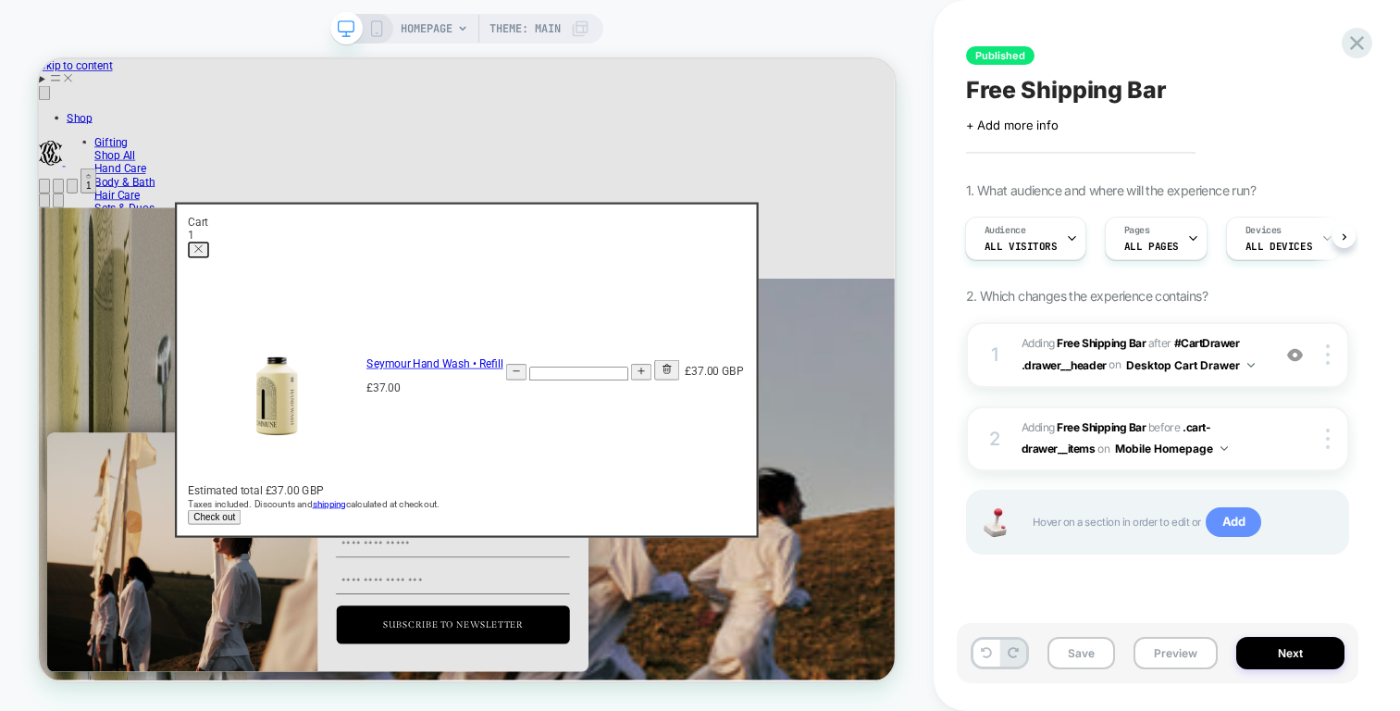
click at [1249, 526] on span "Add" at bounding box center [1234, 522] width 56 height 30
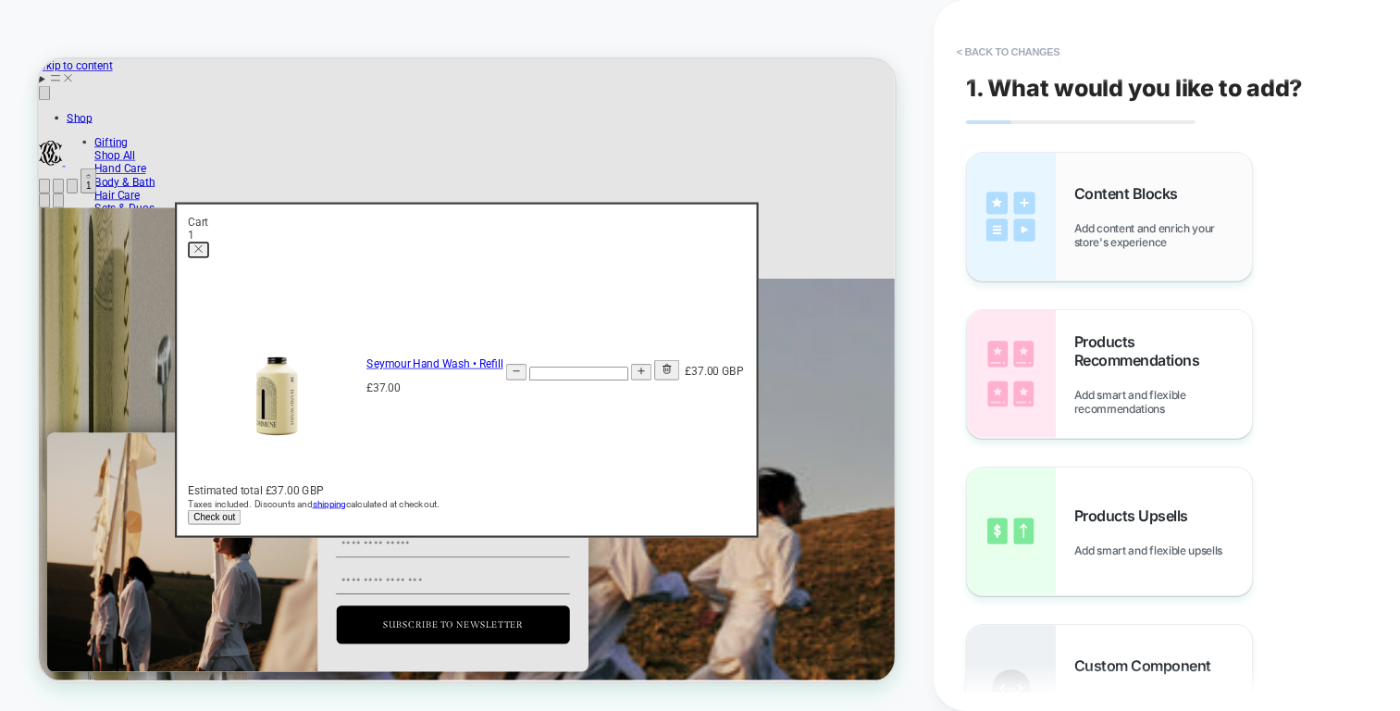
click at [1049, 241] on img at bounding box center [1011, 217] width 89 height 128
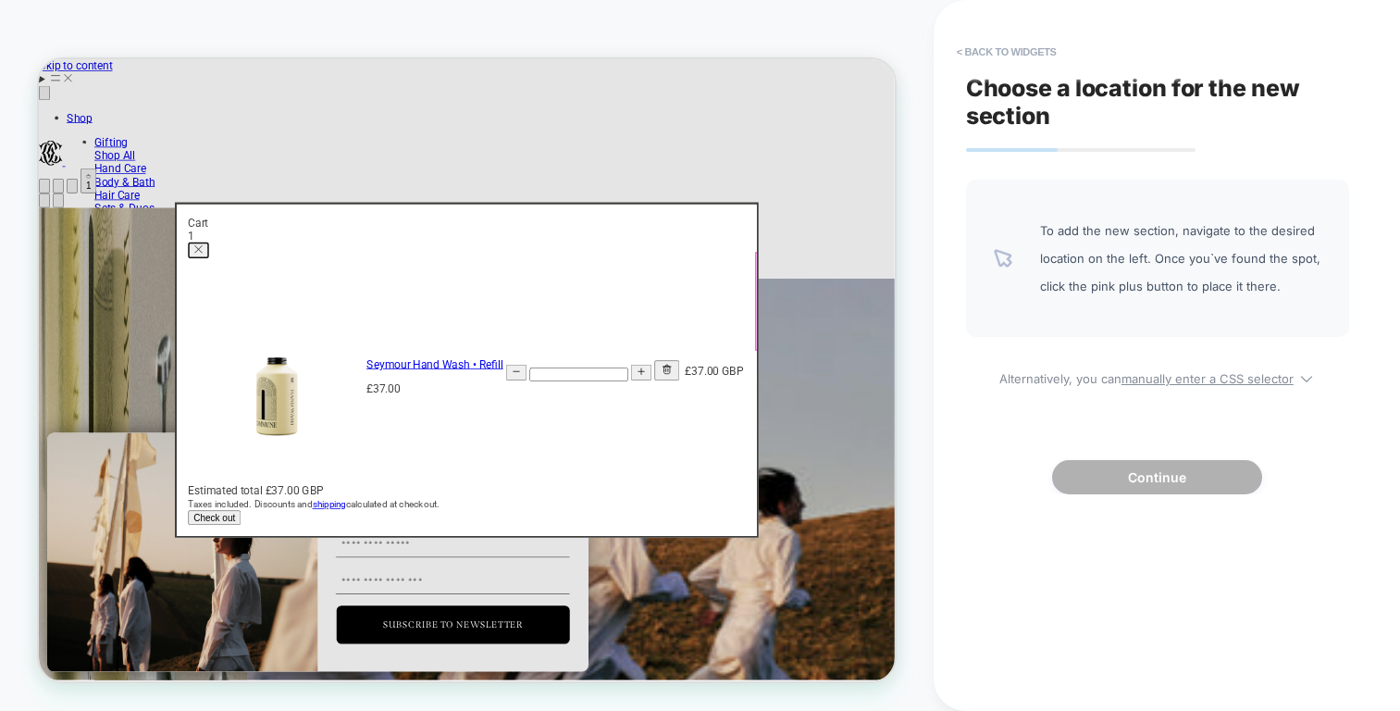
click at [958, 324] on table "Cart total £37.00 GBP Product image Product information Quantity Product total …" at bounding box center [609, 474] width 743 height 301
click at [981, 324] on table "Cart total £37.00 GBP Product image Product information Quantity Product total …" at bounding box center [609, 474] width 743 height 301
click at [472, 327] on img "Cart" at bounding box center [356, 473] width 231 height 292
click at [658, 456] on link "Seymour Hand Wash • Refill" at bounding box center [567, 465] width 182 height 18
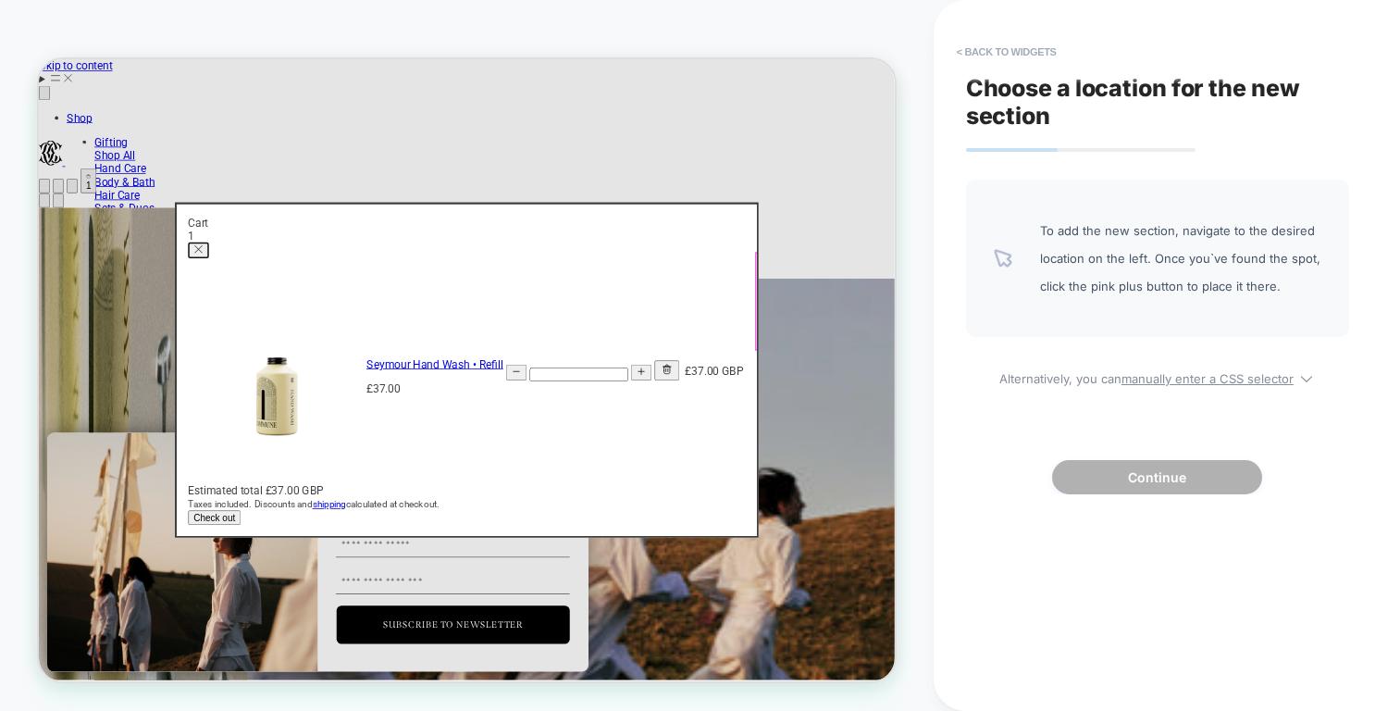
click at [981, 324] on table "Cart total £37.00 GBP Product image Product information Quantity Product total …" at bounding box center [609, 474] width 743 height 301
click at [658, 456] on link "Seymour Hand Wash • Refill" at bounding box center [567, 465] width 182 height 18
click at [950, 660] on div "Estimated total £37.00 GBP Taxes included. Discounts and shipping calculated at…" at bounding box center [609, 642] width 743 height 35
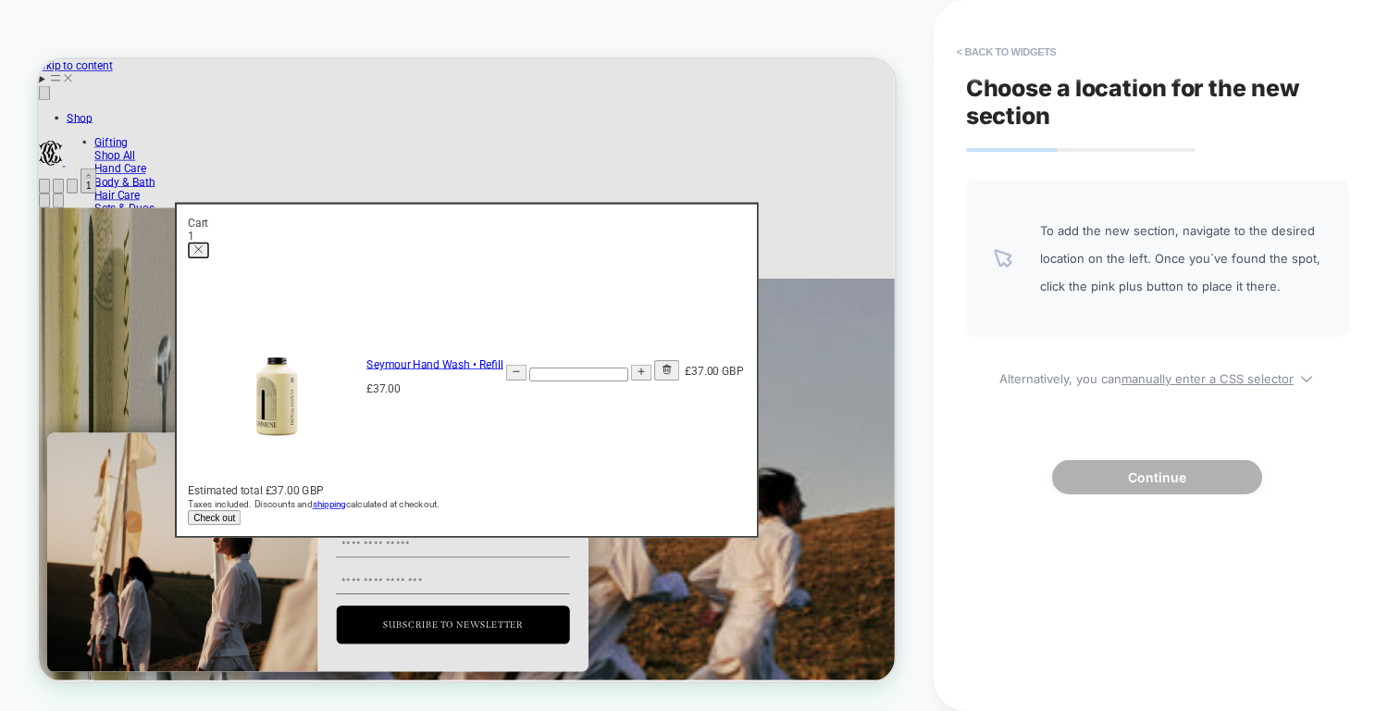
click at [949, 679] on div "Estimated total £37.00 GBP Taxes included. Discounts and shipping calculated at…" at bounding box center [609, 652] width 743 height 55
click at [418, 642] on span "Estimated total £37.00 GBP" at bounding box center [328, 634] width 180 height 18
click at [992, 48] on button "< Back to widgets" at bounding box center [1007, 52] width 118 height 30
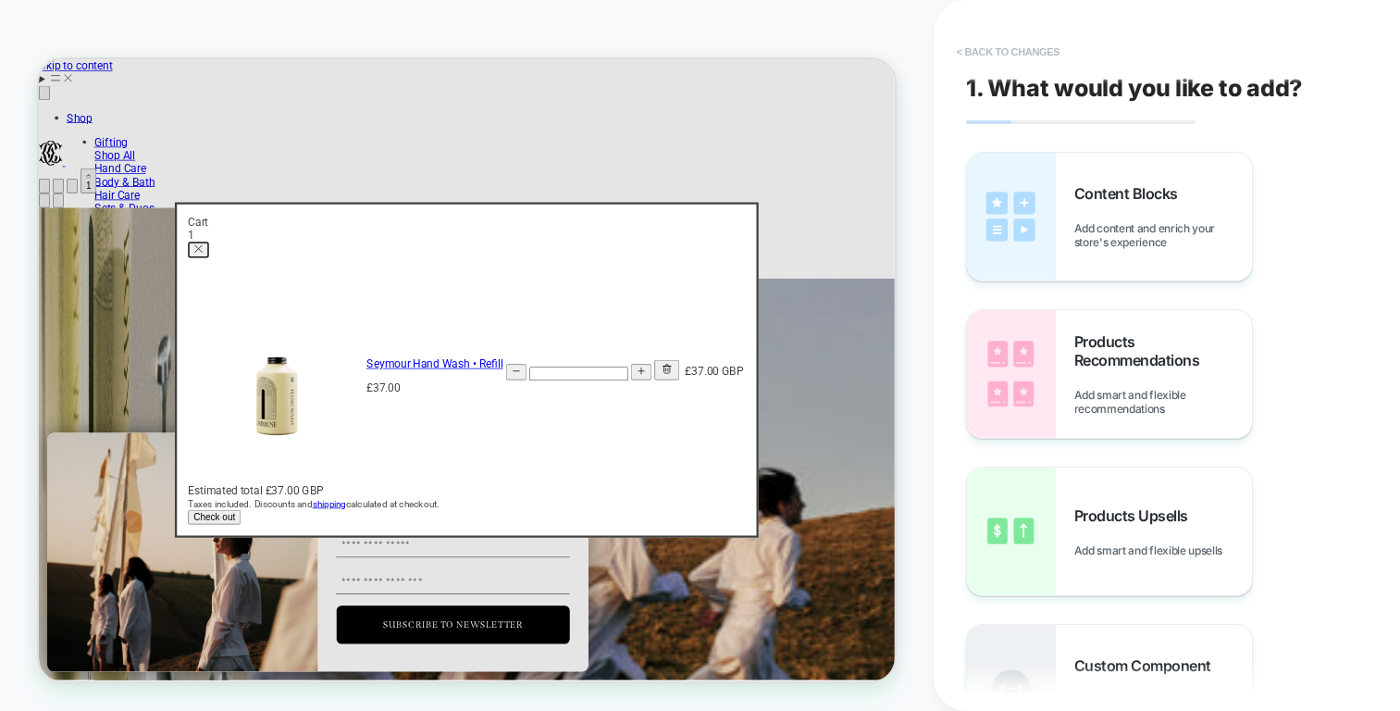
click at [1040, 45] on button "< Back to changes" at bounding box center [1009, 52] width 122 height 30
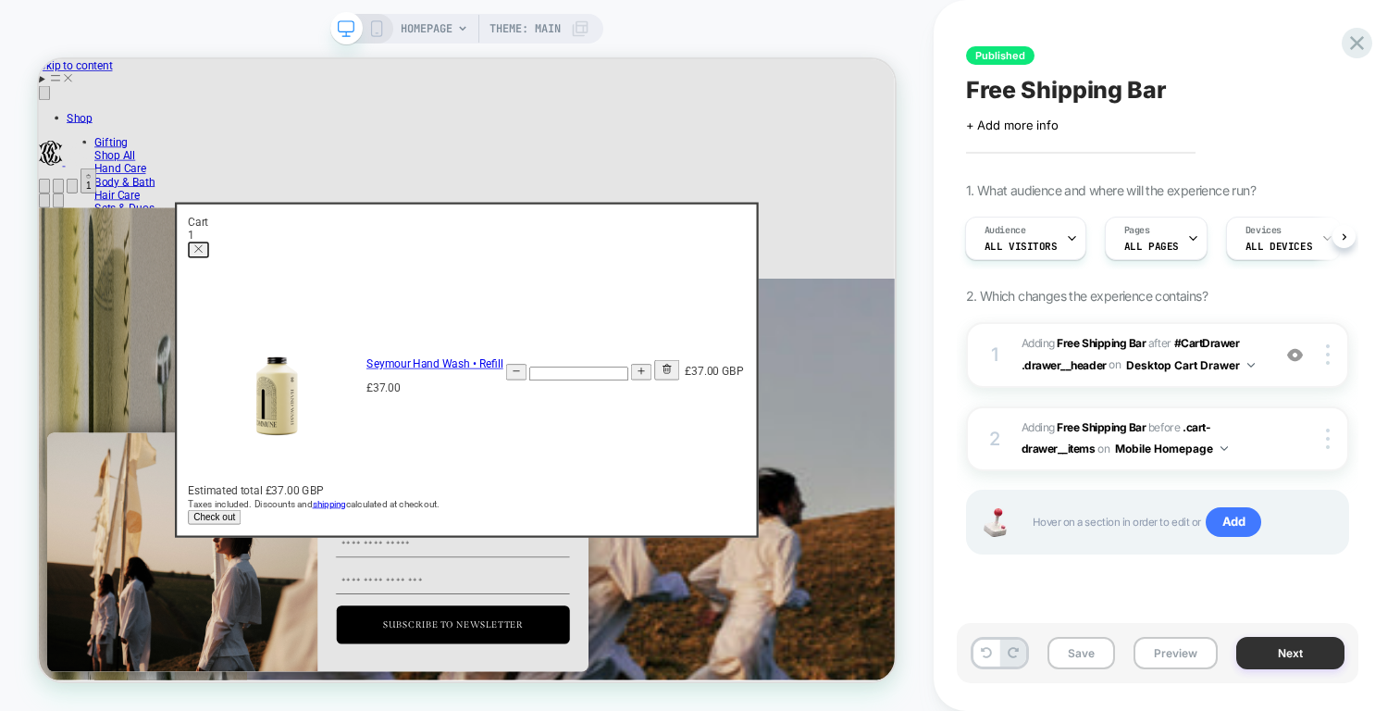
click at [1269, 656] on button "Next" at bounding box center [1290, 653] width 108 height 32
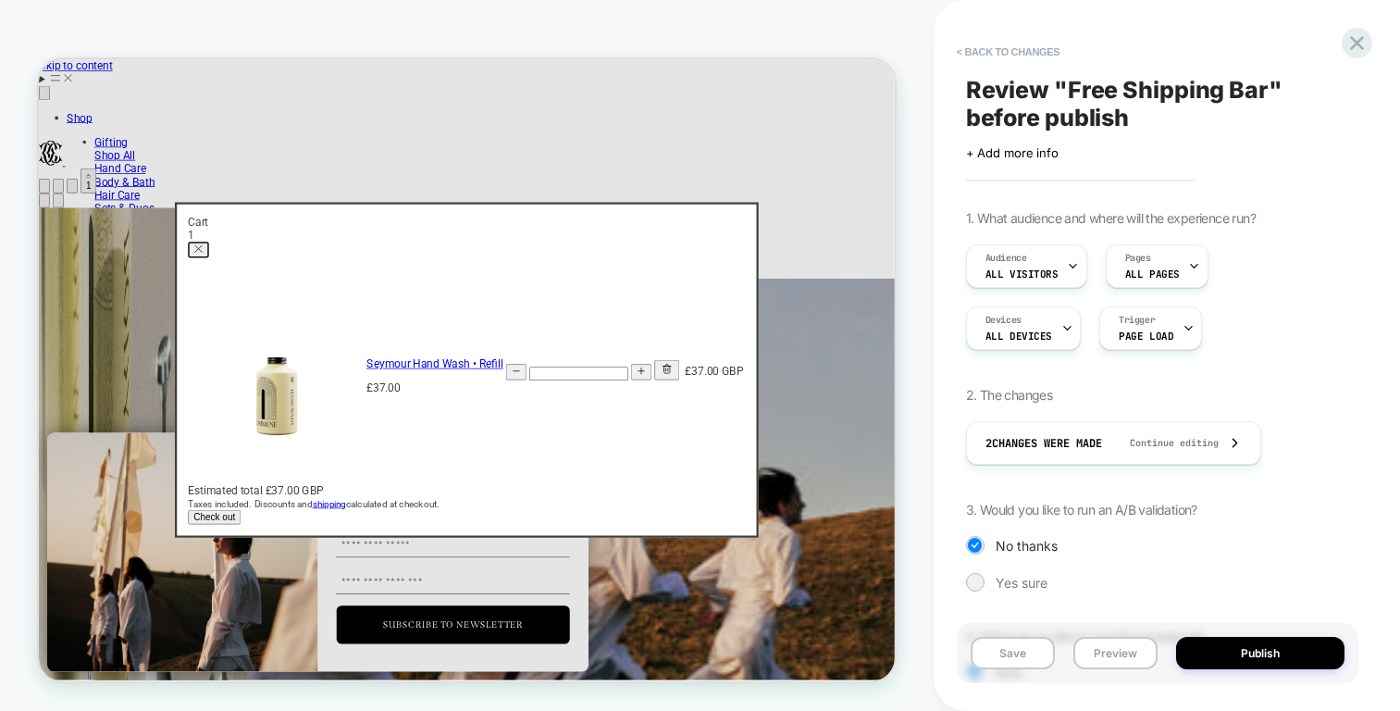
click at [1269, 656] on button "Publish" at bounding box center [1260, 653] width 168 height 32
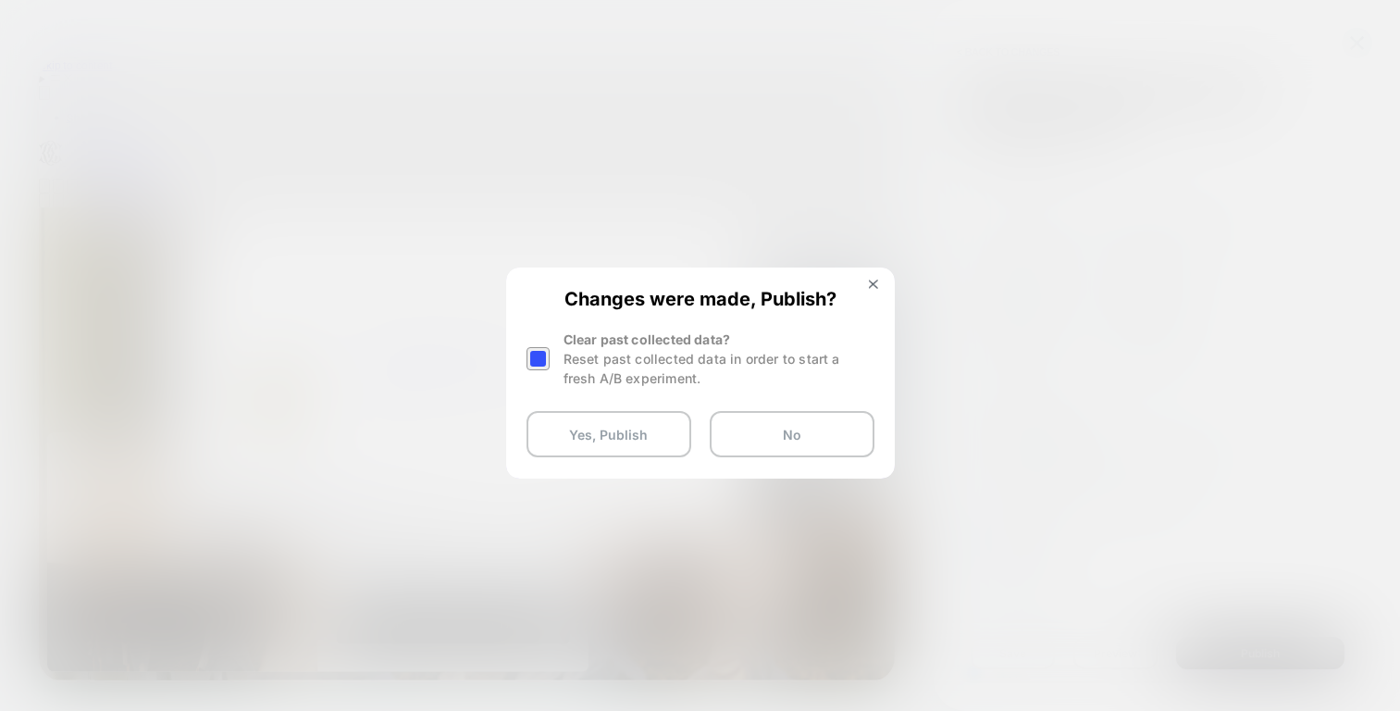
click at [599, 363] on div "Reset past collected data in order to start a fresh A/B experiment." at bounding box center [719, 368] width 311 height 39
click at [540, 369] on div at bounding box center [541, 358] width 28 height 58
click at [529, 348] on div at bounding box center [538, 358] width 23 height 23
click at [629, 457] on div "Changes were made, Publish? Clear past collected data? Reset past collected dat…" at bounding box center [700, 372] width 385 height 206
click at [613, 443] on button "Yes, Publish" at bounding box center [609, 434] width 165 height 46
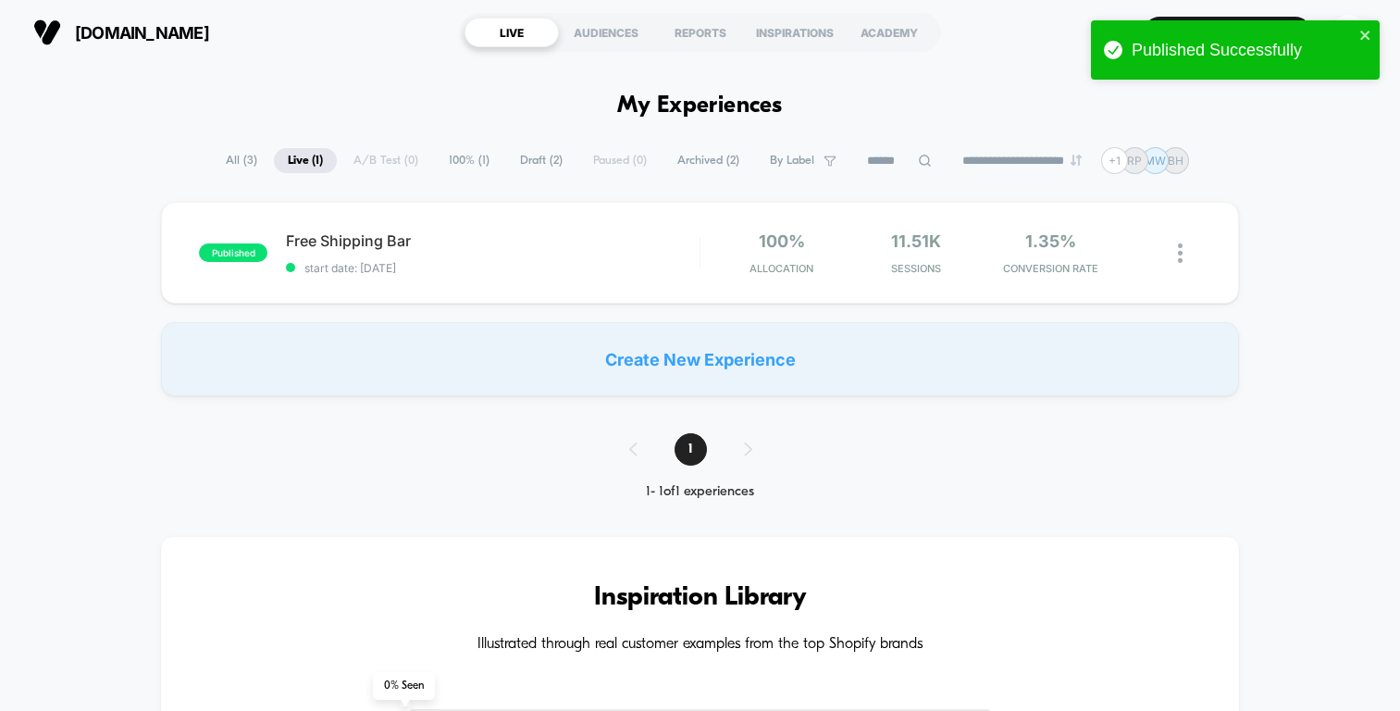
click at [1372, 44] on div "Published Successfully" at bounding box center [1235, 49] width 289 height 59
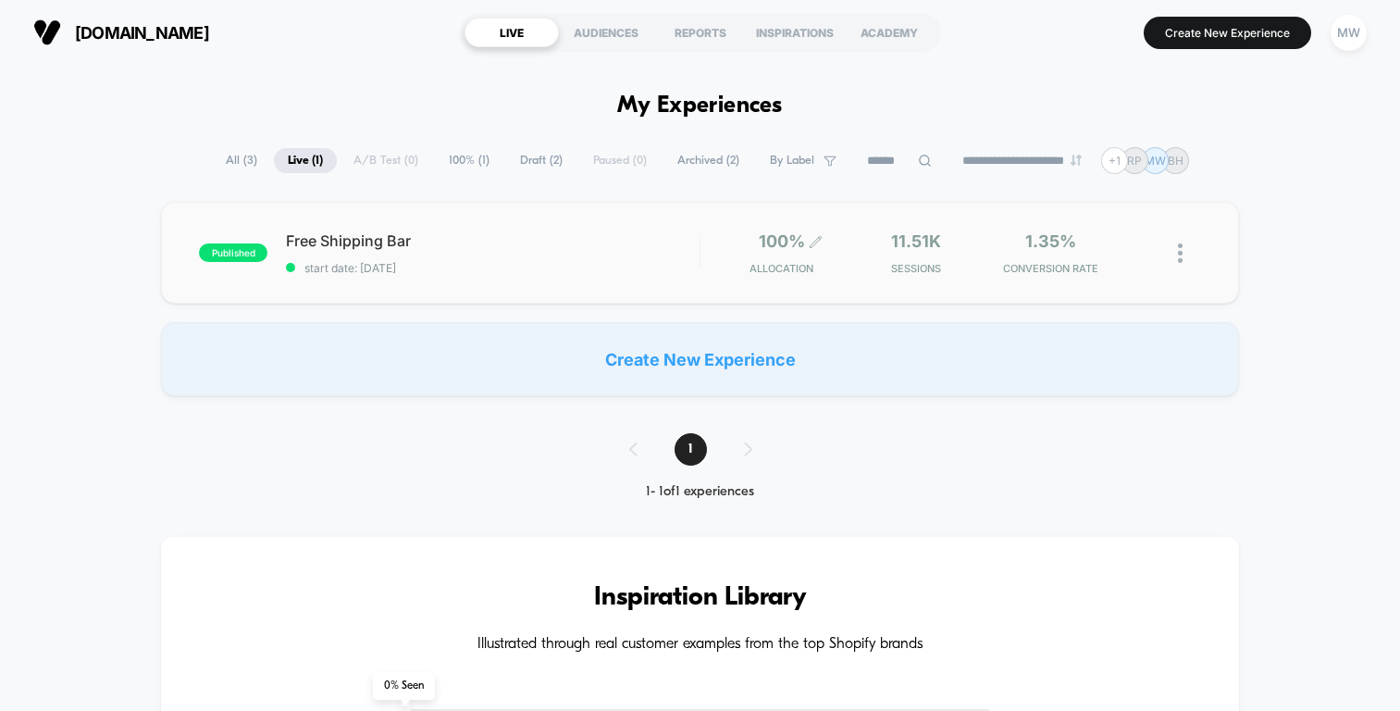
click at [751, 264] on span "Allocation" at bounding box center [782, 268] width 64 height 13
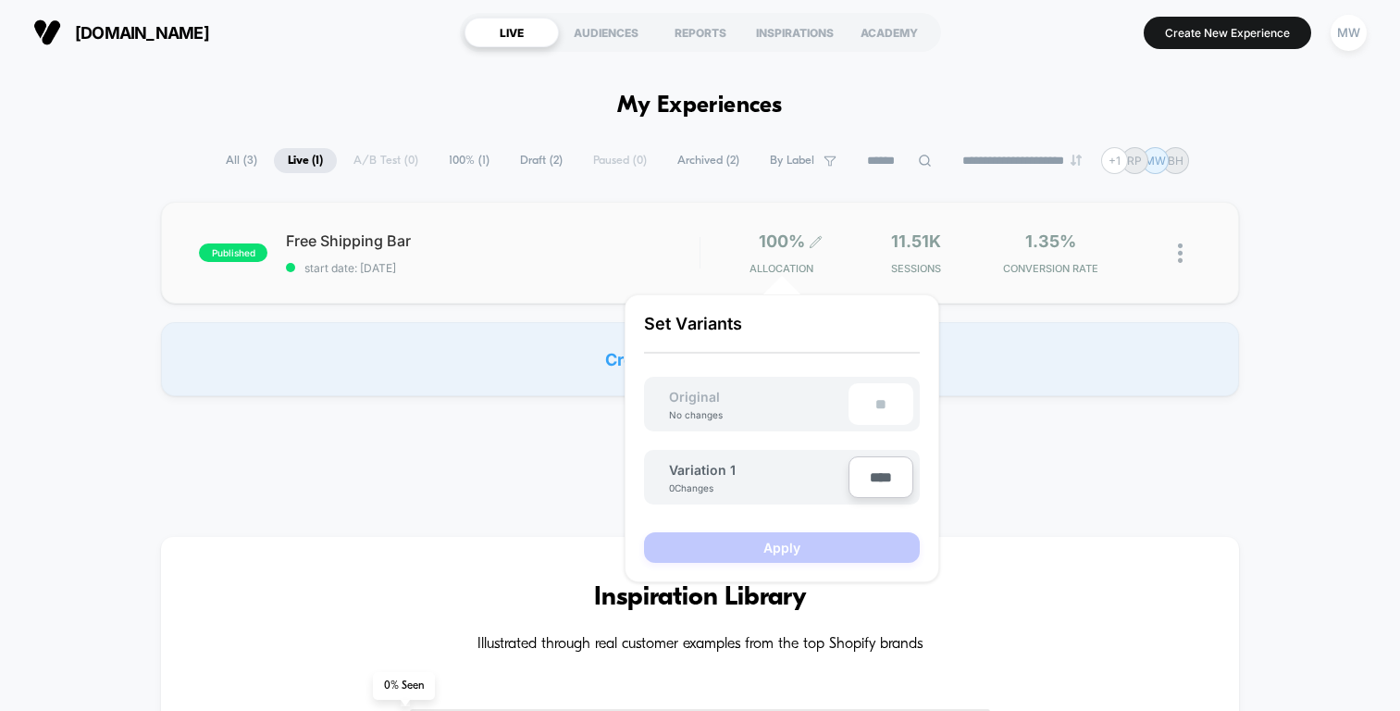
click at [750, 264] on span "Allocation" at bounding box center [782, 268] width 64 height 13
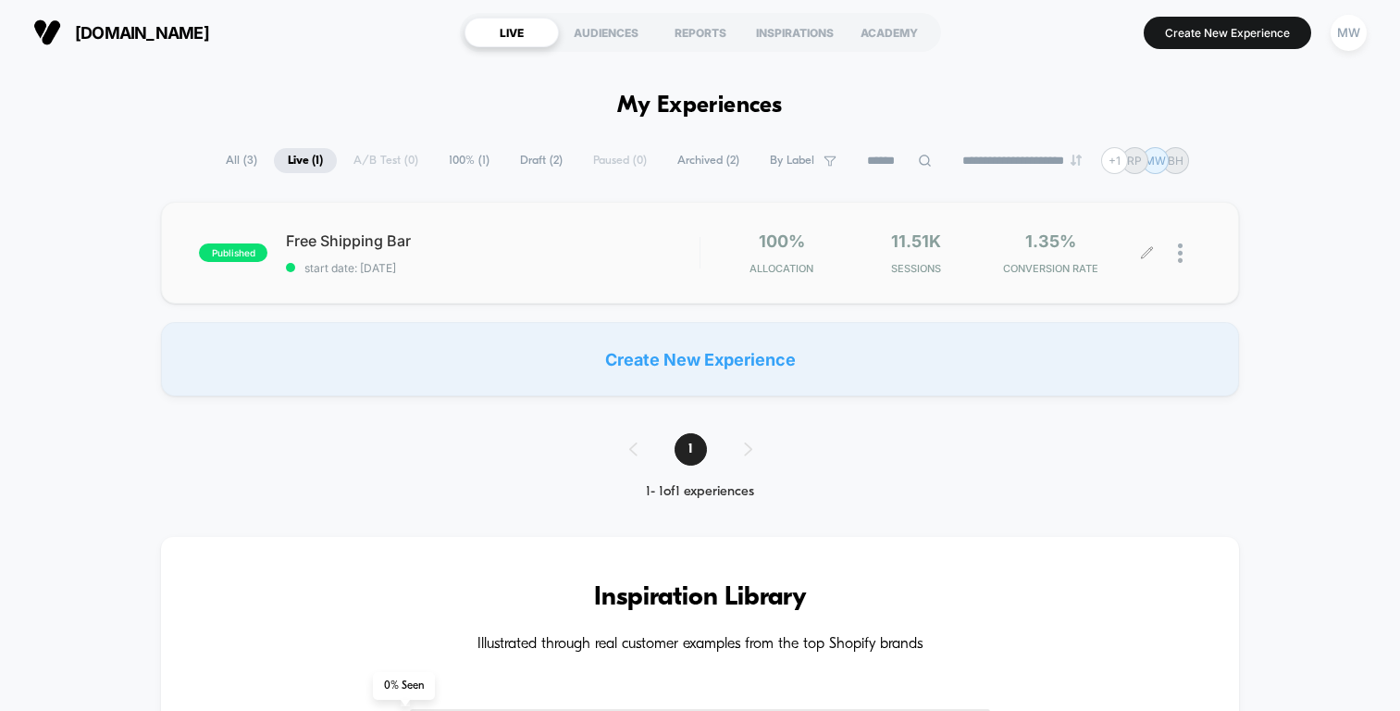
click at [1181, 255] on img at bounding box center [1180, 252] width 5 height 19
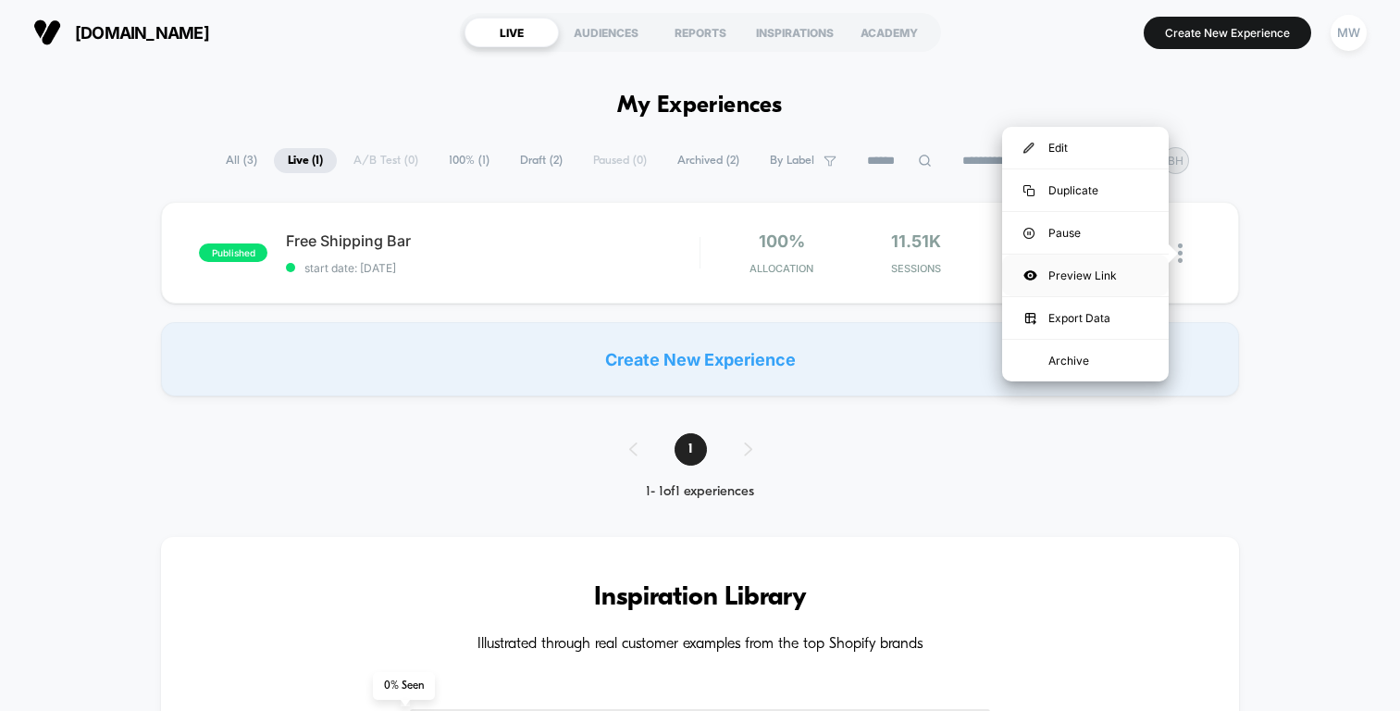
click at [1146, 274] on div "Preview Link" at bounding box center [1085, 275] width 167 height 42
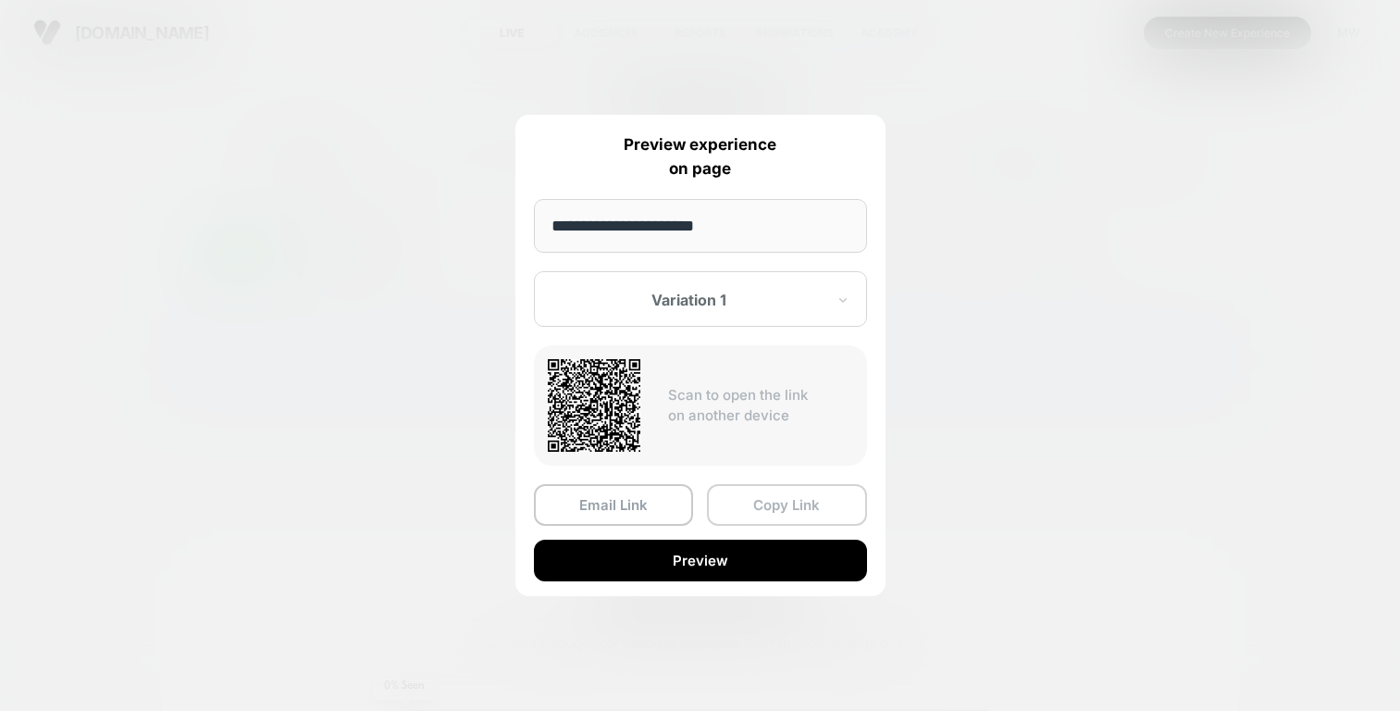
click at [754, 515] on button "Copy Link" at bounding box center [787, 505] width 160 height 42
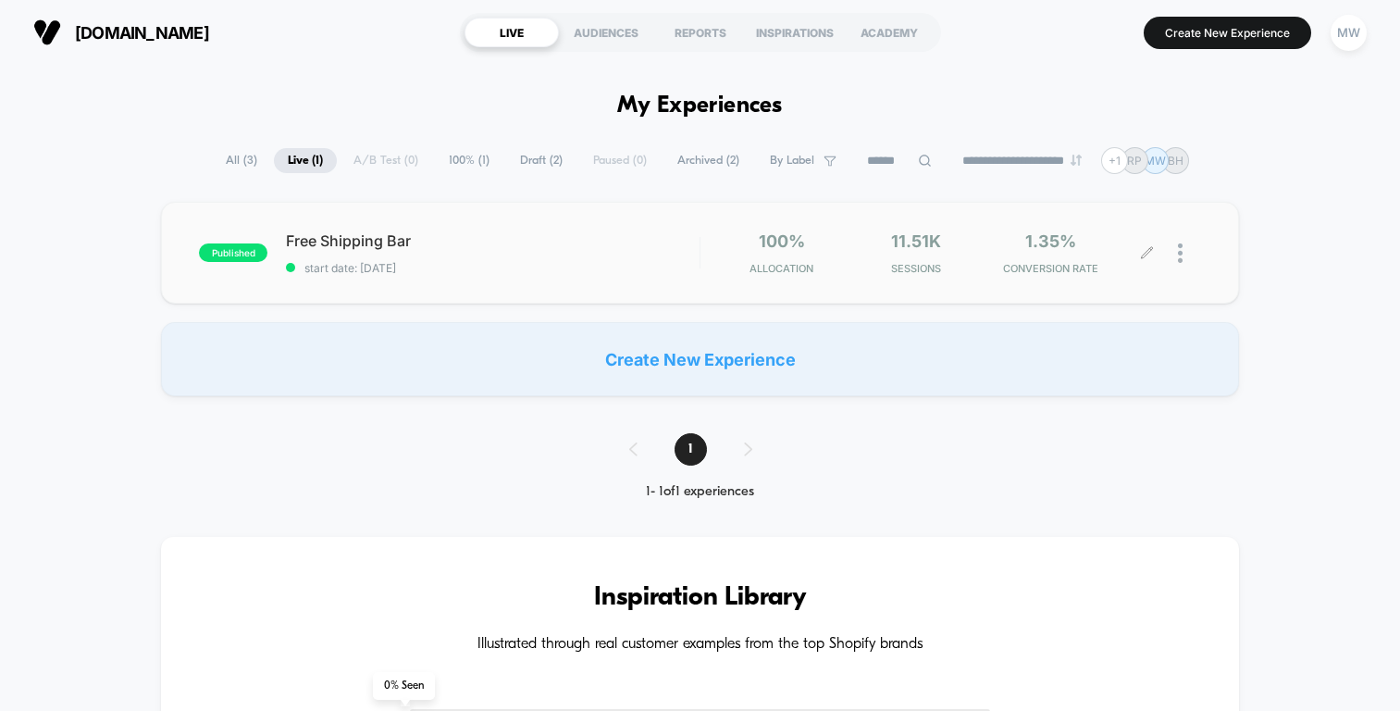
click at [533, 160] on span "Draft ( 2 )" at bounding box center [541, 160] width 70 height 25
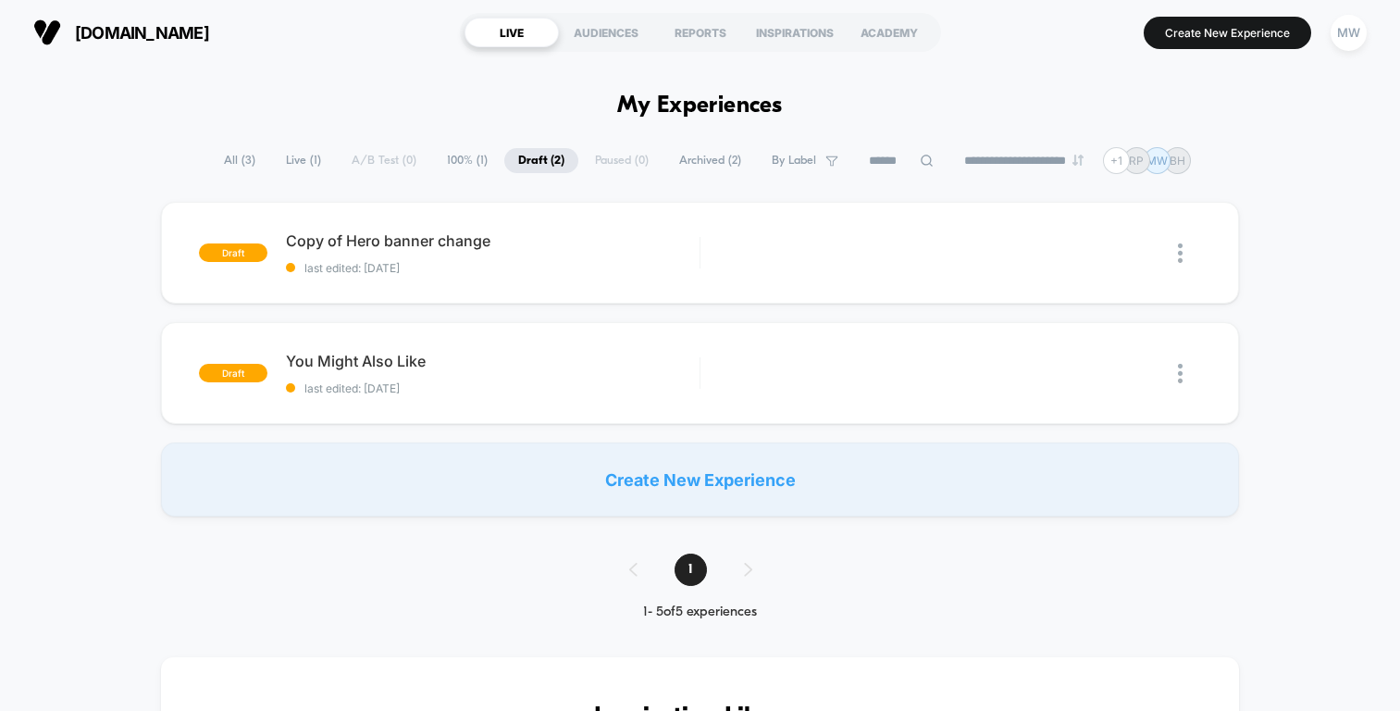
click at [1024, 368] on div "Preview" at bounding box center [998, 374] width 111 height 42
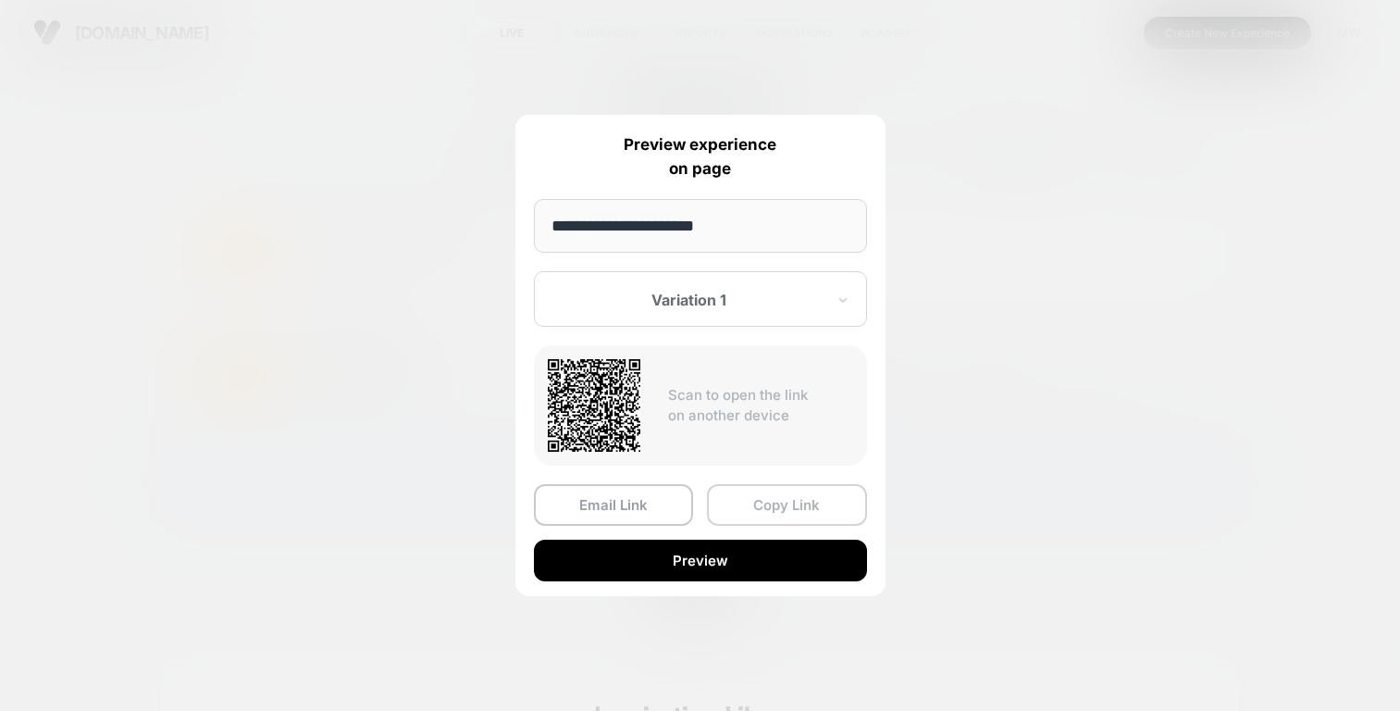
click at [737, 506] on button "Copy Link" at bounding box center [787, 505] width 160 height 42
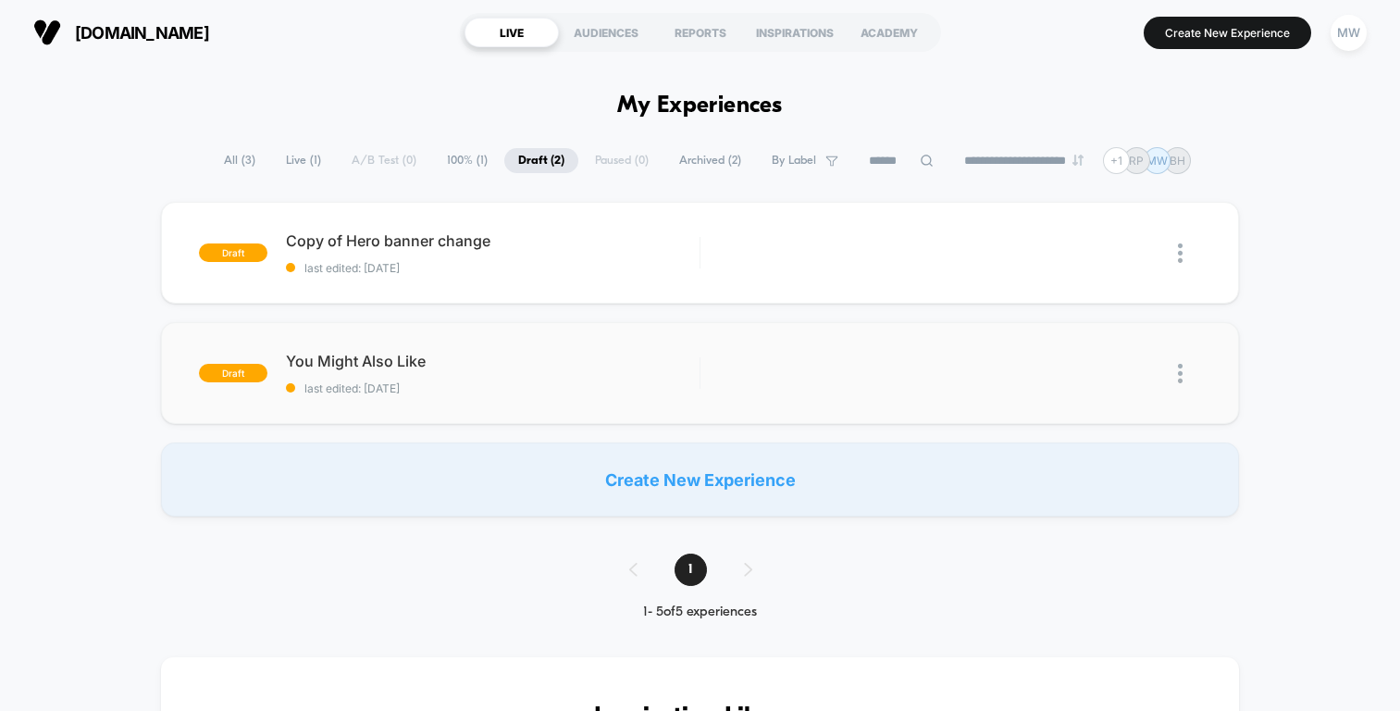
click at [156, 3] on div "[DOMAIN_NAME] LIVE AUDIENCES REPORTS INSPIRATIONS ACADEMY Create New Experience…" at bounding box center [700, 32] width 1400 height 65
click at [457, 158] on span "100% ( 1 )" at bounding box center [467, 160] width 68 height 25
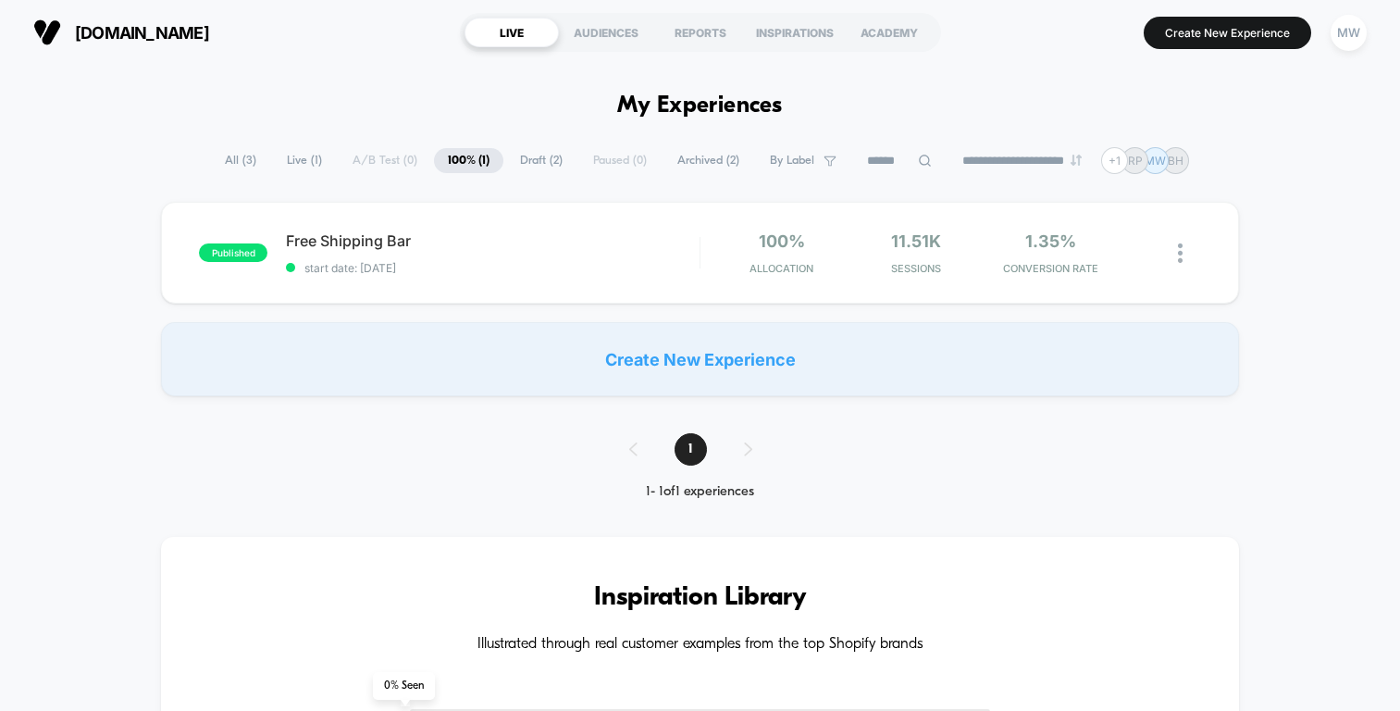
click at [528, 30] on div "LIVE" at bounding box center [512, 33] width 94 height 30
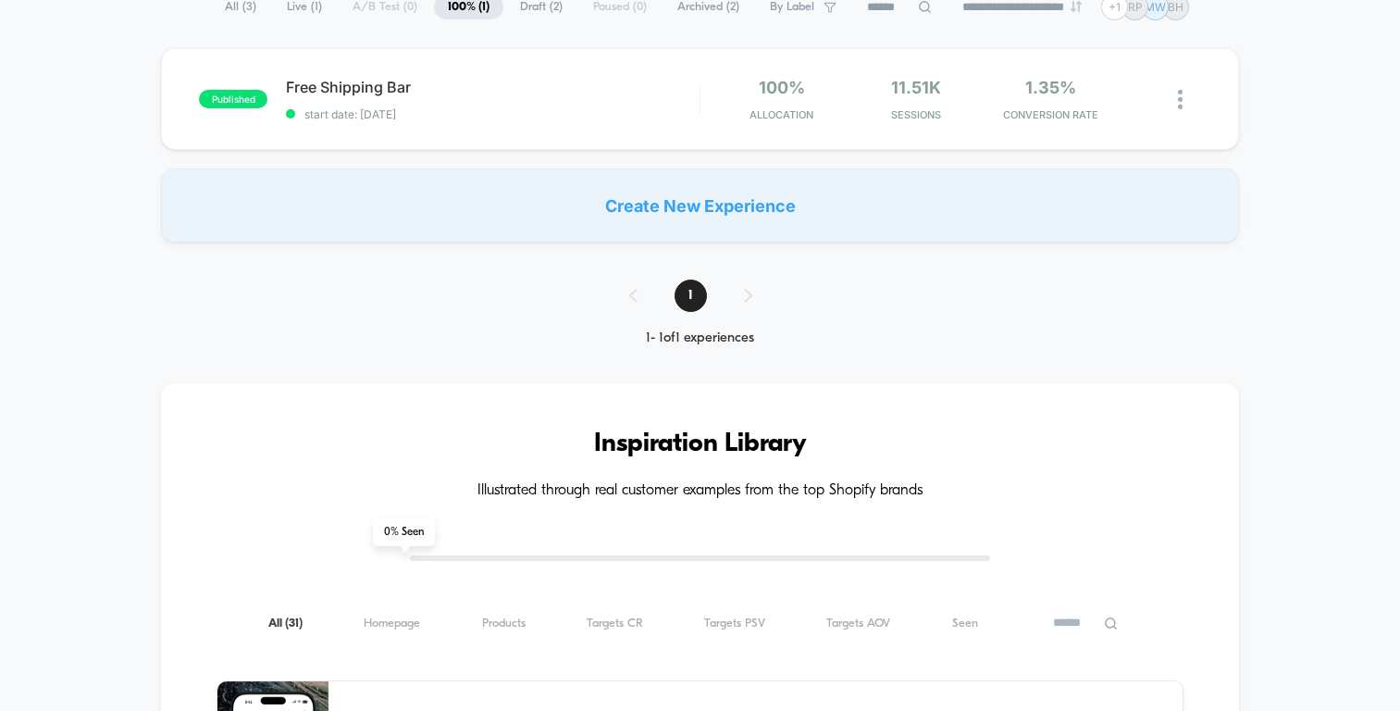
scroll to position [150, 0]
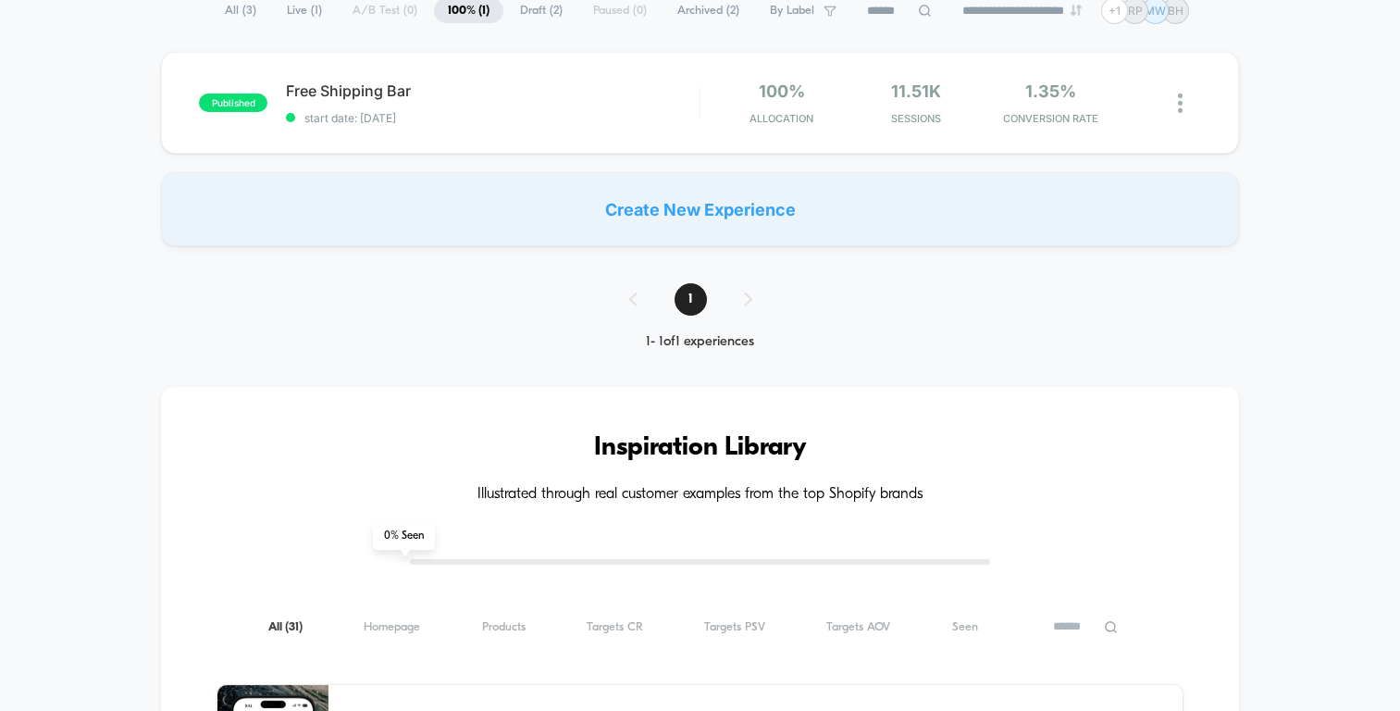
click at [290, 16] on span "Live ( 1 )" at bounding box center [304, 10] width 63 height 25
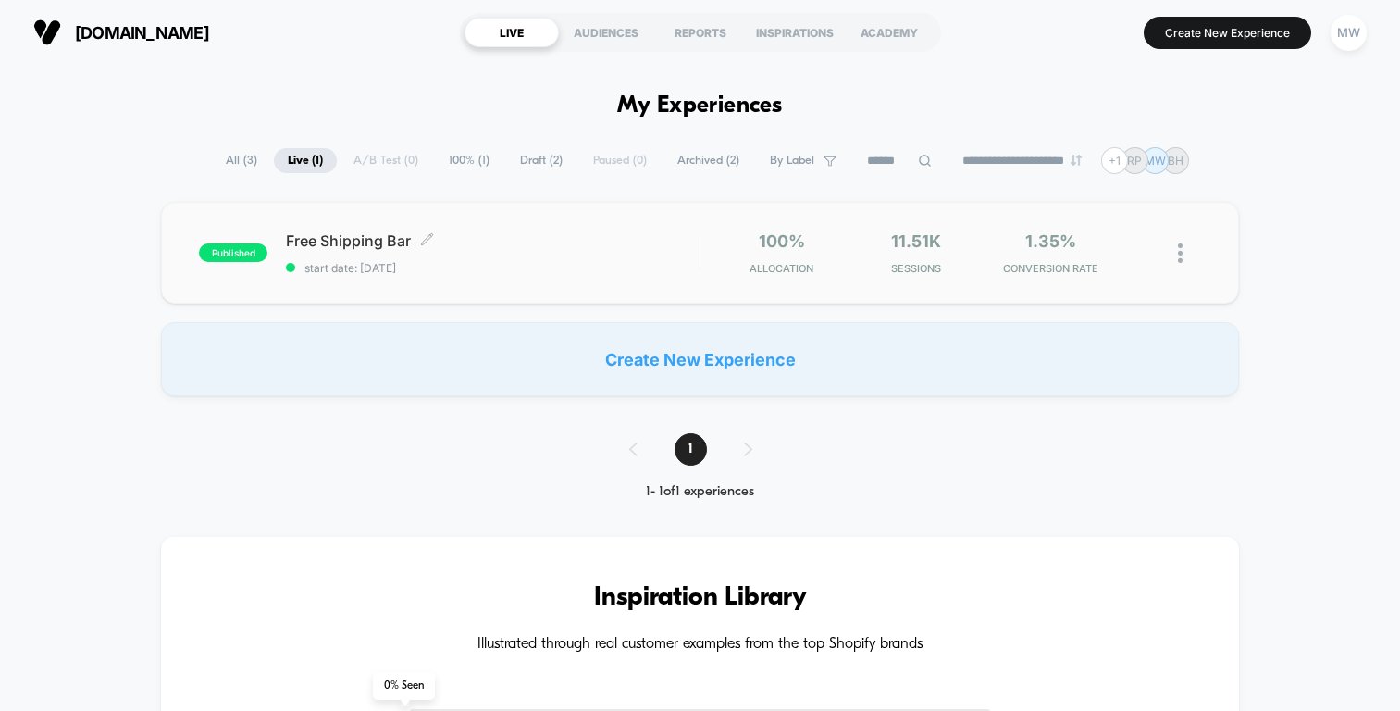
scroll to position [0, 0]
